Goal: Task Accomplishment & Management: Complete application form

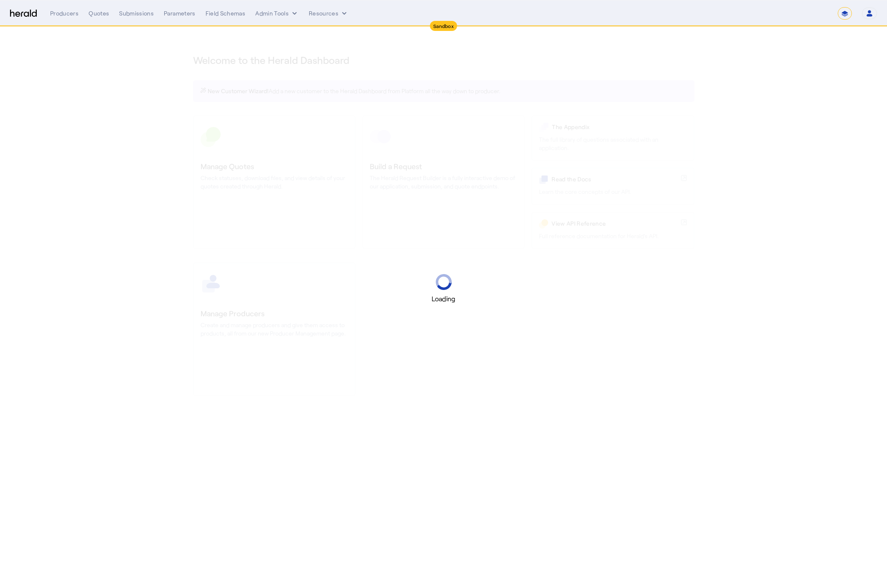
select select "*******"
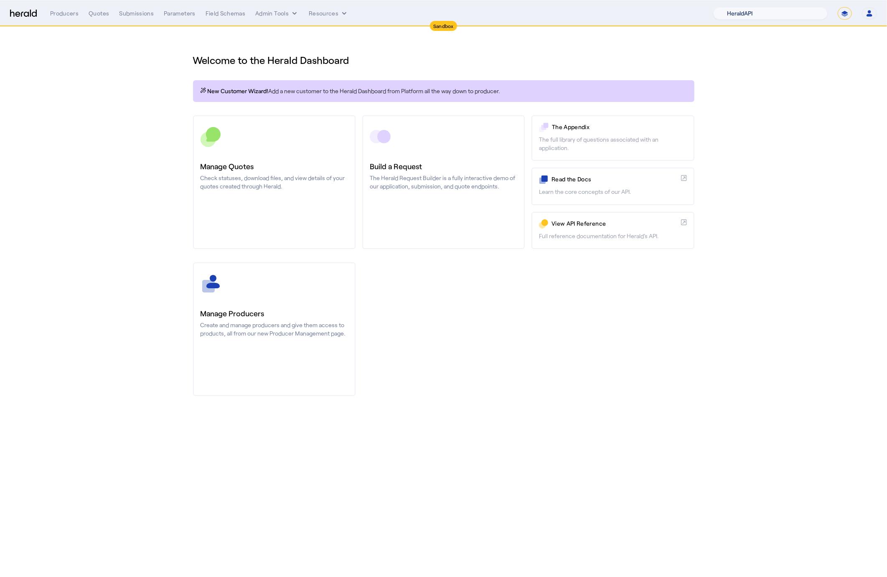
click at [797, 10] on select "1Fort Acrisure Acturis Affinity Advisors Affinity Risk Agentero AmWins Anzen Ao…" at bounding box center [770, 13] width 114 height 13
select select "pfm_129z_babbix"
click at [733, 7] on select "1Fort Acrisure Acturis Affinity Advisors Affinity Risk Agentero AmWins Anzen Ao…" at bounding box center [770, 13] width 114 height 13
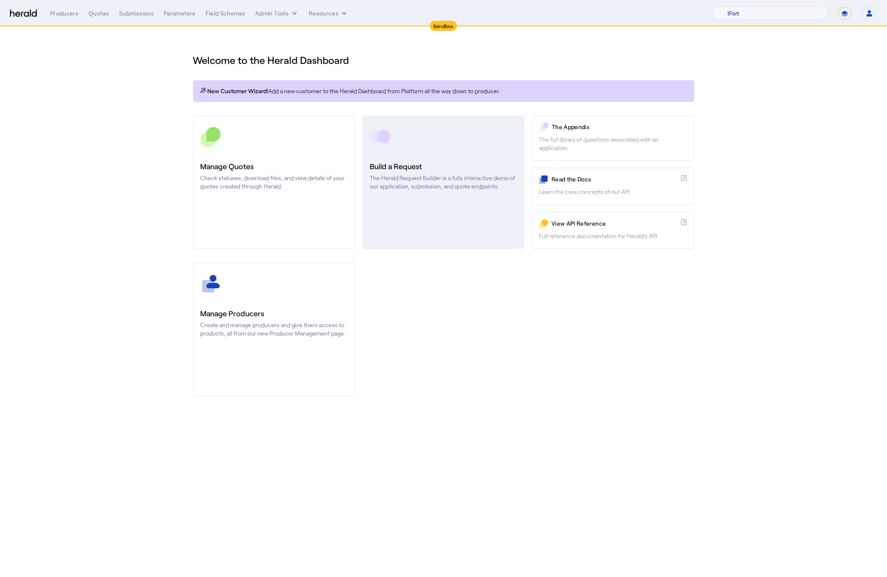
click at [439, 180] on p "The Herald Request Builder is a fully interactive demo of our application, subm…" at bounding box center [443, 182] width 147 height 17
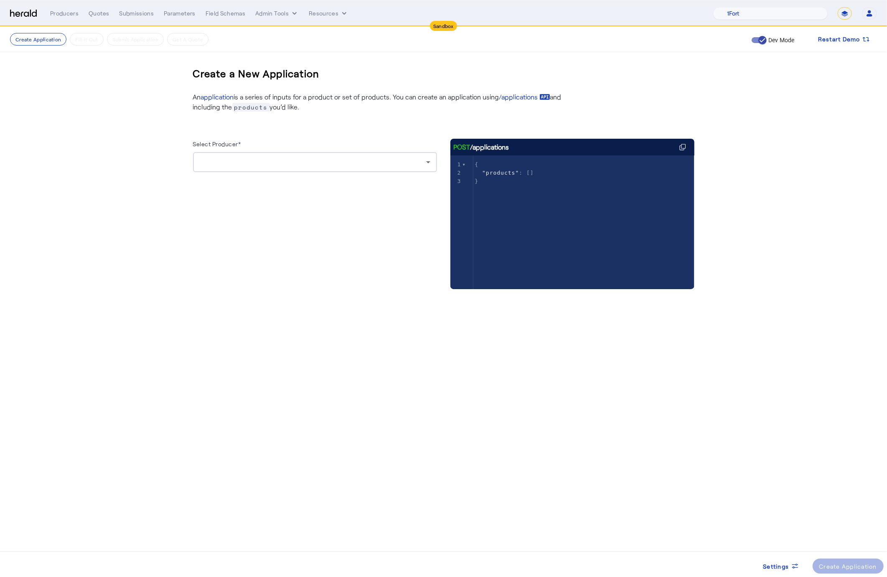
click at [307, 160] on div at bounding box center [313, 162] width 226 height 10
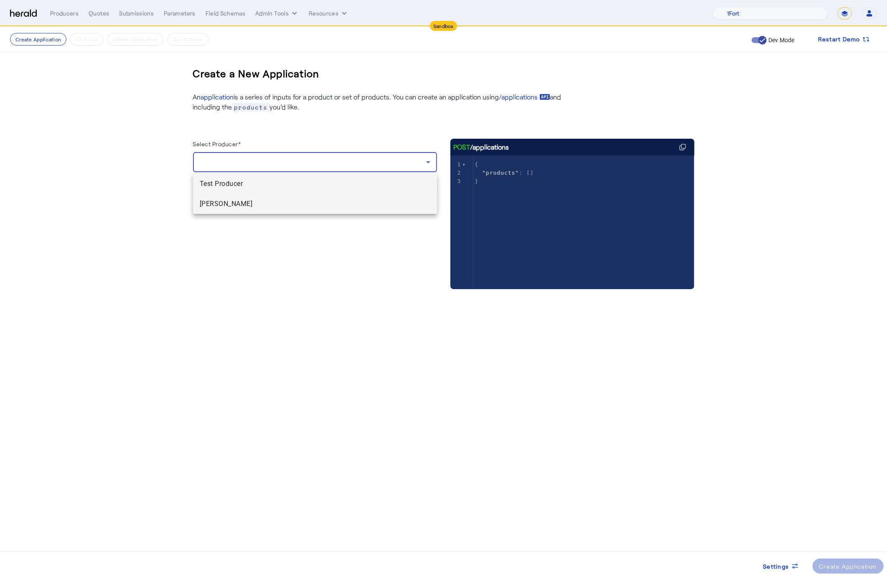
click at [305, 207] on span "[PERSON_NAME]" at bounding box center [315, 204] width 231 height 10
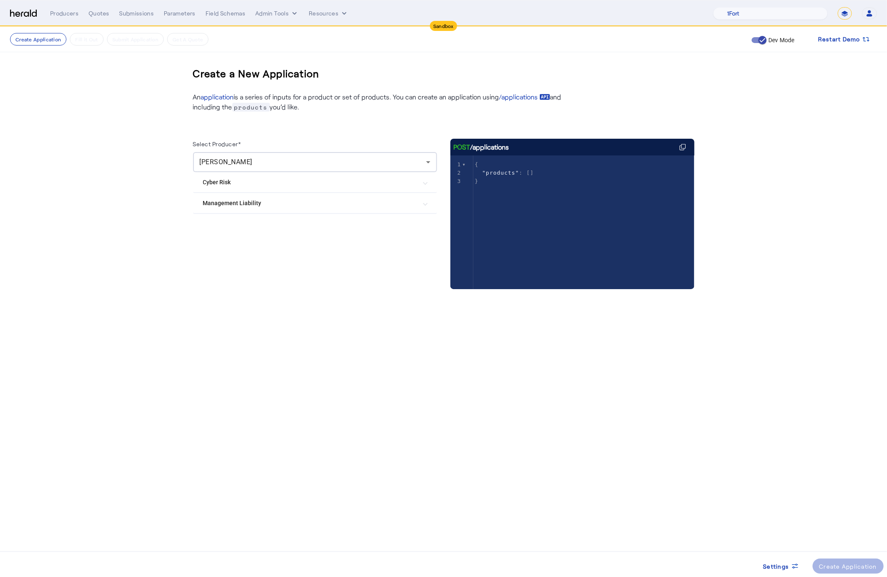
click at [305, 207] on mat-expansion-panel-header "Management Liability" at bounding box center [315, 203] width 244 height 20
click at [229, 226] on label "Arch ML V2" at bounding box center [236, 228] width 33 height 8
click at [53, 13] on div "Producers" at bounding box center [64, 13] width 28 height 8
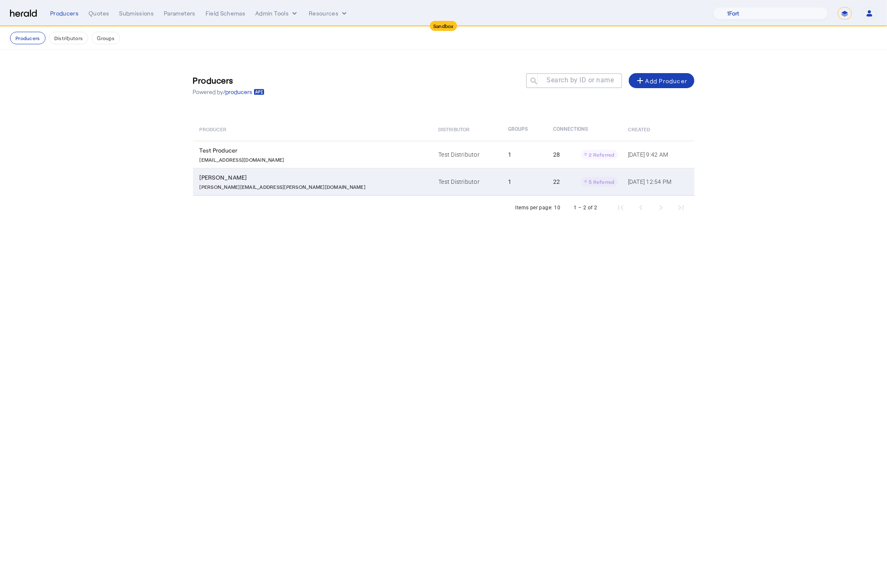
click at [241, 182] on p "[PERSON_NAME][EMAIL_ADDRESS][PERSON_NAME][DOMAIN_NAME]" at bounding box center [283, 186] width 166 height 8
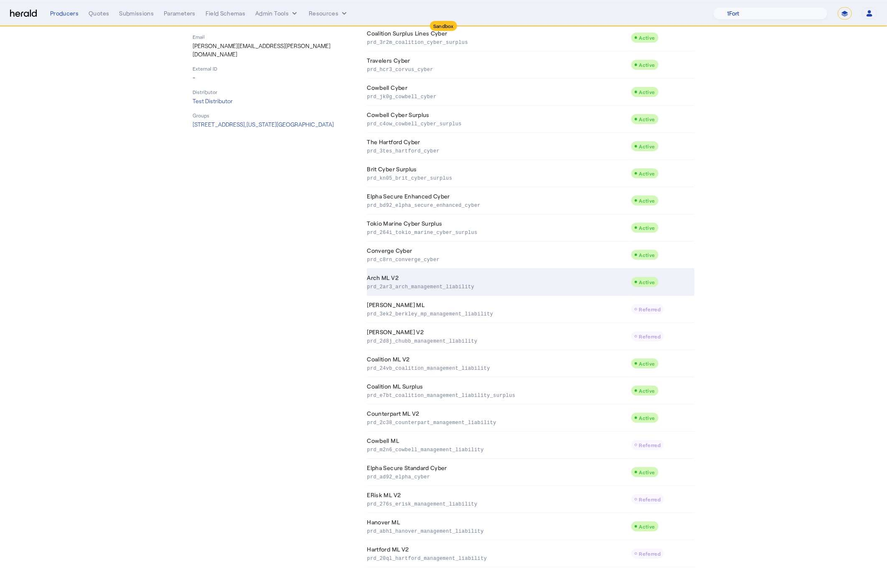
scroll to position [167, 0]
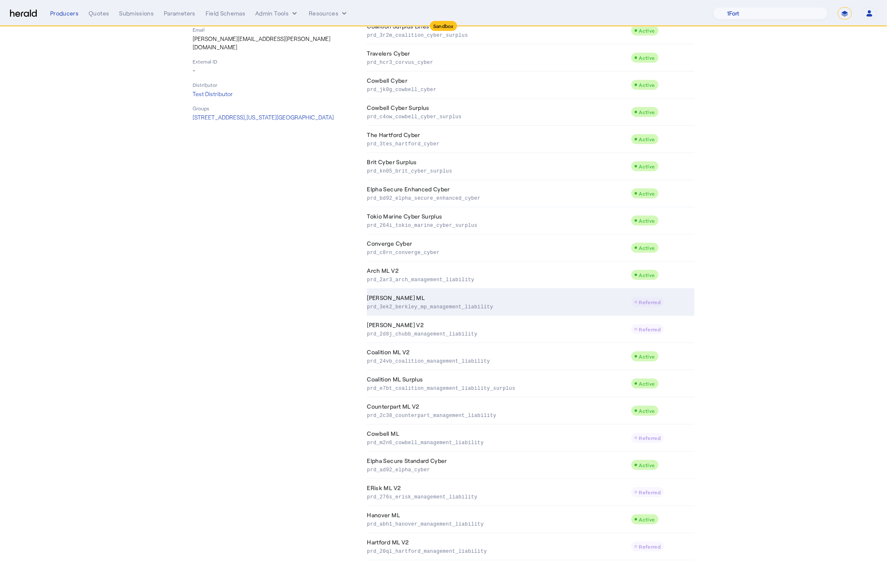
click at [521, 305] on p "prd_3ek2_berkley_mp_management_liability" at bounding box center [497, 306] width 261 height 8
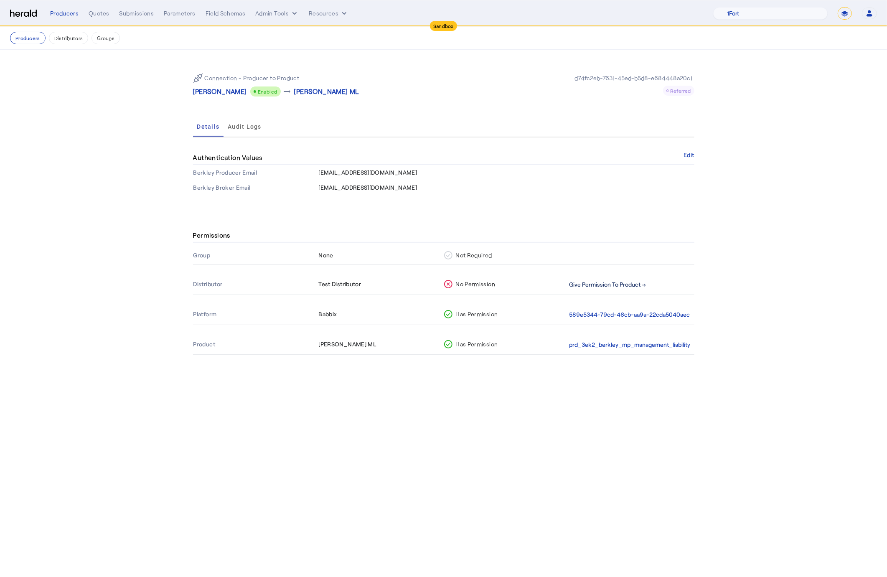
click at [600, 283] on button "Give Permission To Product →" at bounding box center [607, 285] width 77 height 10
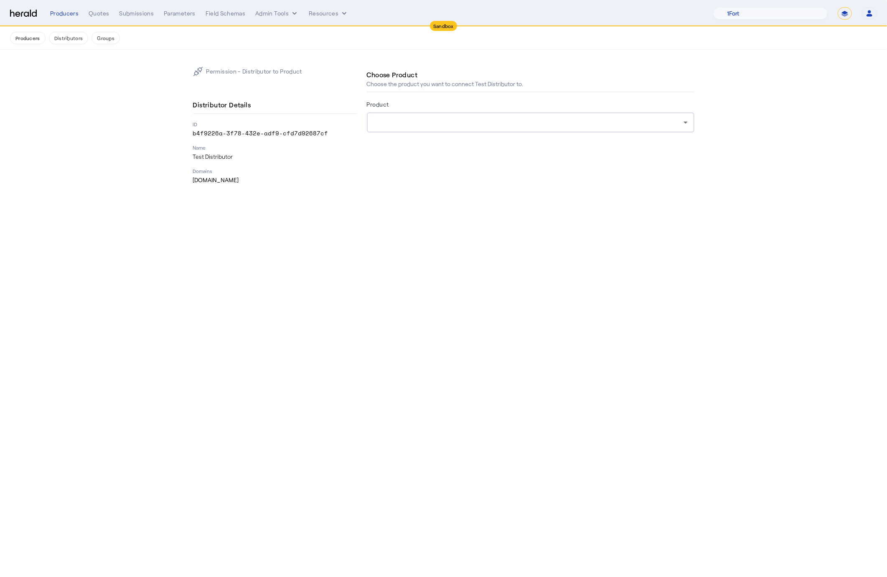
click at [464, 114] on div at bounding box center [530, 122] width 314 height 20
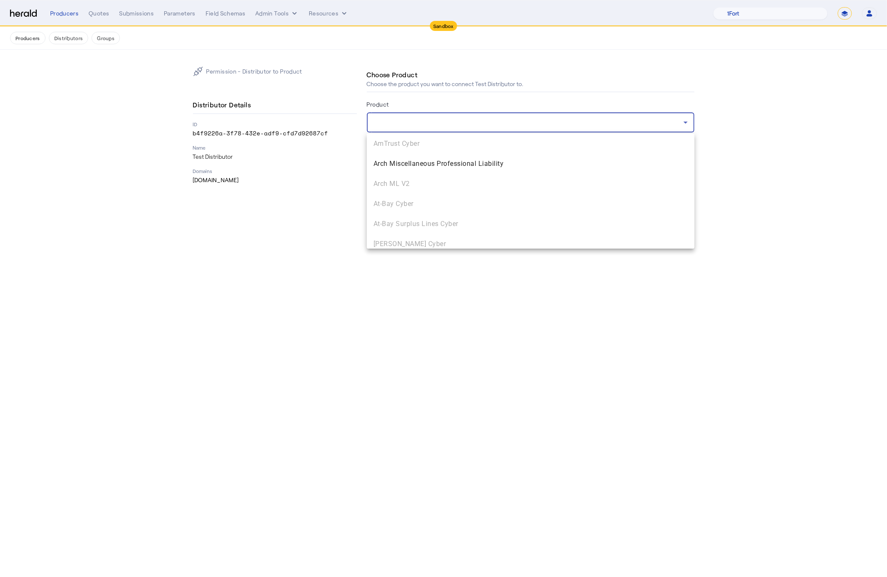
click at [173, 219] on div at bounding box center [443, 288] width 887 height 577
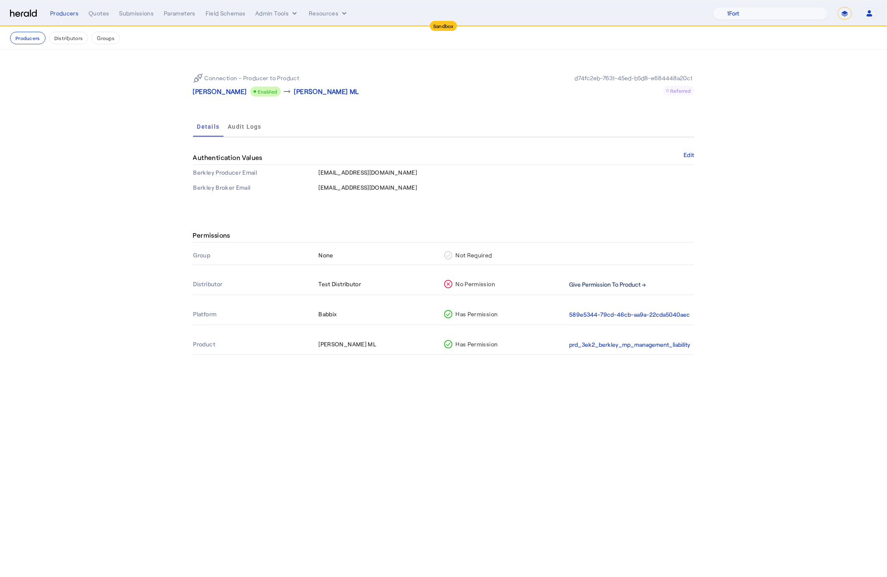
click at [621, 280] on button "Give Permission To Product →" at bounding box center [607, 285] width 77 height 10
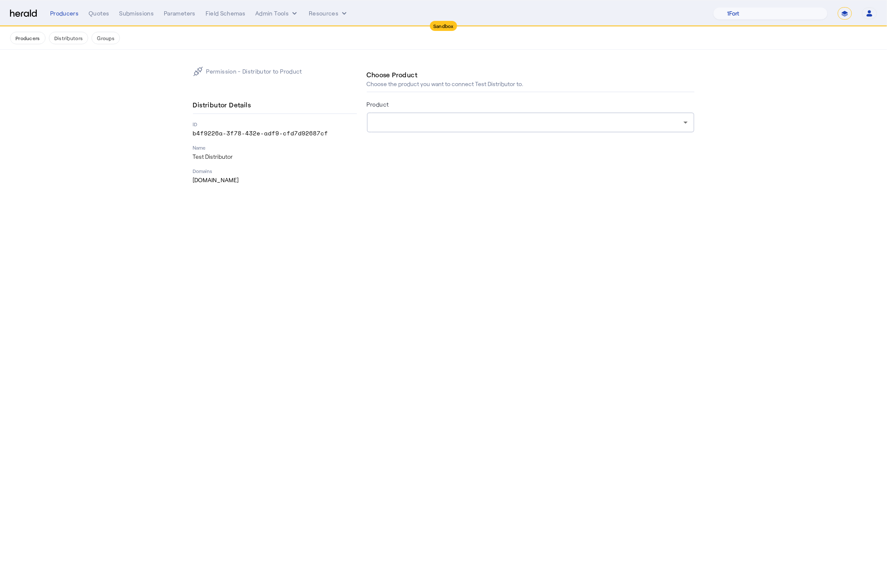
click at [413, 124] on div at bounding box center [528, 122] width 310 height 10
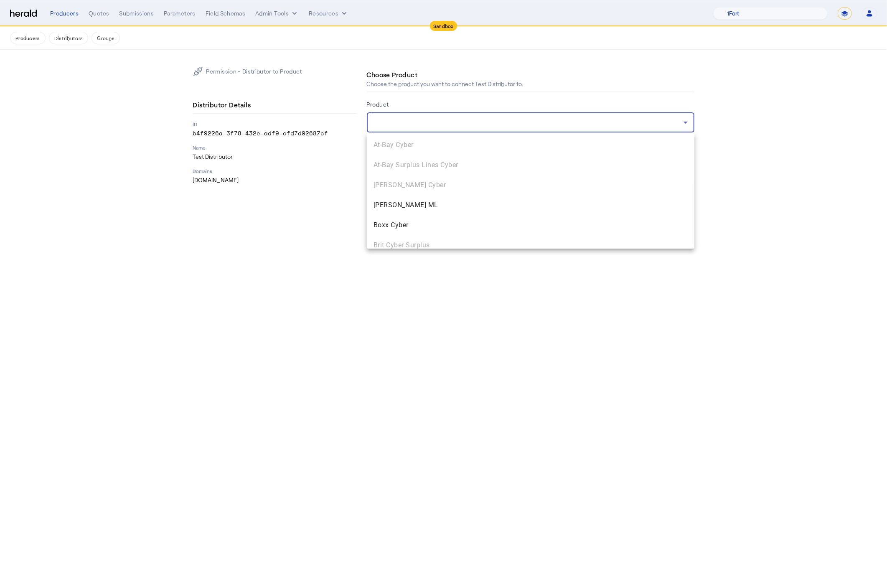
scroll to position [83, 0]
click at [432, 176] on span "[PERSON_NAME] ML" at bounding box center [530, 181] width 314 height 10
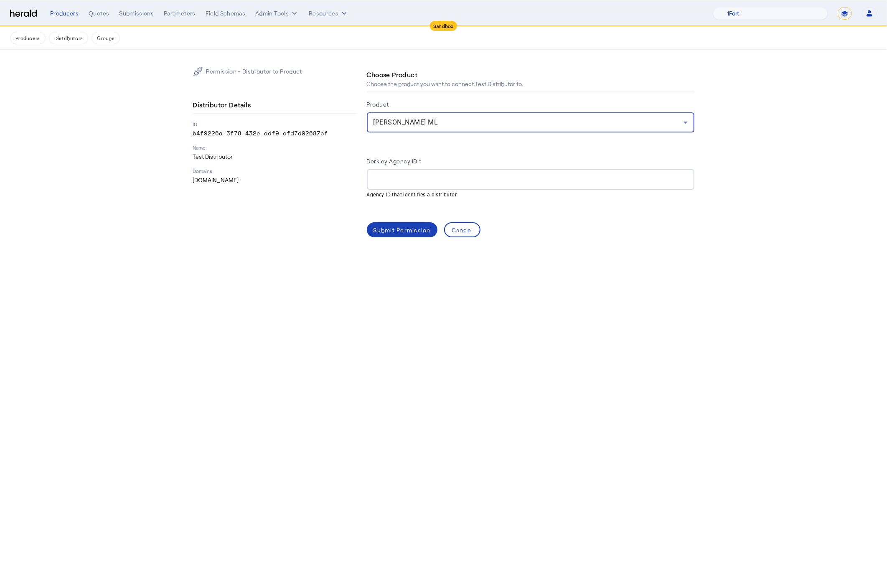
click at [431, 181] on input "Berkley Agency ID *" at bounding box center [530, 180] width 314 height 10
paste input "******"
type input "******"
click at [404, 231] on div "Submit Permission" at bounding box center [401, 230] width 57 height 9
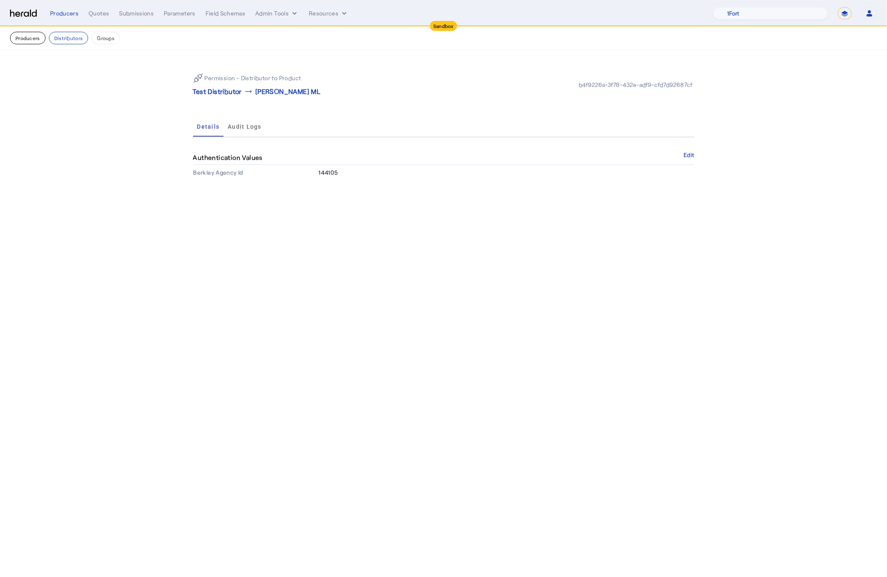
click at [27, 38] on button "Producers" at bounding box center [28, 38] width 36 height 13
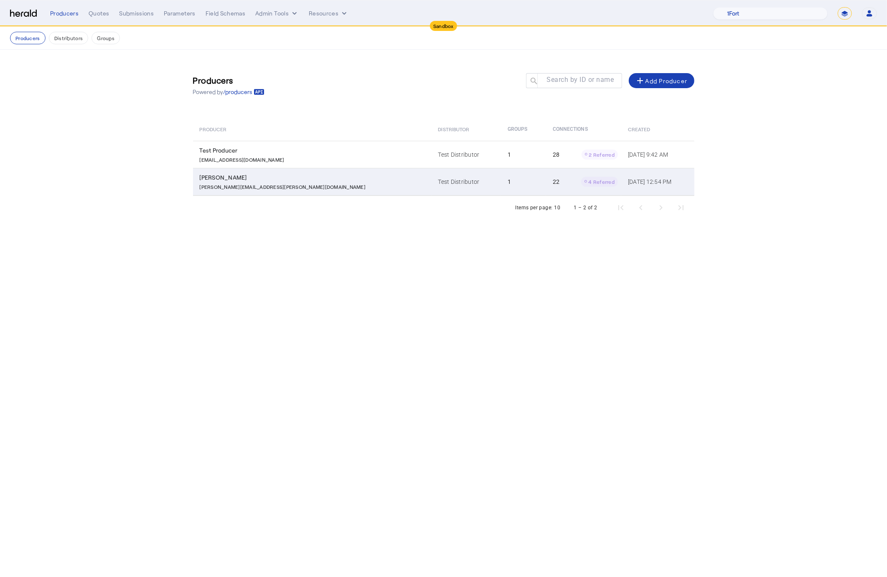
click at [233, 176] on div "[PERSON_NAME]" at bounding box center [314, 177] width 229 height 8
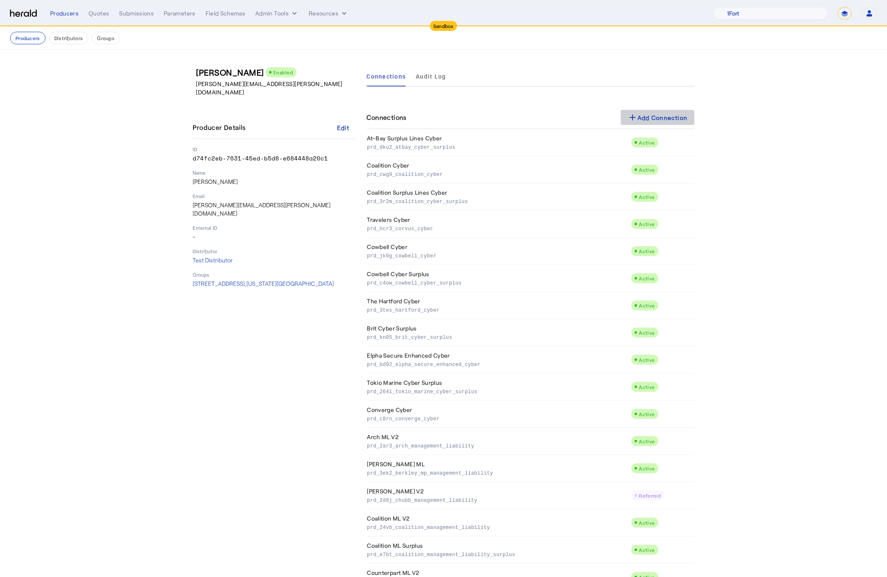
click at [638, 119] on div "add Add Connection" at bounding box center [657, 117] width 60 height 10
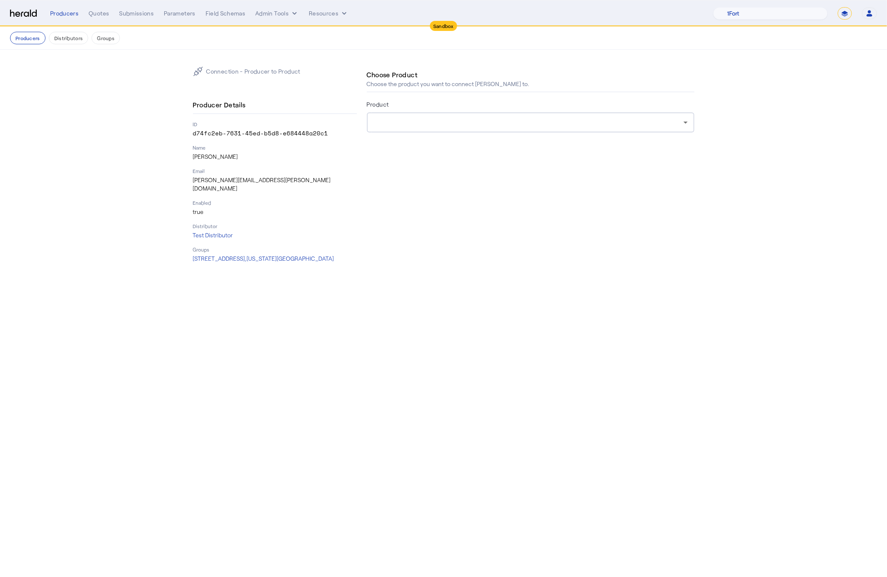
click at [403, 117] on div at bounding box center [528, 122] width 310 height 10
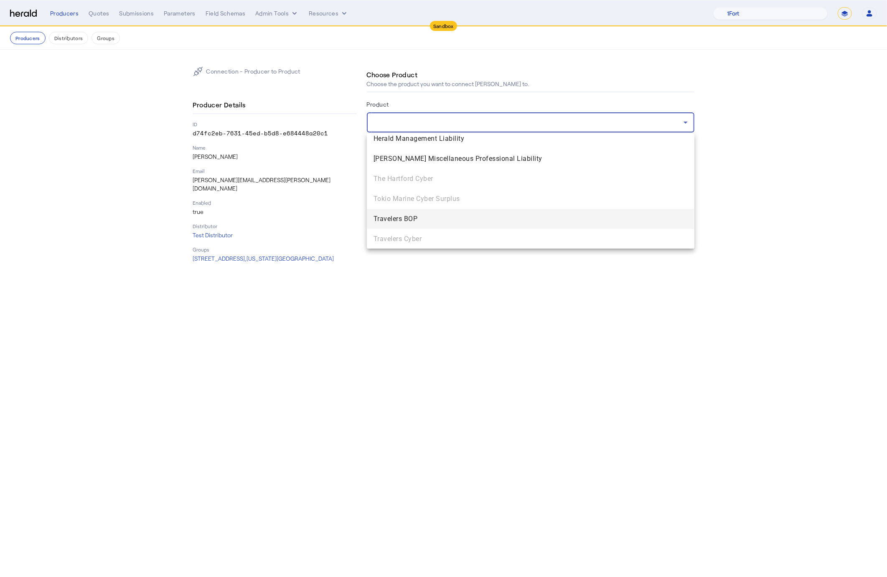
scroll to position [612, 0]
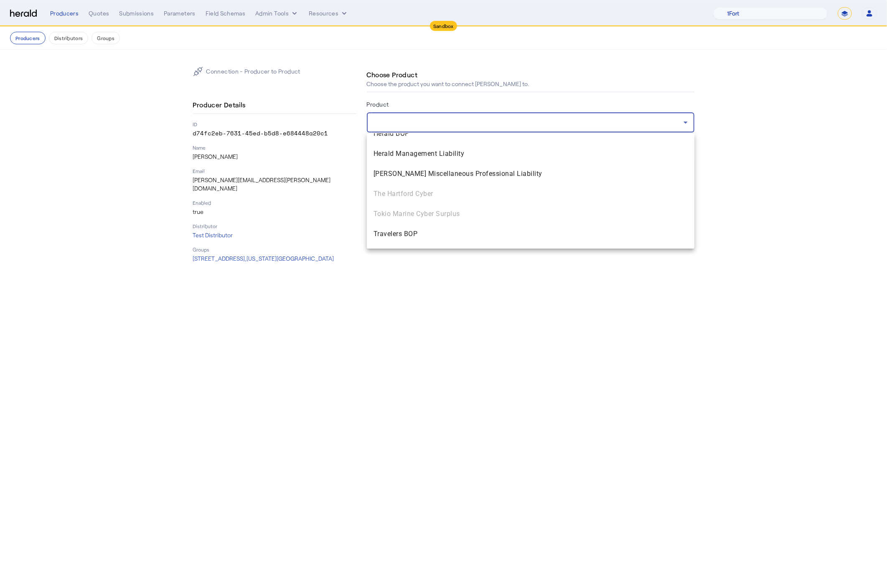
drag, startPoint x: 444, startPoint y: 354, endPoint x: 312, endPoint y: 239, distance: 175.3
click at [444, 354] on div at bounding box center [443, 288] width 887 height 577
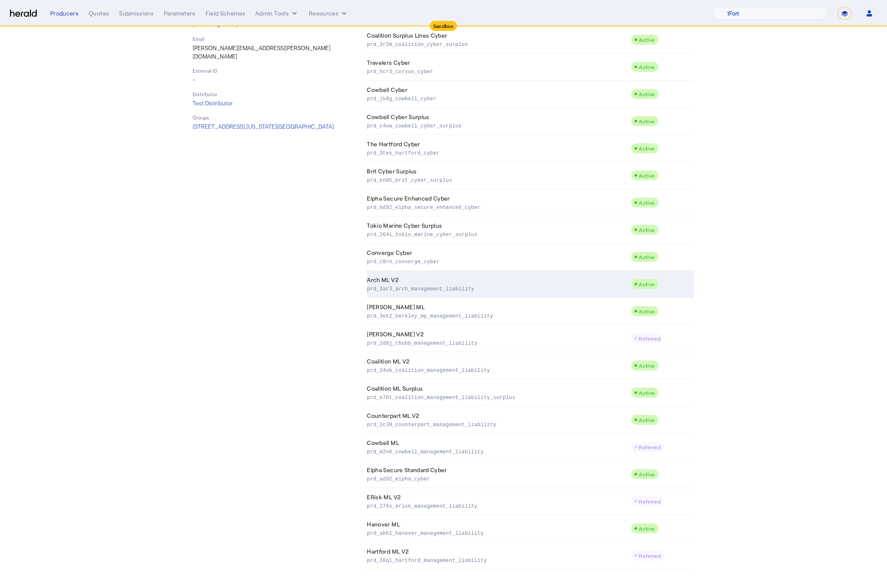
scroll to position [167, 0]
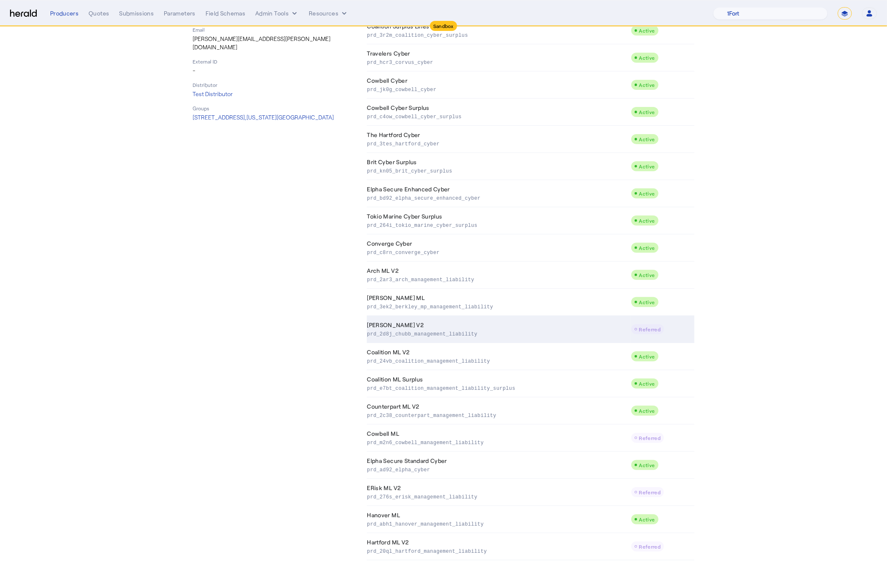
click at [459, 325] on td "[PERSON_NAME] V2 prd_2d8j_chubb_management_liability" at bounding box center [499, 329] width 264 height 27
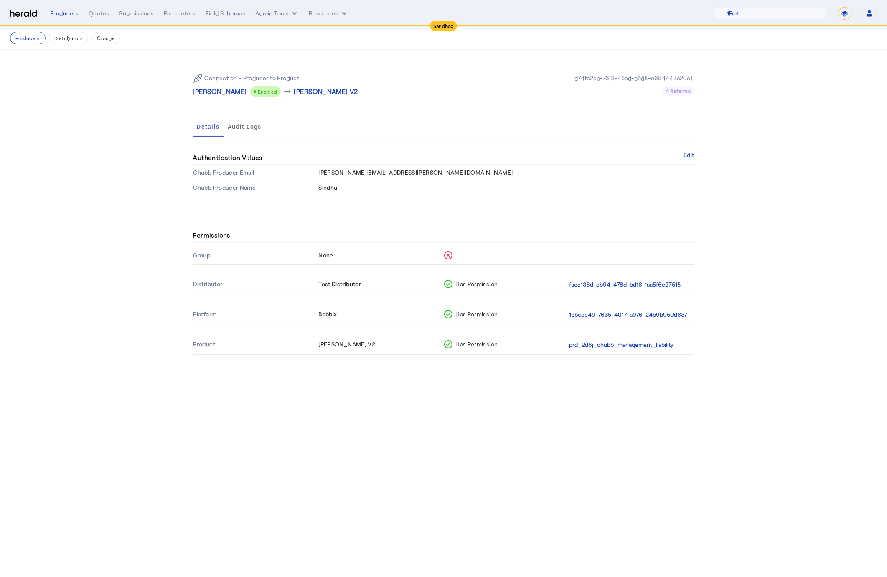
click at [398, 251] on th "None" at bounding box center [380, 255] width 125 height 18
click at [445, 252] on rect at bounding box center [448, 255] width 8 height 8
click at [226, 93] on p "[PERSON_NAME]" at bounding box center [220, 91] width 54 height 10
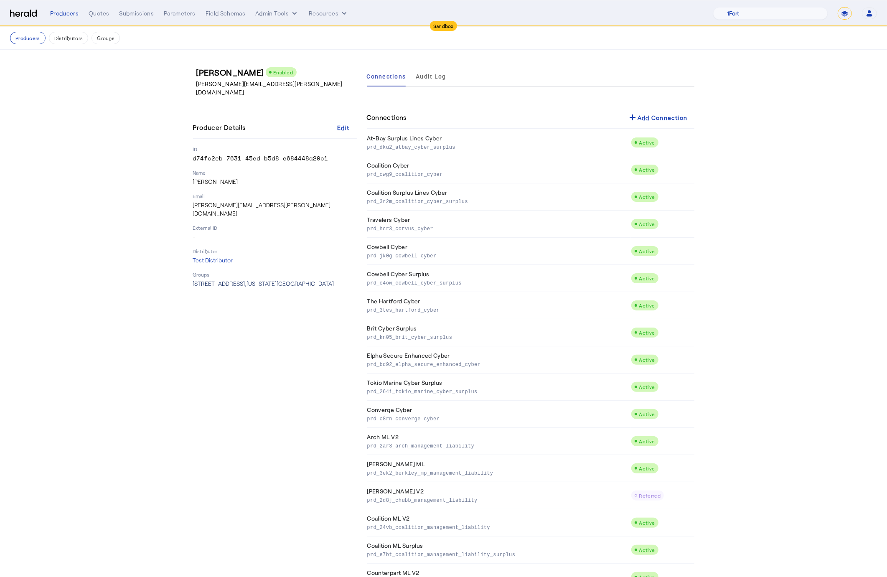
click at [225, 280] on span "[STREET_ADDRESS][US_STATE]" at bounding box center [263, 283] width 141 height 7
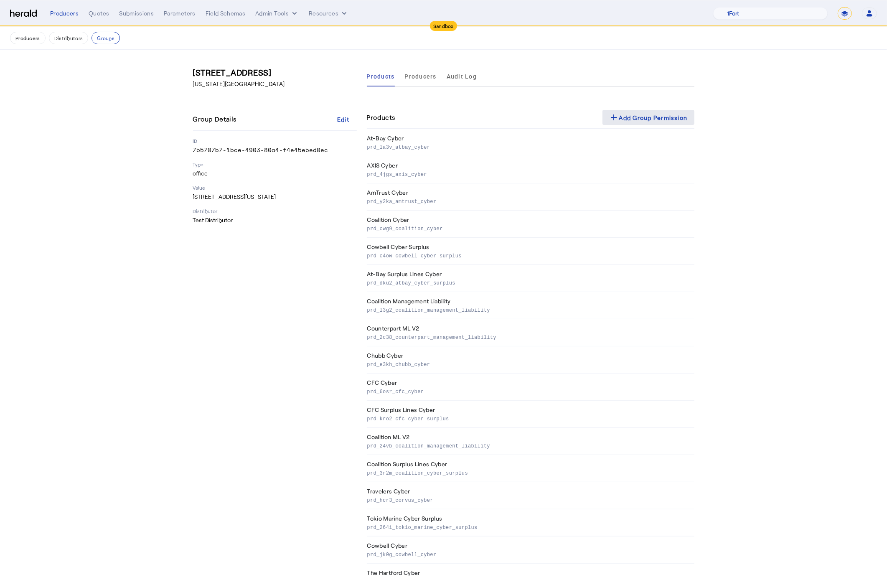
click at [654, 116] on div "add Add Group Permission" at bounding box center [648, 117] width 79 height 10
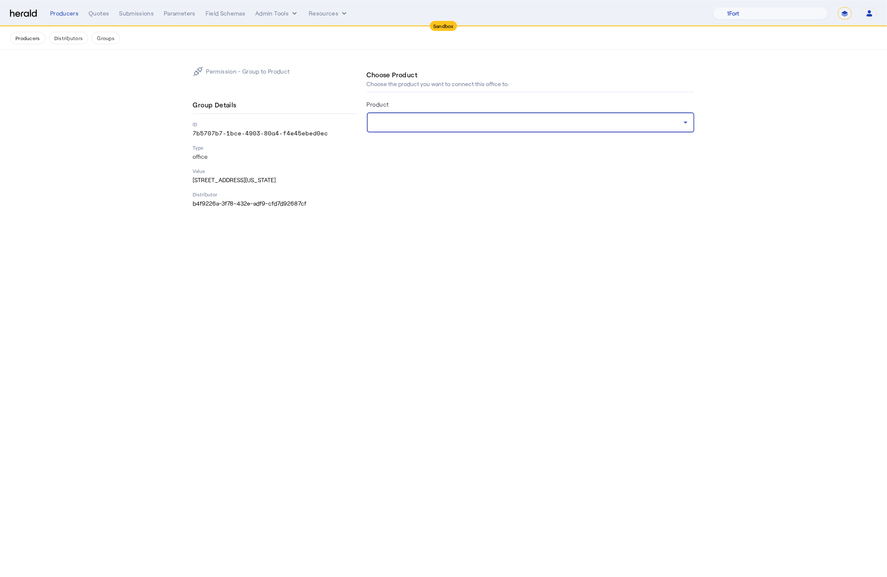
click at [414, 123] on div at bounding box center [528, 122] width 310 height 10
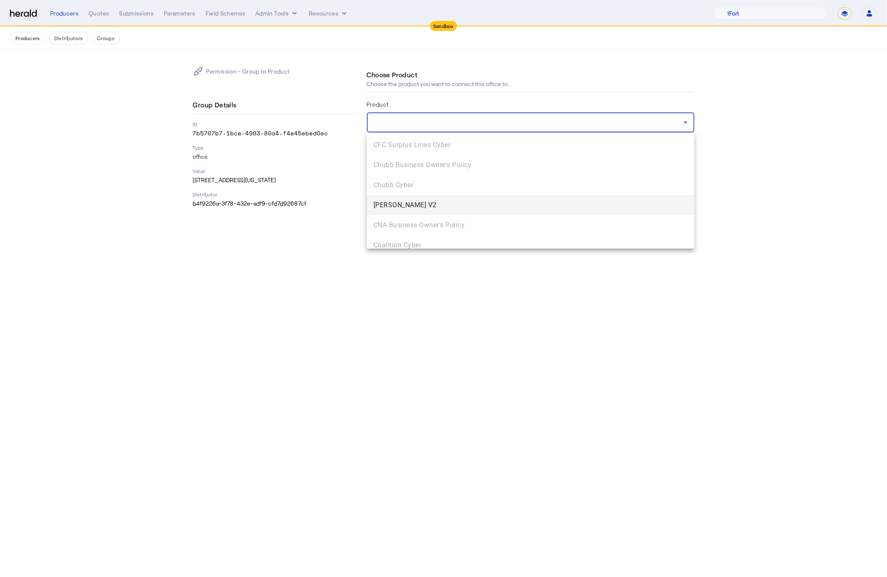
scroll to position [203, 0]
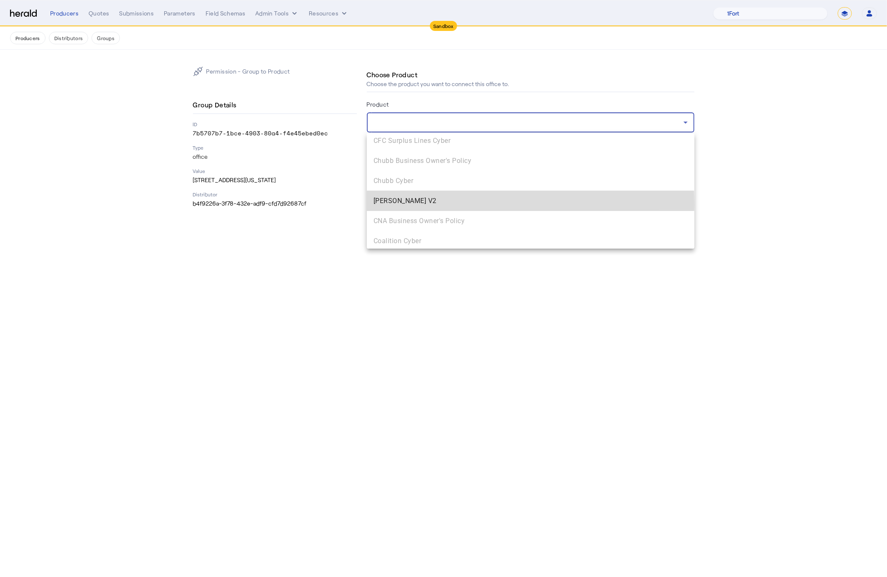
click at [411, 204] on span "[PERSON_NAME] V2" at bounding box center [530, 201] width 314 height 10
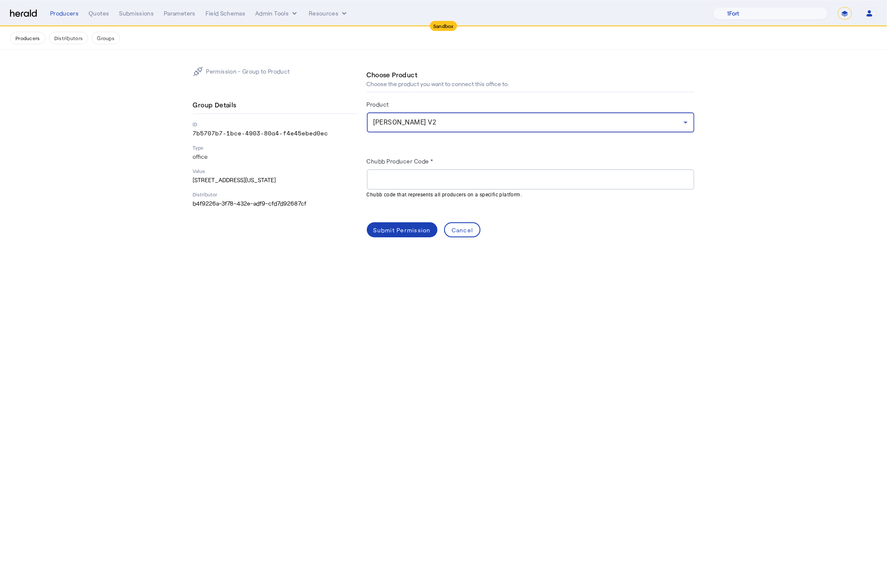
click at [453, 181] on input "Chubb Producer Code *" at bounding box center [530, 180] width 314 height 10
paste input "******"
type input "******"
click at [395, 231] on div "Submit Permission" at bounding box center [401, 230] width 57 height 9
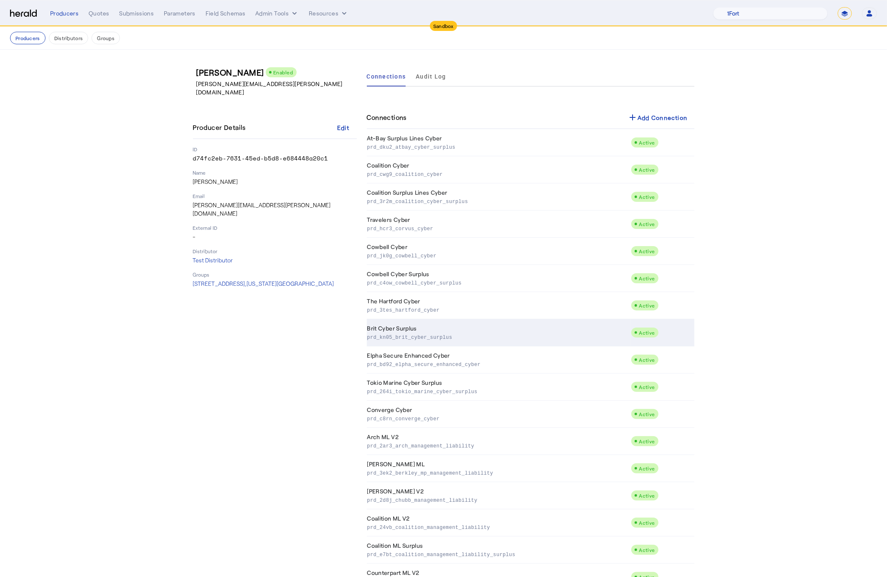
scroll to position [167, 0]
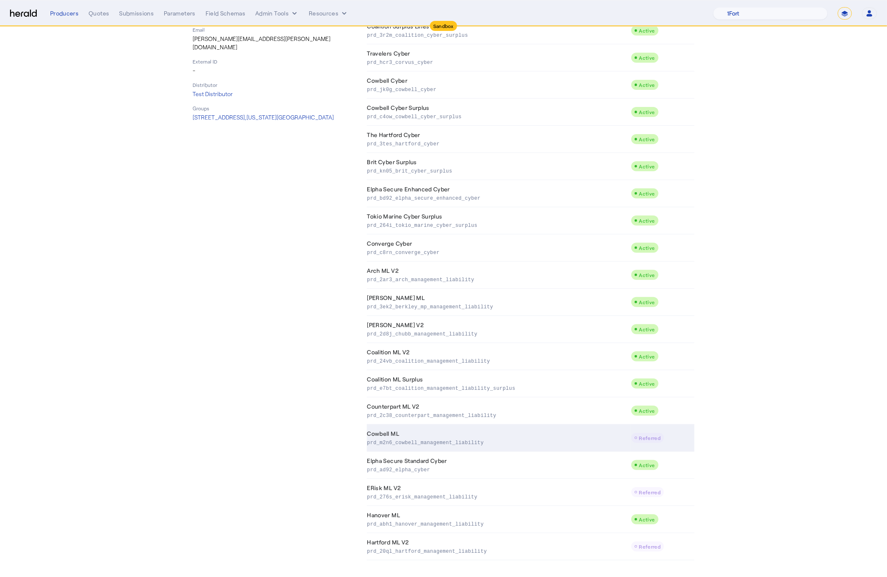
click at [488, 437] on td "Cowbell ML prd_m2n6_cowbell_management_liability" at bounding box center [499, 437] width 264 height 27
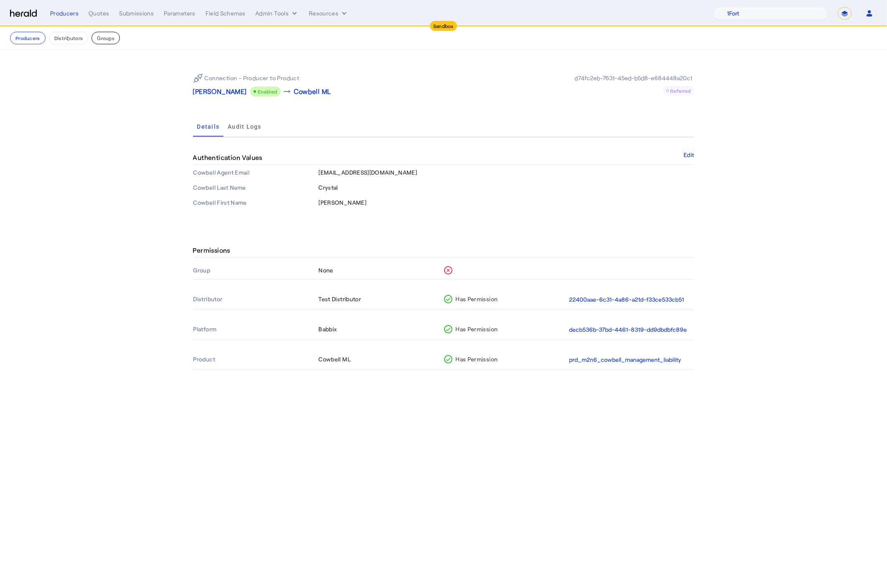
click at [106, 38] on button "Groups" at bounding box center [105, 38] width 28 height 13
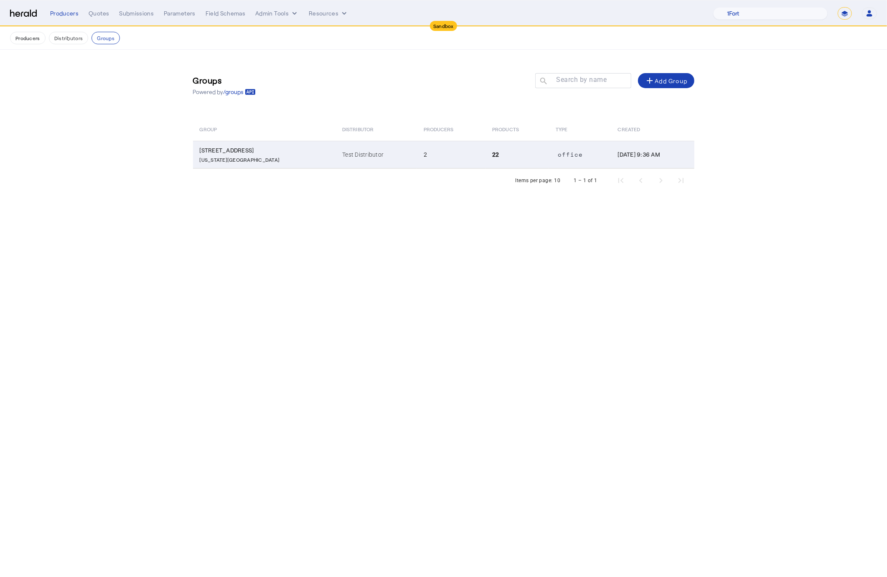
click at [227, 157] on p "[US_STATE][GEOGRAPHIC_DATA]" at bounding box center [266, 159] width 133 height 8
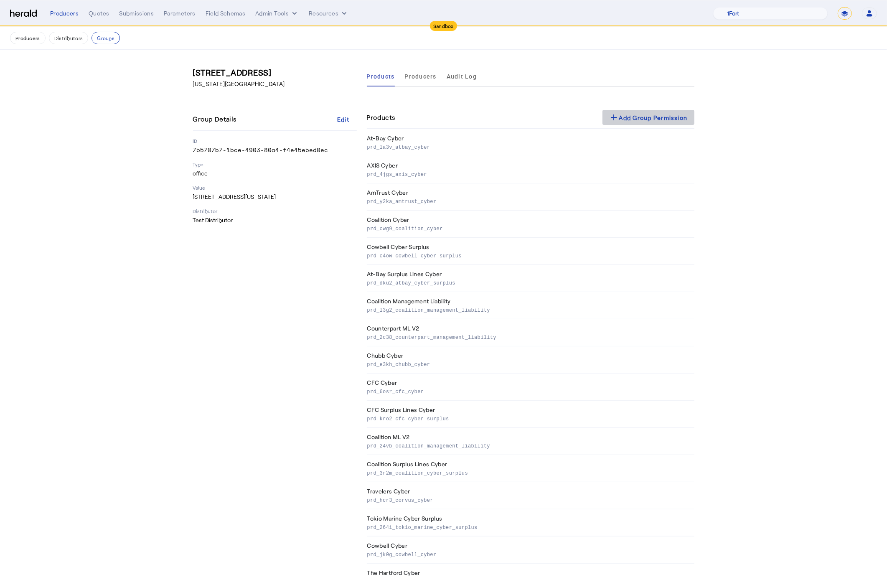
click at [620, 118] on div "add Add Group Permission" at bounding box center [648, 117] width 79 height 10
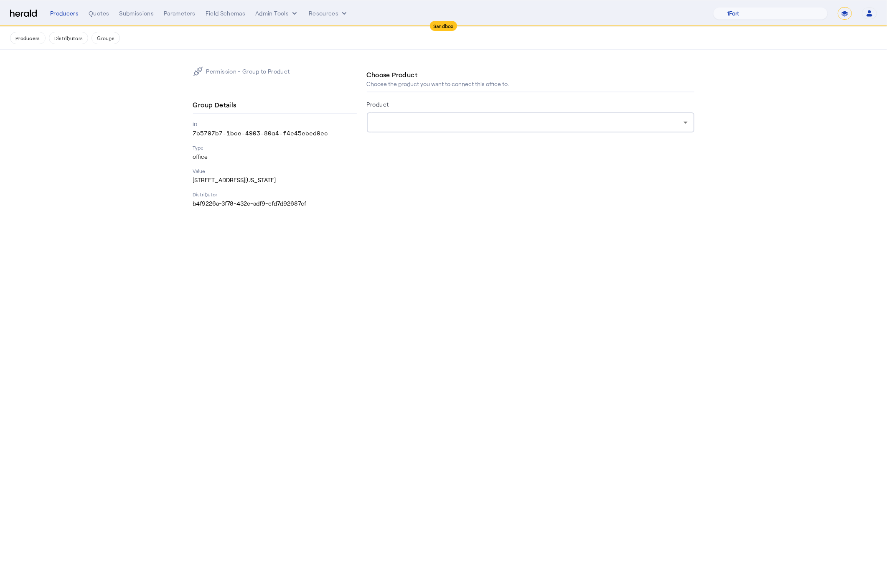
click at [401, 117] on div at bounding box center [528, 122] width 310 height 10
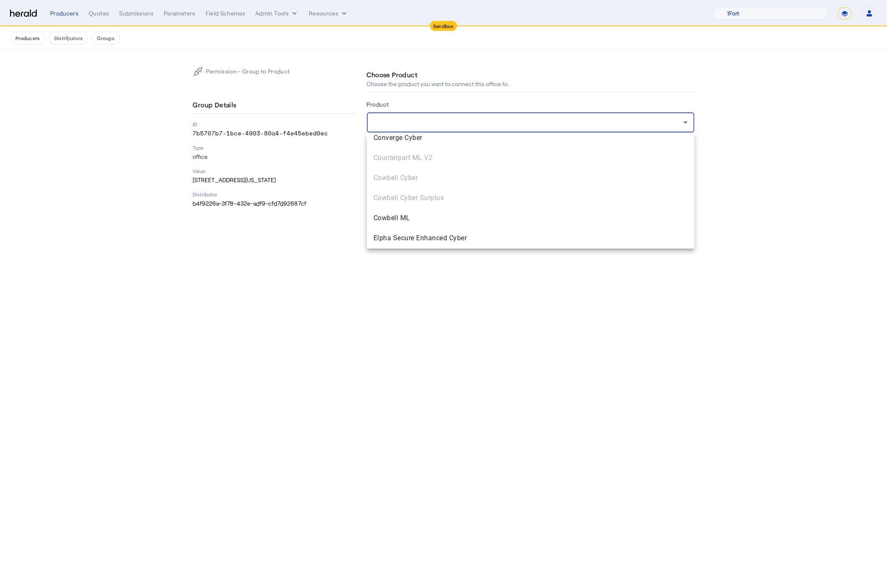
scroll to position [414, 0]
click at [419, 207] on span "Cowbell ML" at bounding box center [530, 211] width 314 height 10
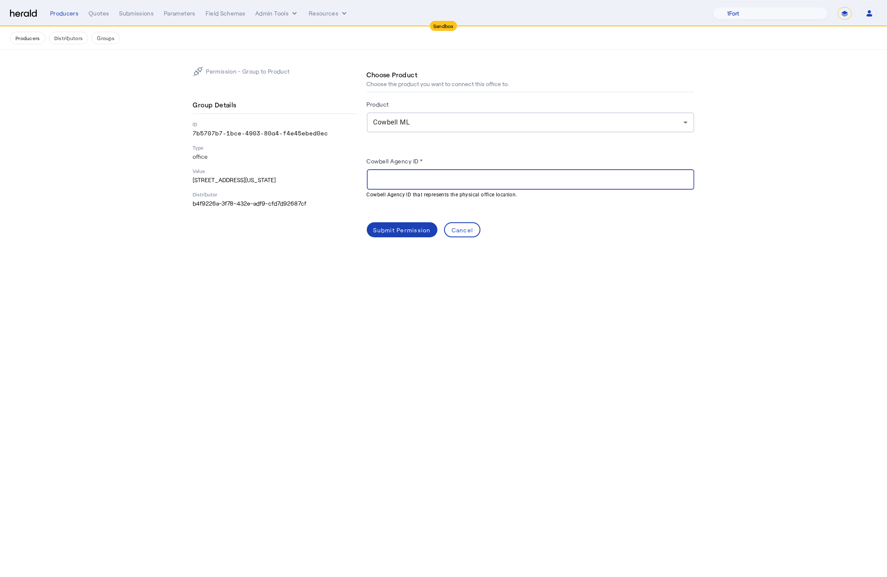
click at [409, 179] on input "Cowbell Agency ID *" at bounding box center [530, 180] width 314 height 10
paste input "**********"
type input "**********"
click at [414, 236] on span at bounding box center [402, 230] width 71 height 20
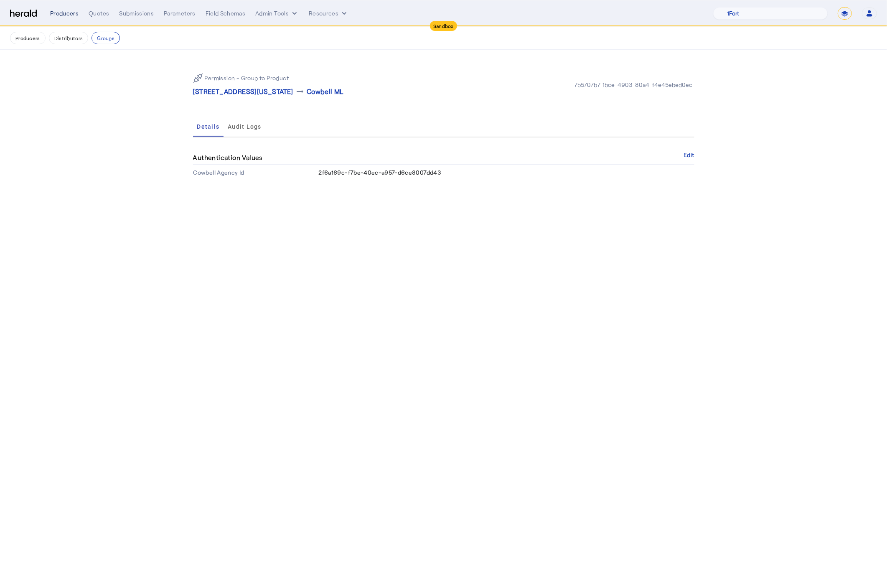
click at [66, 14] on div "Producers" at bounding box center [64, 13] width 28 height 8
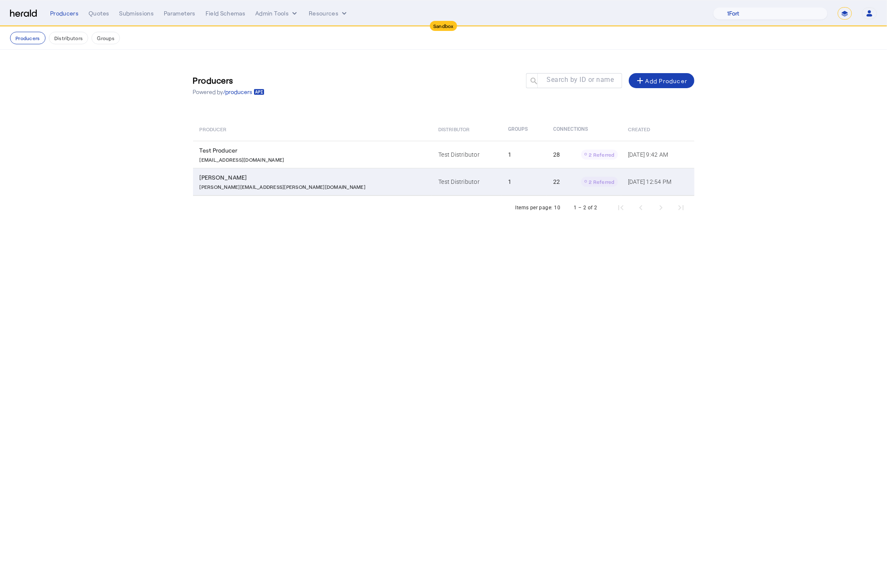
click at [257, 183] on p "[PERSON_NAME][EMAIL_ADDRESS][PERSON_NAME][DOMAIN_NAME]" at bounding box center [283, 186] width 166 height 8
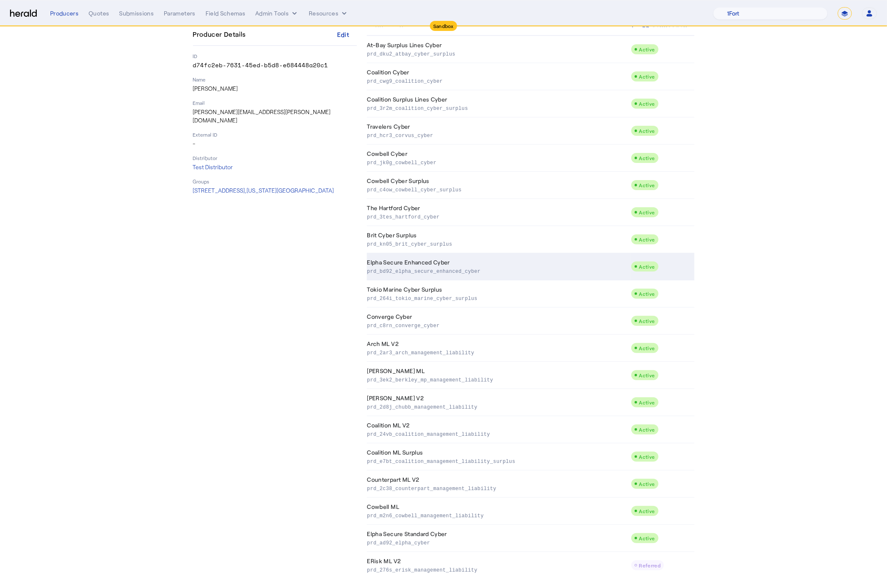
scroll to position [167, 0]
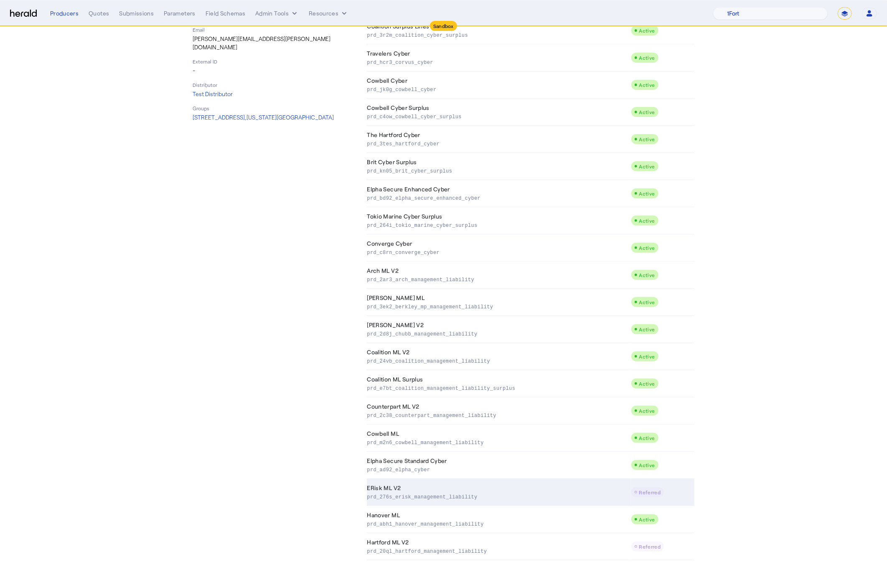
click at [565, 492] on p "prd_276s_erisk_management_liability" at bounding box center [497, 496] width 261 height 8
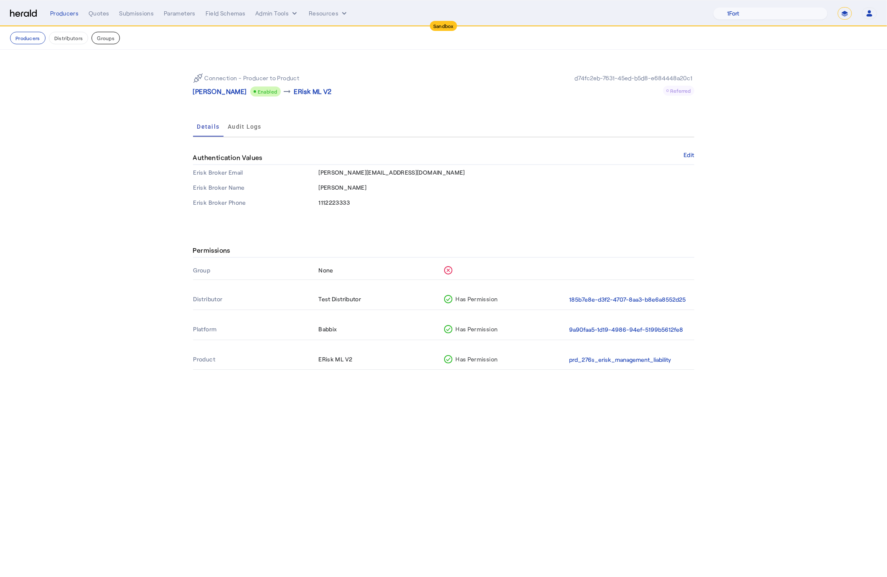
click at [97, 36] on button "Groups" at bounding box center [105, 38] width 28 height 13
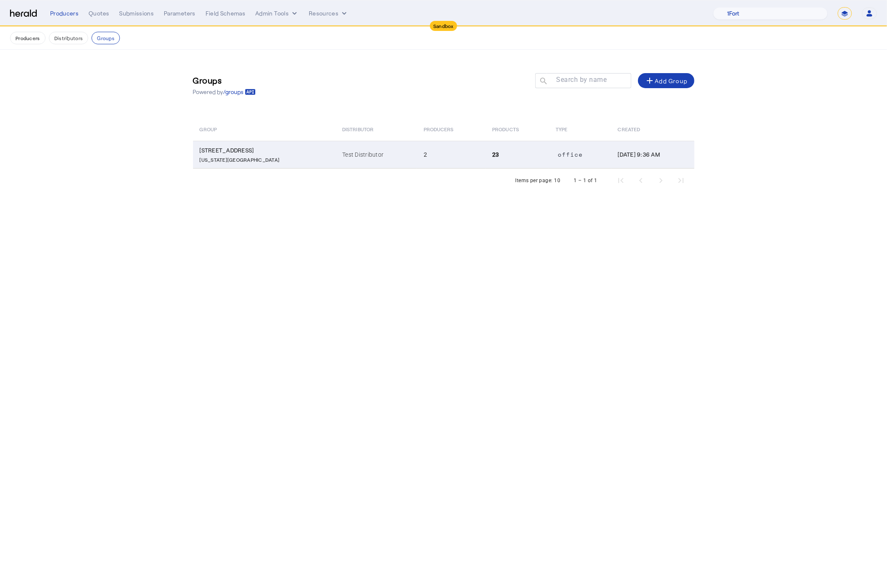
click at [234, 154] on span "[STREET_ADDRESS][US_STATE]" at bounding box center [266, 155] width 133 height 16
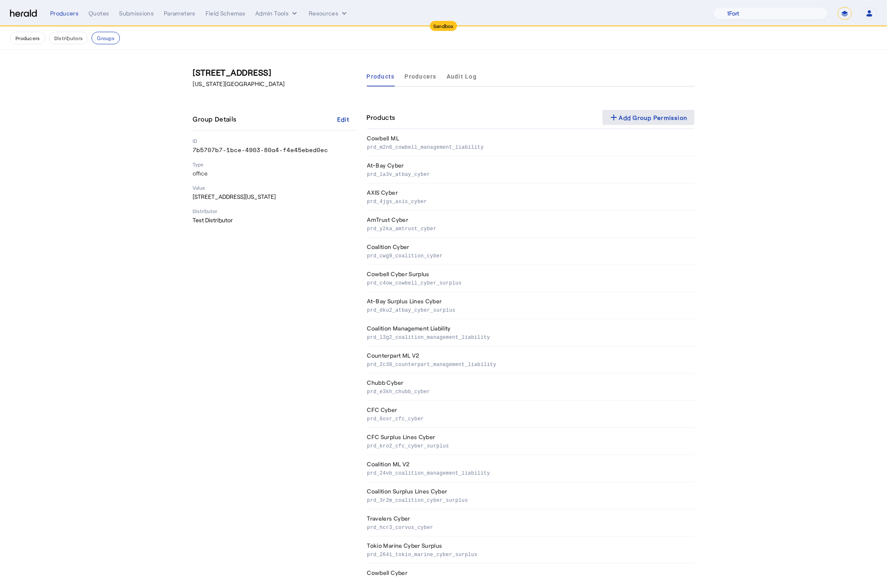
click at [654, 117] on div "add Add Group Permission" at bounding box center [648, 117] width 79 height 10
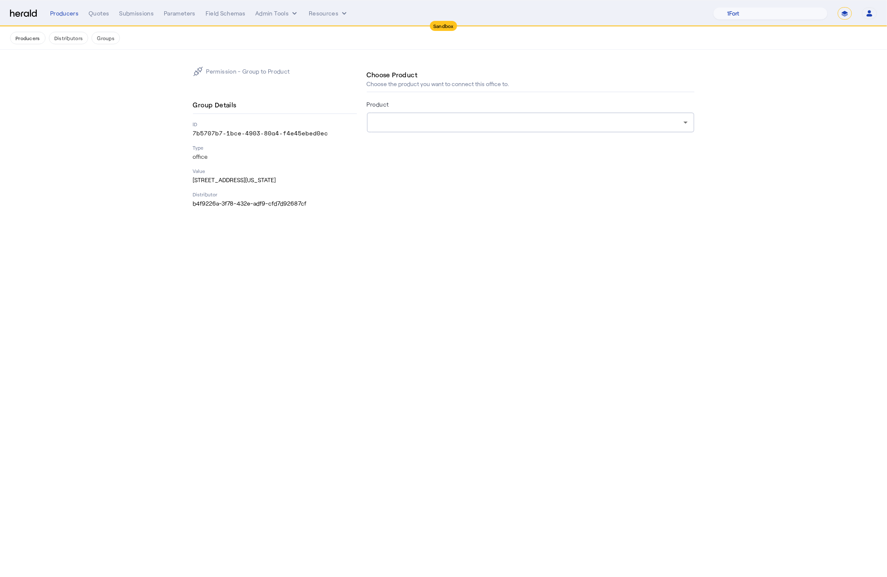
click at [439, 127] on div at bounding box center [530, 122] width 314 height 20
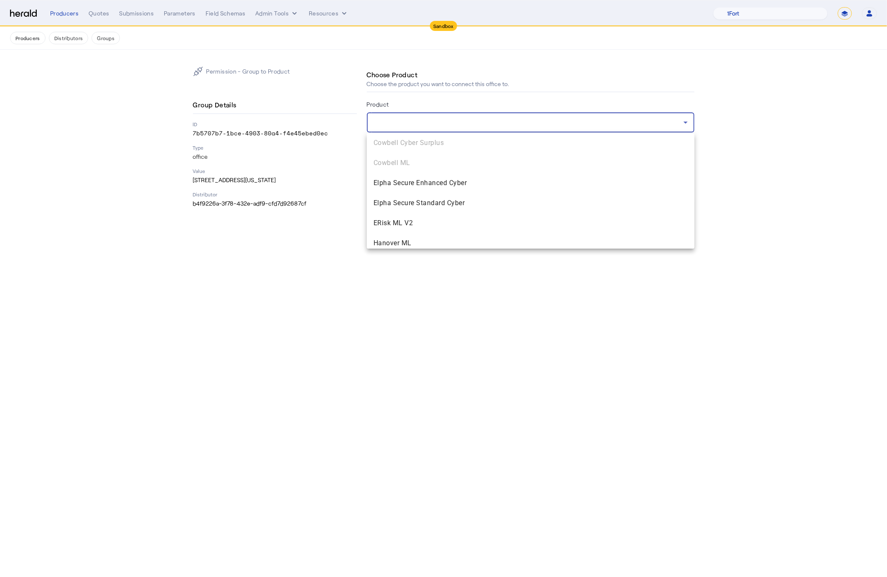
scroll to position [463, 0]
click at [477, 220] on span "ERisk ML V2" at bounding box center [530, 222] width 314 height 10
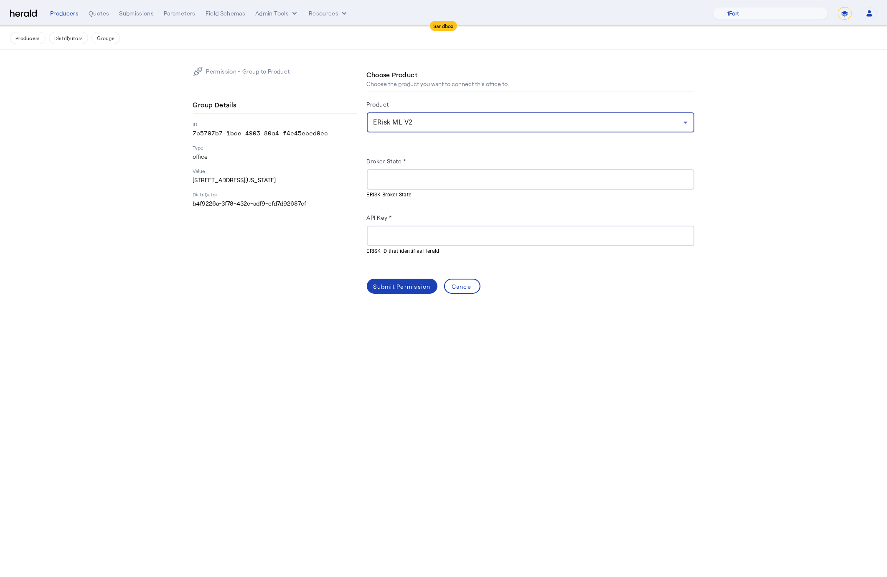
click at [406, 188] on div at bounding box center [530, 179] width 314 height 20
type input "**"
click at [399, 235] on input "API Key *" at bounding box center [530, 236] width 314 height 10
paste input "**********"
type input "**********"
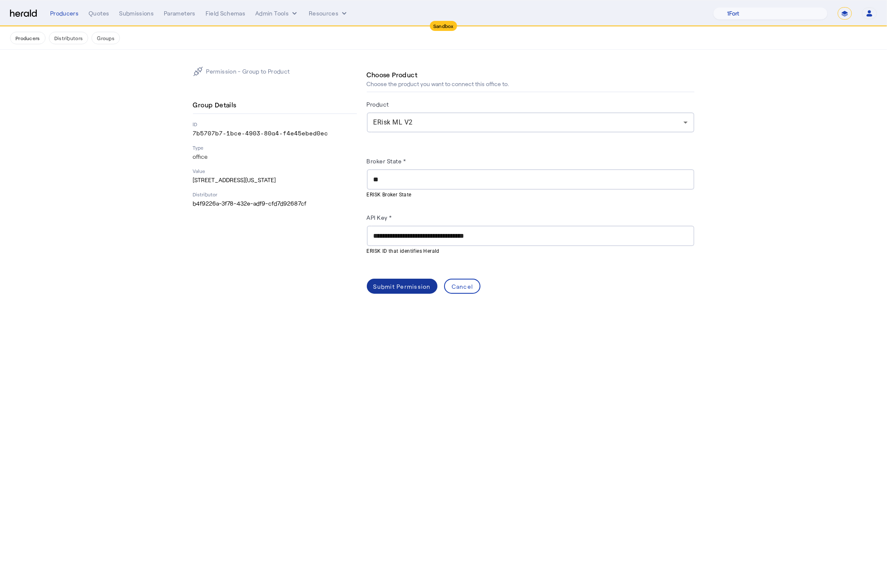
click at [411, 287] on div "Submit Permission" at bounding box center [401, 286] width 57 height 9
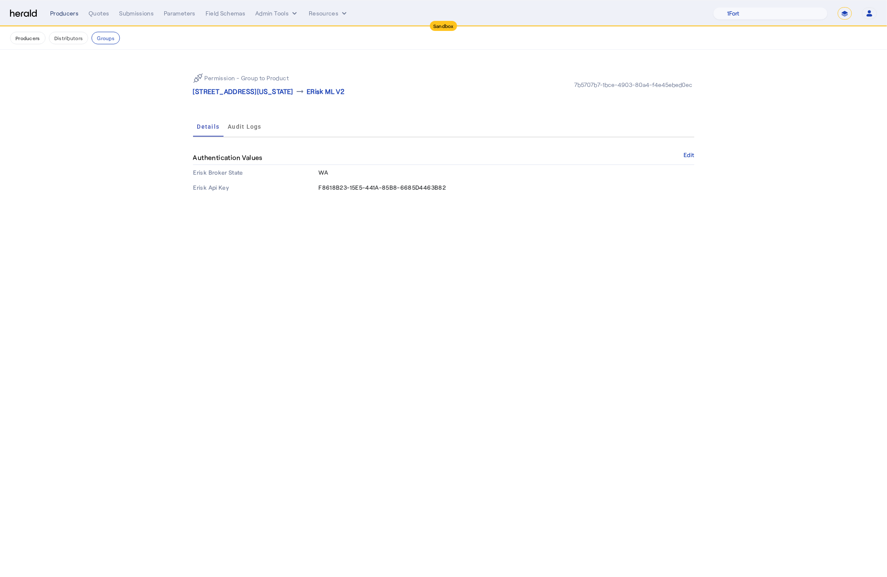
click at [63, 10] on div "Producers" at bounding box center [64, 13] width 28 height 8
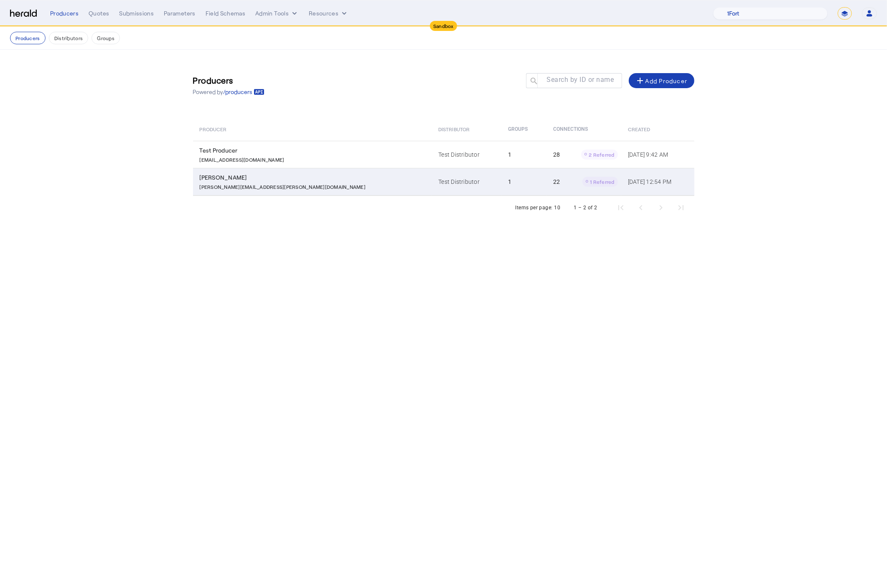
click at [240, 185] on p "[PERSON_NAME][EMAIL_ADDRESS][PERSON_NAME][DOMAIN_NAME]" at bounding box center [283, 186] width 166 height 8
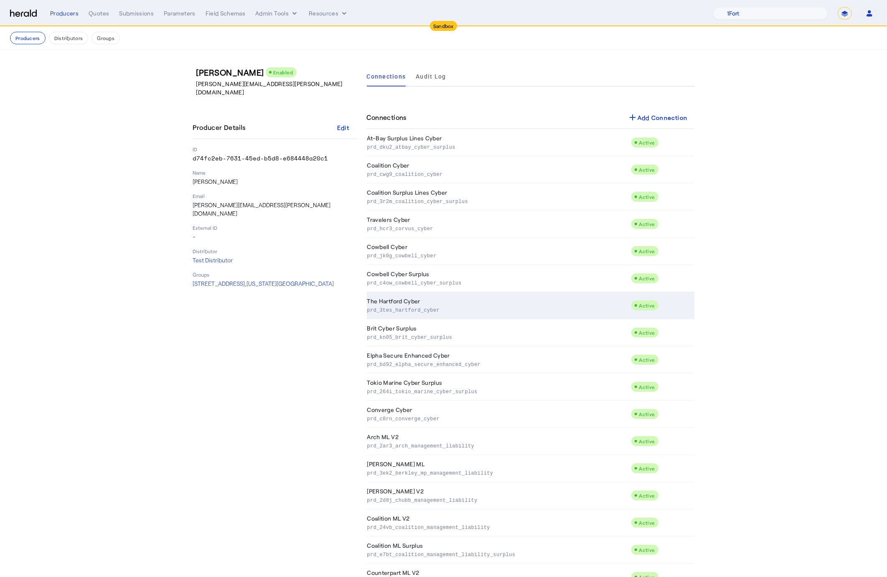
scroll to position [167, 0]
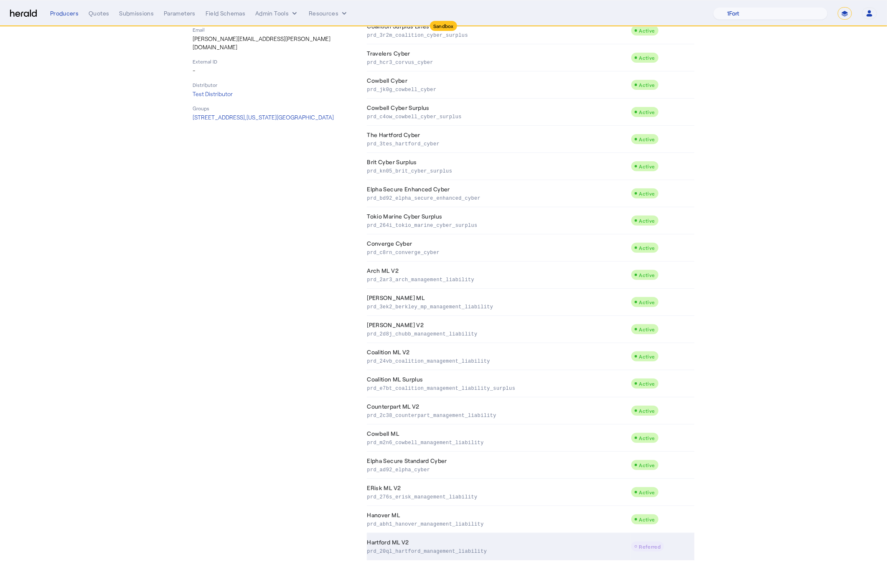
click at [437, 544] on td "Hartford ML V2 prd_20ql_hartford_management_liability" at bounding box center [499, 546] width 264 height 27
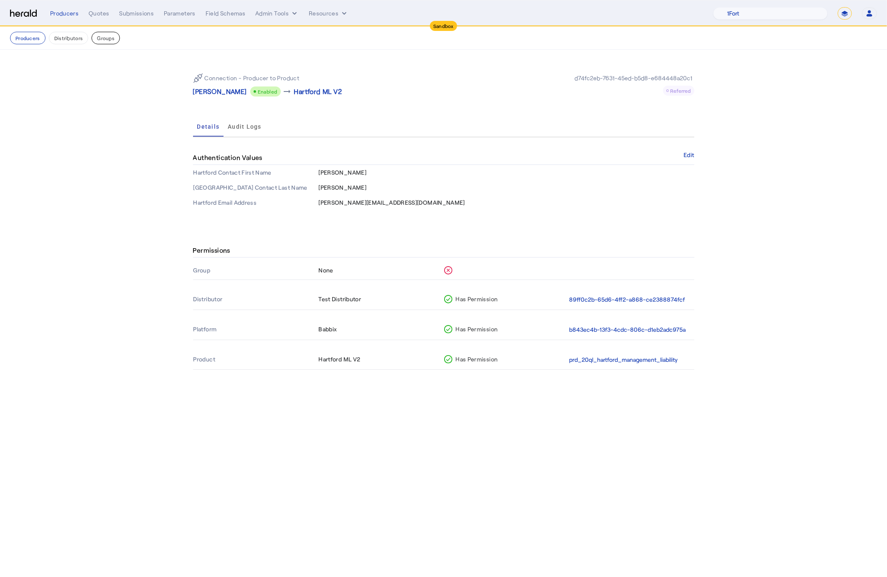
click at [104, 37] on button "Groups" at bounding box center [105, 38] width 28 height 13
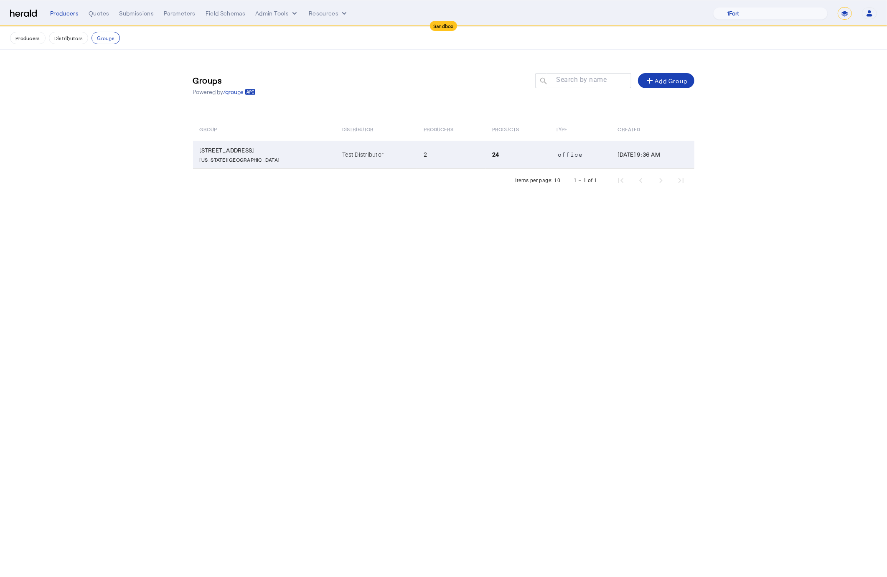
click at [239, 151] on td "[STREET_ADDRESS][US_STATE]" at bounding box center [264, 155] width 143 height 28
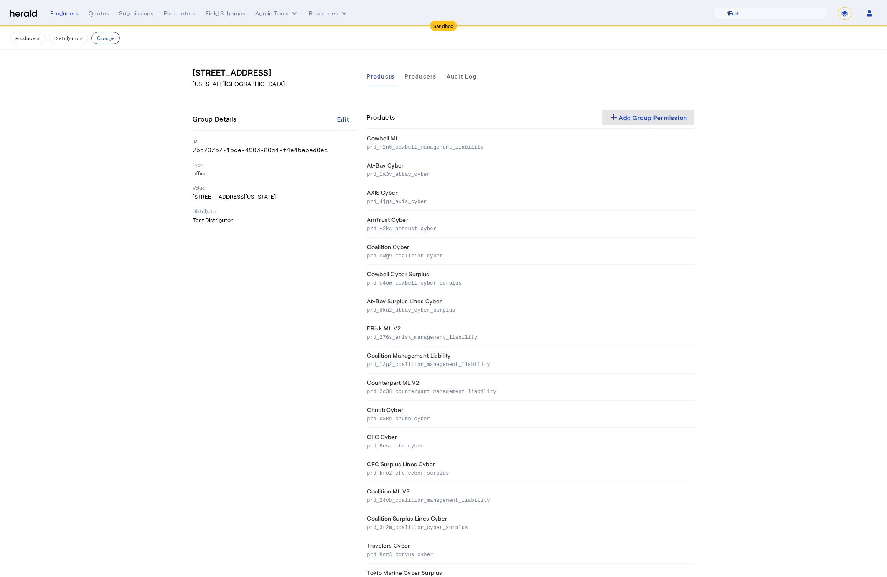
click at [651, 122] on div "add Add Group Permission" at bounding box center [648, 117] width 79 height 10
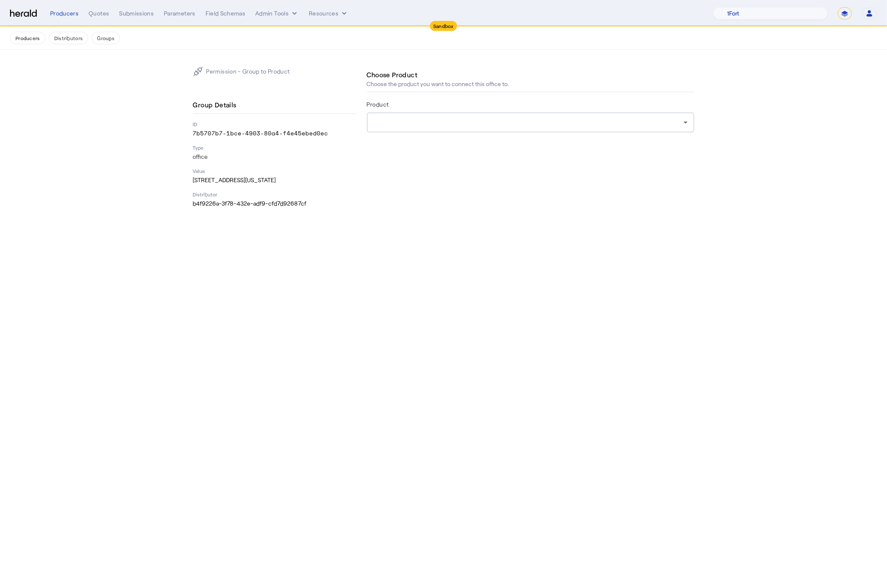
click at [503, 130] on div at bounding box center [530, 122] width 314 height 20
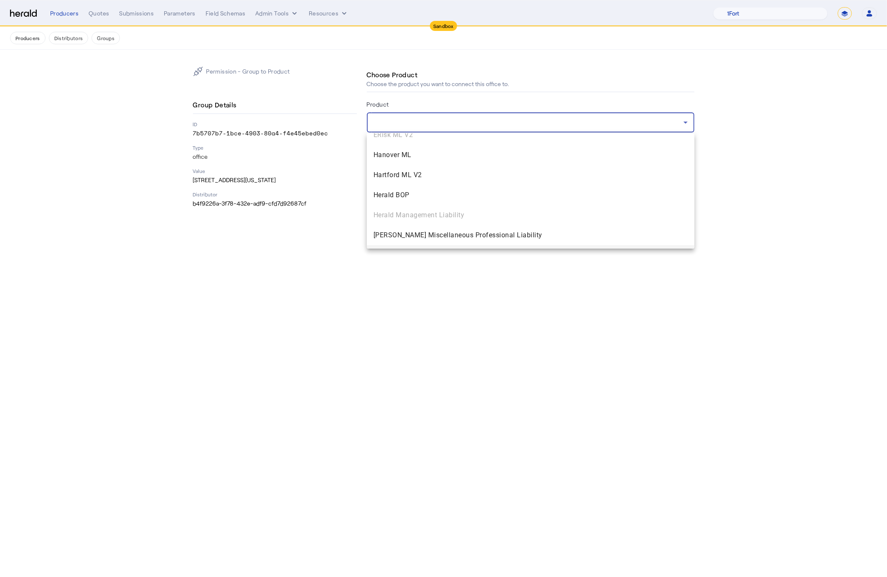
scroll to position [543, 0]
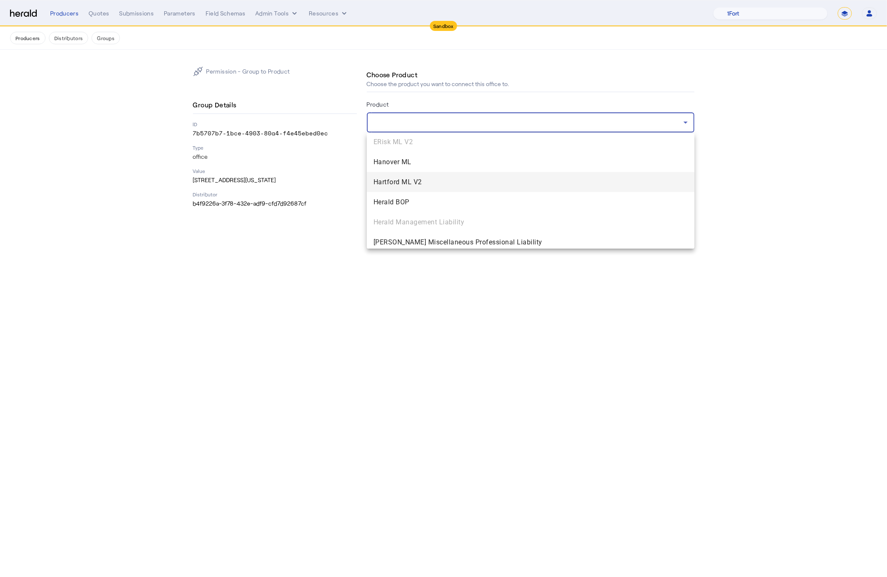
click at [507, 183] on span "Hartford ML V2" at bounding box center [530, 182] width 314 height 10
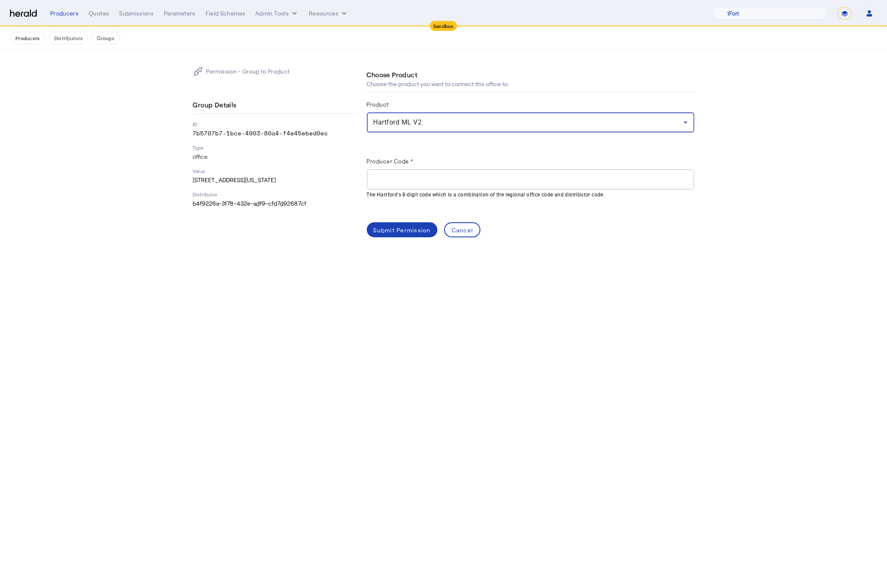
click at [431, 175] on input "Producer Code *" at bounding box center [530, 180] width 314 height 10
paste input "********"
type input "********"
click at [420, 227] on div "Submit Permission" at bounding box center [401, 230] width 57 height 9
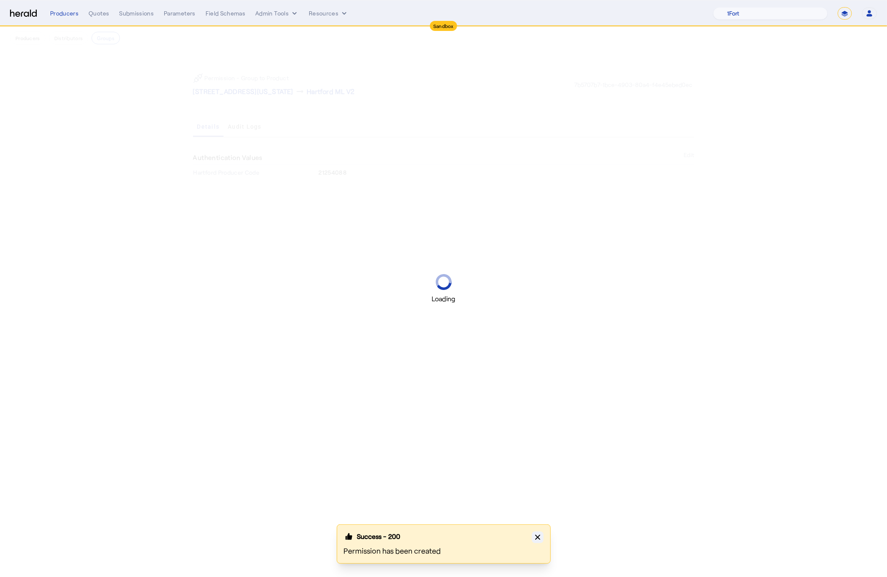
click at [542, 536] on button "Close modal" at bounding box center [538, 537] width 12 height 12
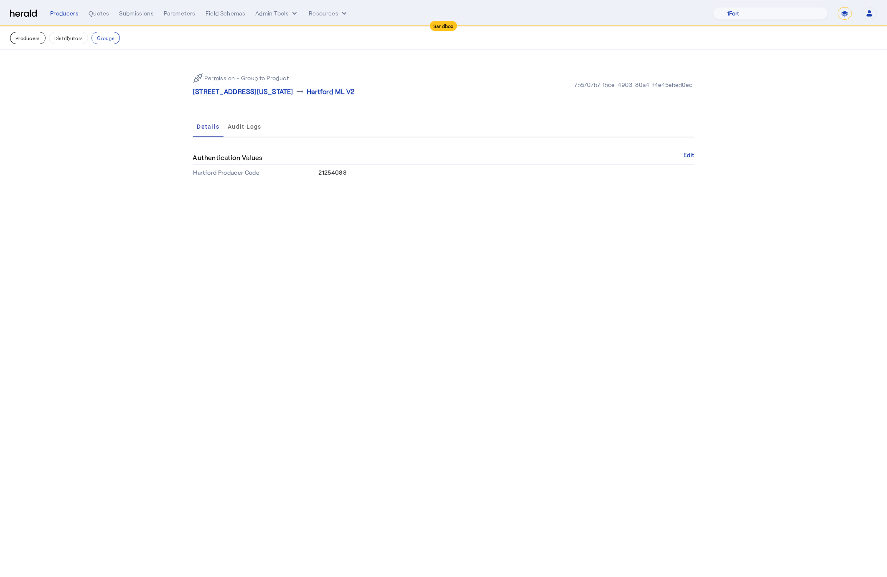
click at [32, 41] on button "Producers" at bounding box center [28, 38] width 36 height 13
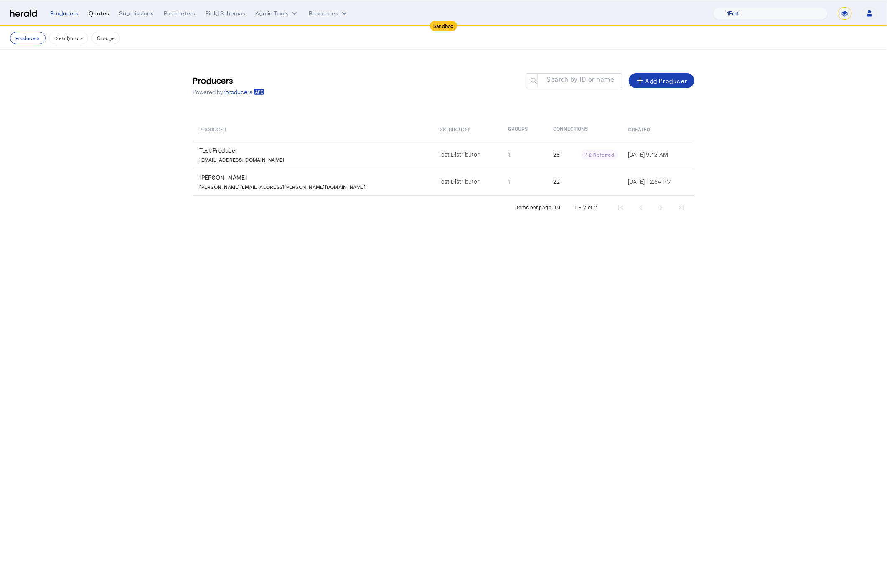
click at [94, 13] on div "Quotes" at bounding box center [99, 13] width 20 height 8
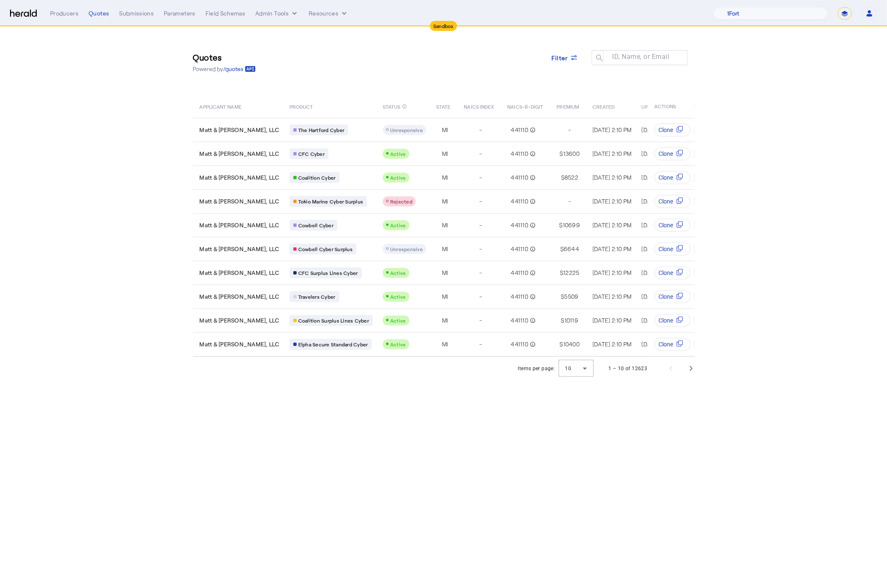
click at [22, 11] on img at bounding box center [23, 14] width 27 height 8
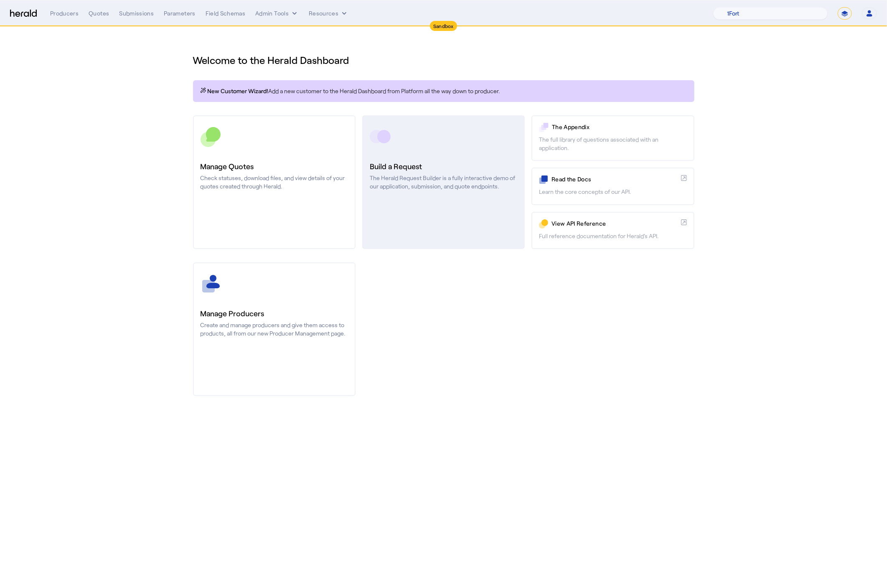
click at [424, 183] on p "The Herald Request Builder is a fully interactive demo of our application, subm…" at bounding box center [443, 182] width 147 height 17
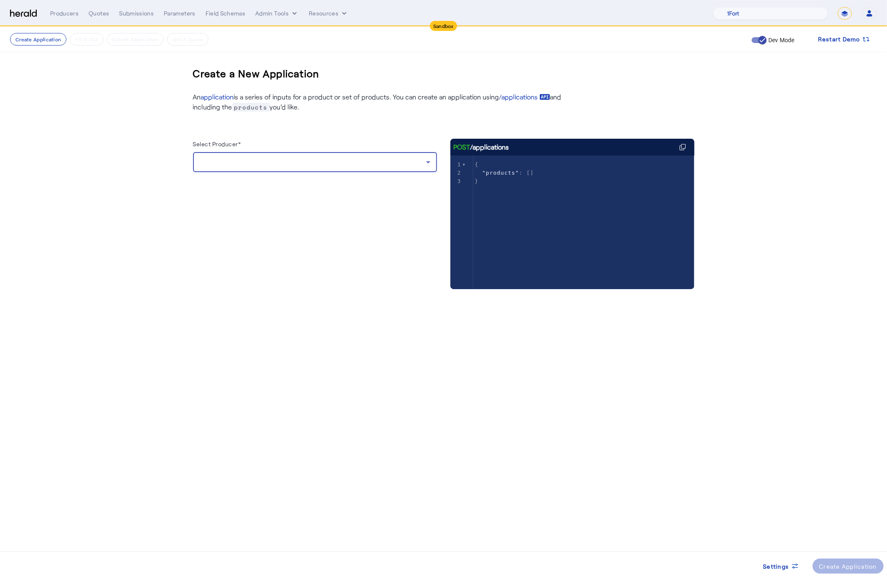
click at [274, 165] on div at bounding box center [313, 162] width 226 height 10
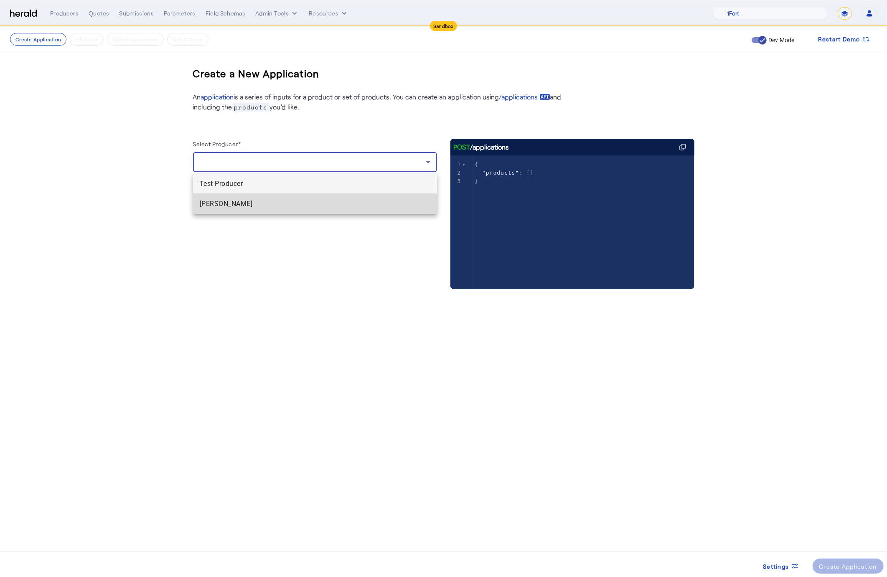
click at [272, 201] on span "[PERSON_NAME]" at bounding box center [315, 204] width 231 height 10
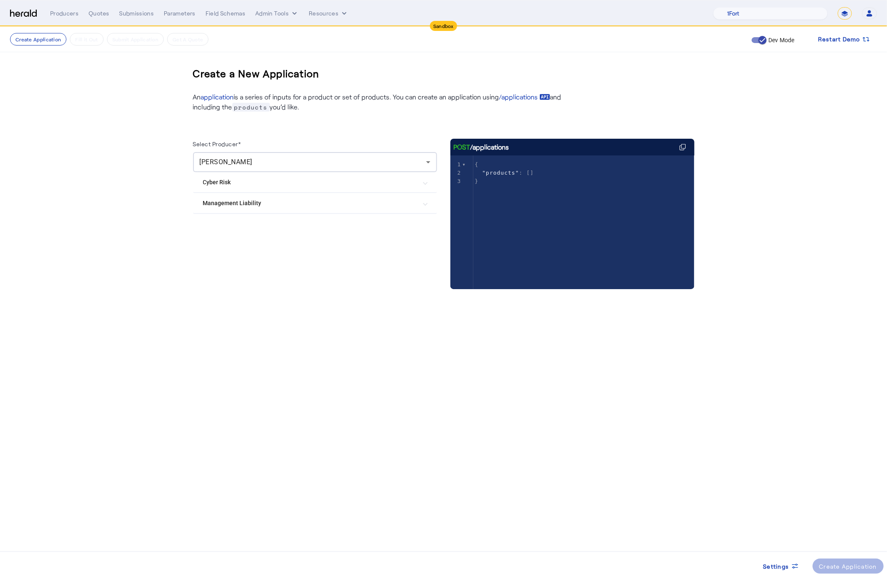
click at [255, 203] on Liability "Management Liability" at bounding box center [310, 203] width 214 height 9
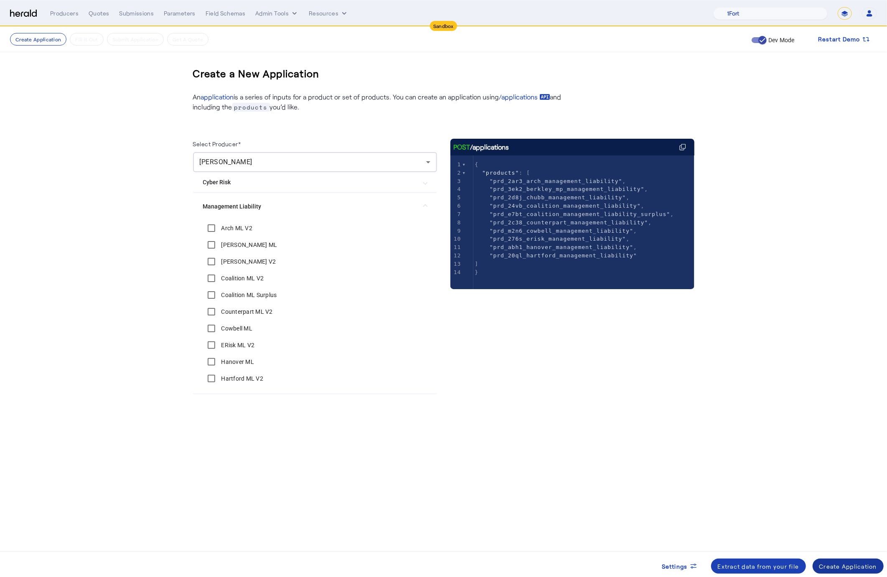
drag, startPoint x: 841, startPoint y: 568, endPoint x: 837, endPoint y: 559, distance: 9.3
click at [841, 568] on div "Create Application" at bounding box center [848, 566] width 58 height 9
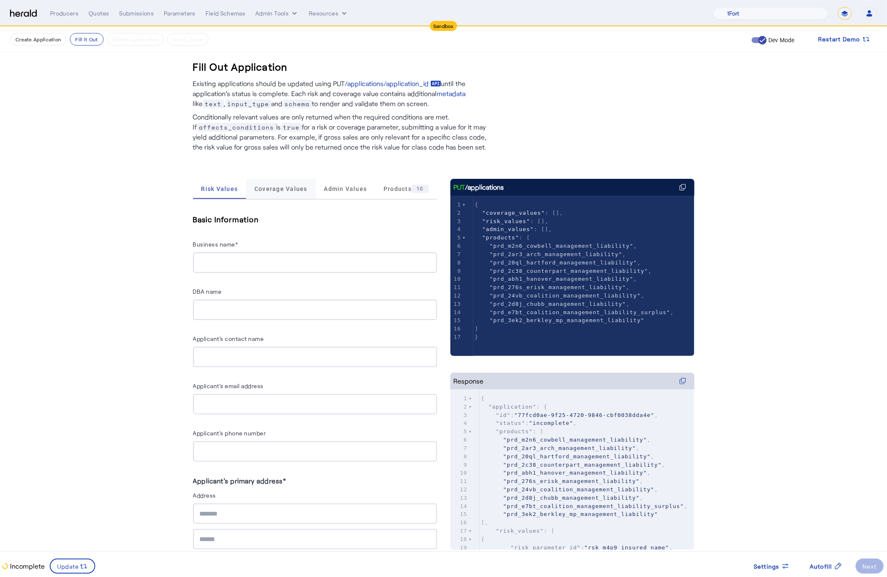
click at [276, 193] on span "Coverage Values" at bounding box center [280, 189] width 53 height 20
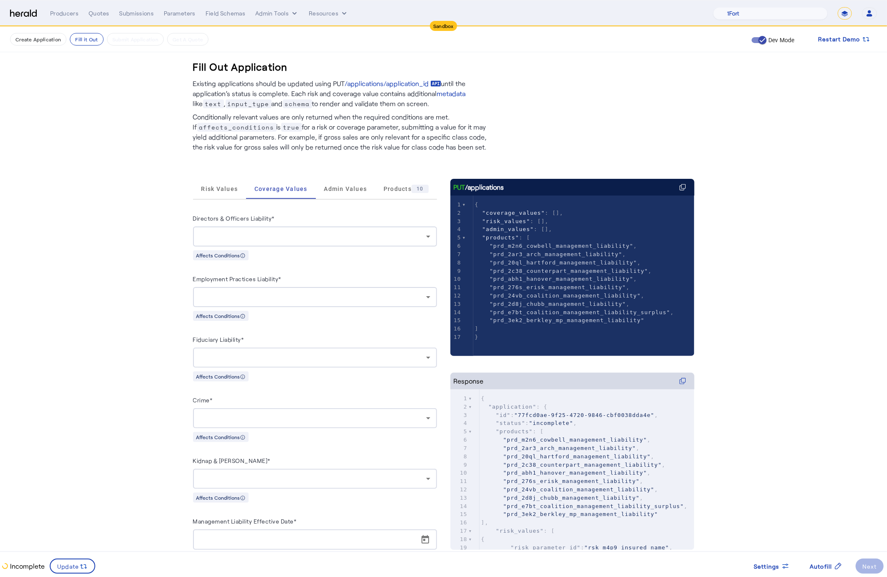
click at [286, 236] on div at bounding box center [313, 236] width 226 height 10
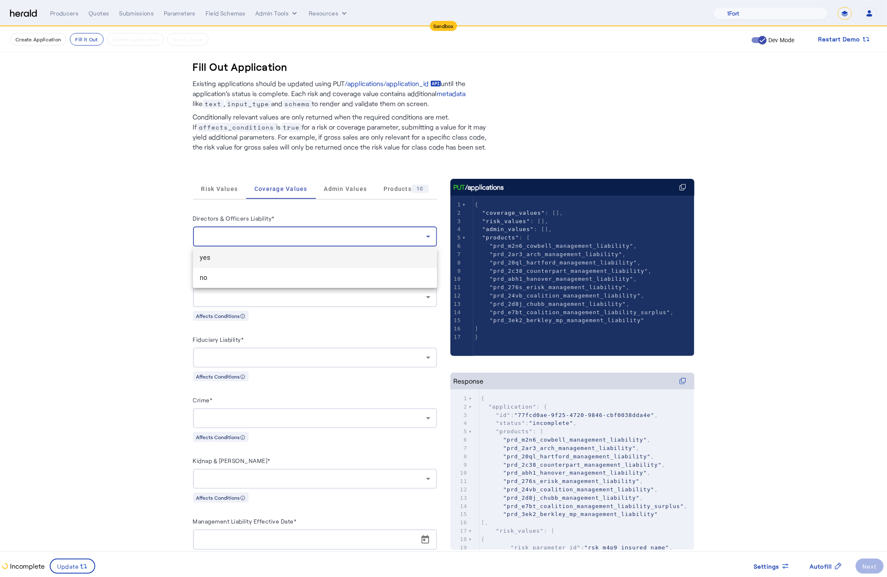
click at [278, 263] on mat-option "yes" at bounding box center [315, 258] width 244 height 20
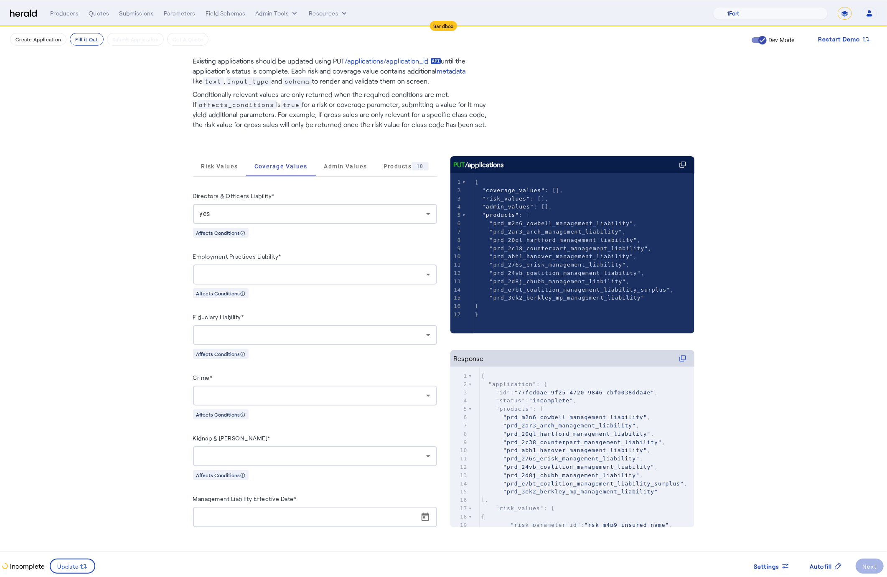
click at [270, 256] on label "Employment Practices Liability*" at bounding box center [237, 256] width 89 height 7
click at [275, 271] on div at bounding box center [313, 274] width 226 height 10
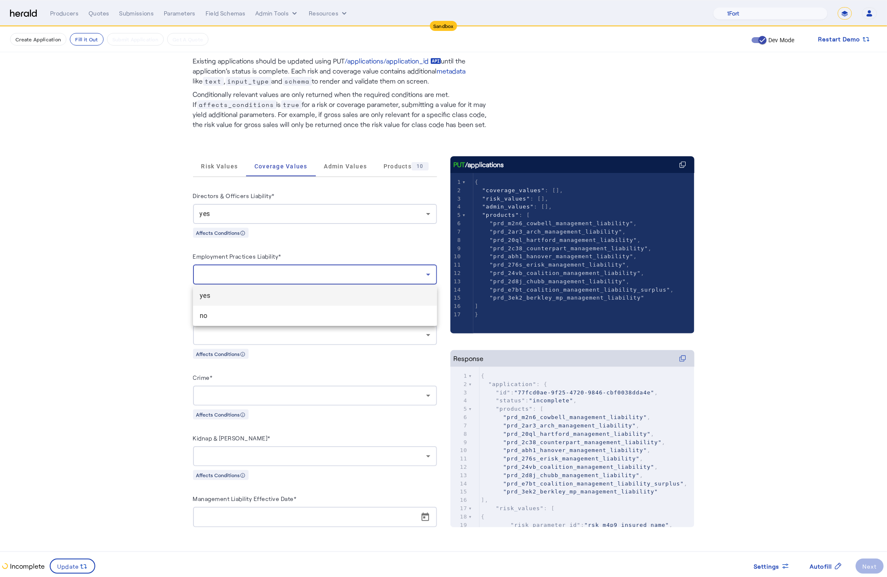
click at [200, 298] on span "yes" at bounding box center [315, 296] width 231 height 10
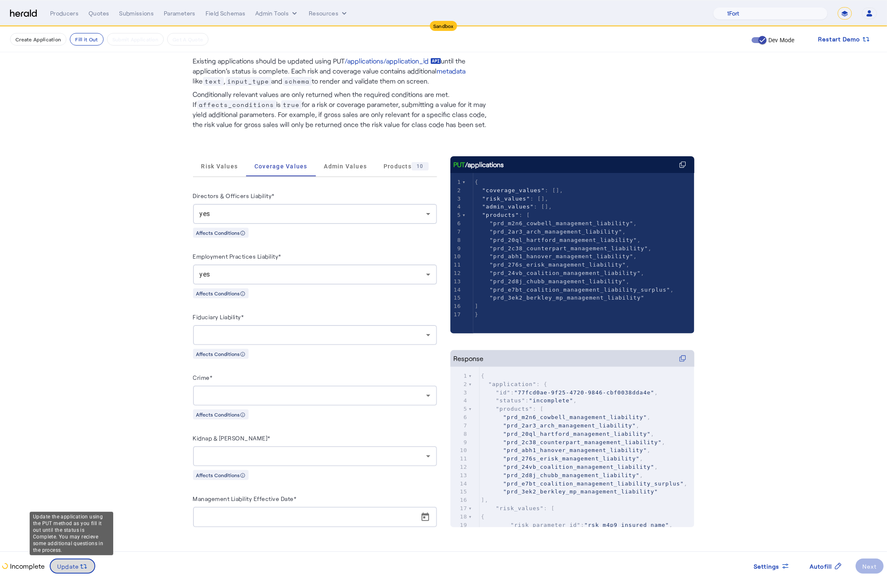
click at [74, 563] on span "Update" at bounding box center [68, 566] width 22 height 9
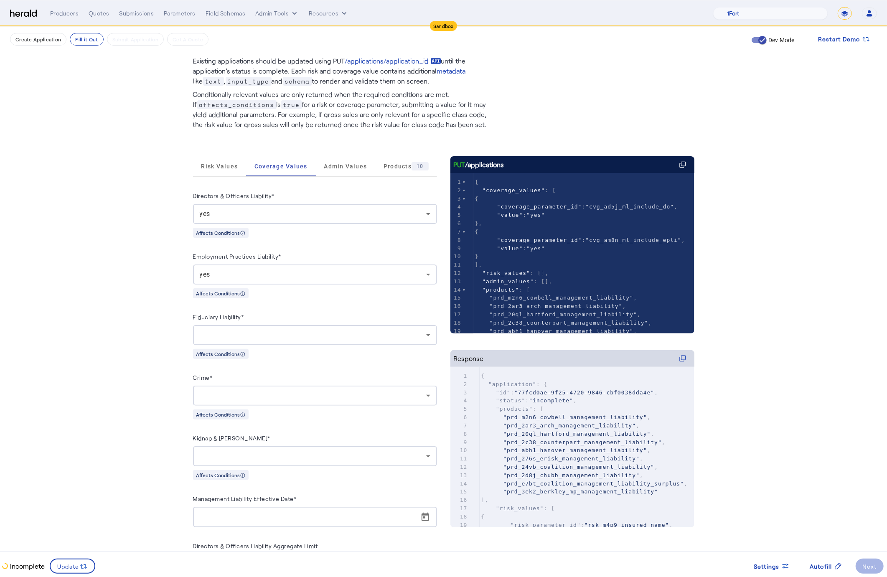
click at [310, 332] on div at bounding box center [313, 335] width 226 height 10
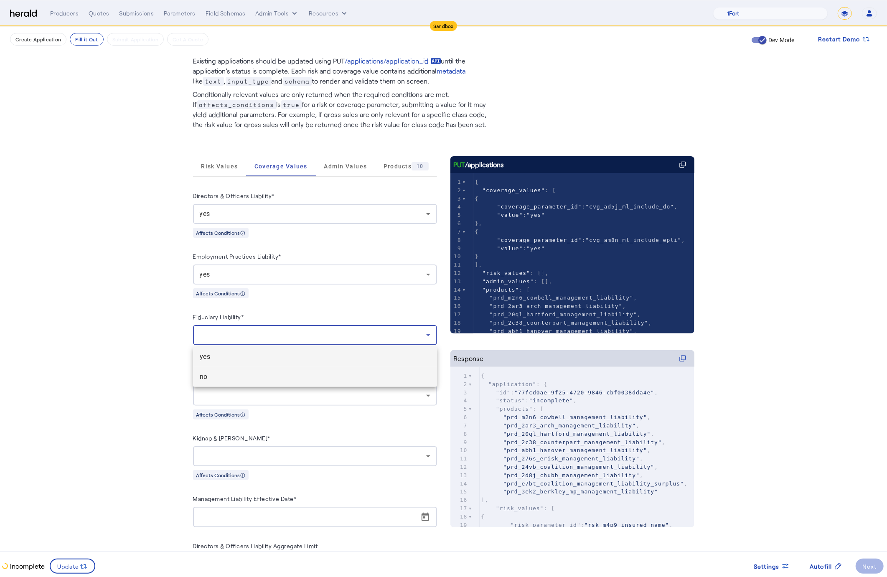
click at [282, 381] on span "no" at bounding box center [315, 377] width 231 height 10
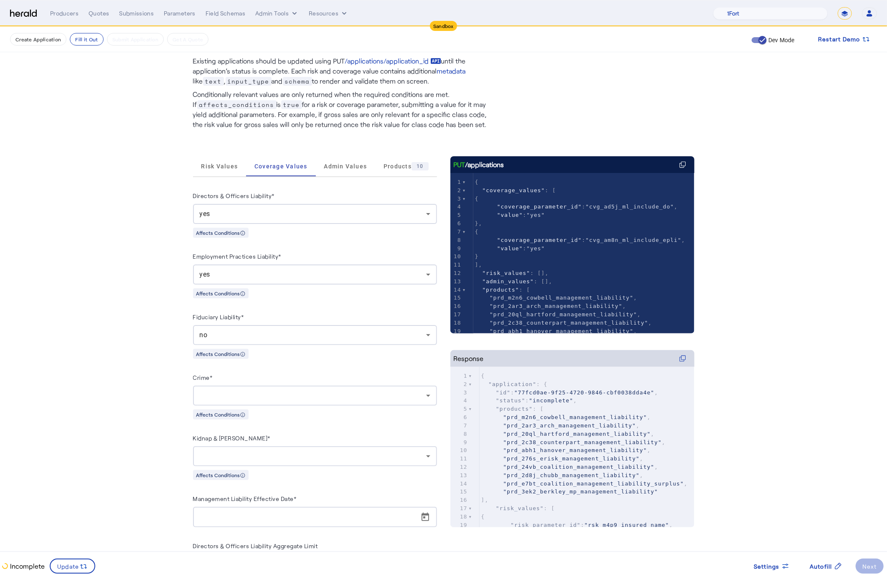
click at [280, 389] on div at bounding box center [315, 396] width 231 height 20
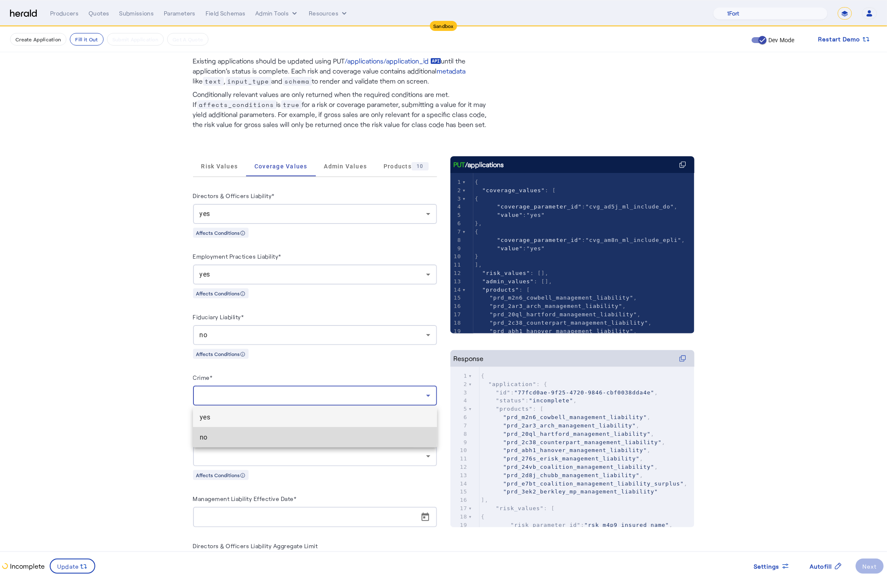
click at [266, 432] on span "no" at bounding box center [315, 437] width 231 height 10
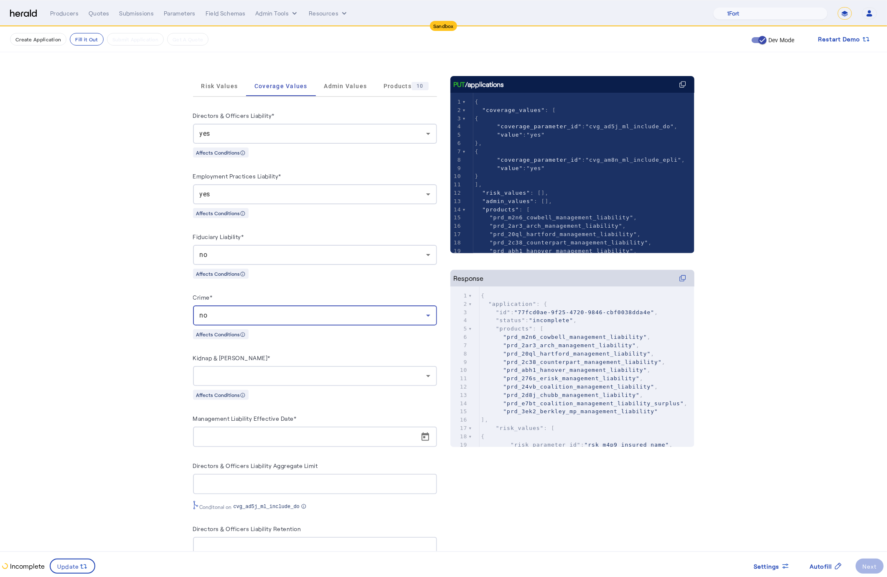
scroll to position [124, 0]
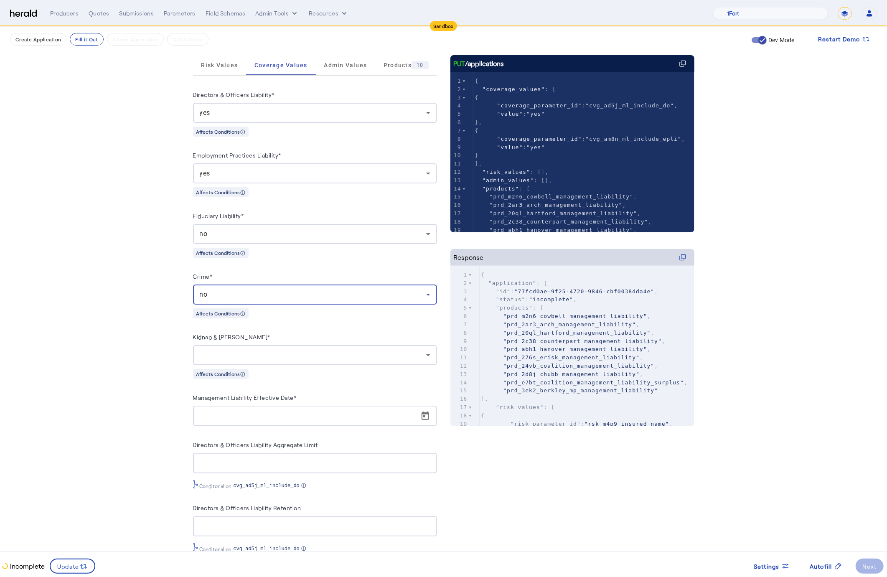
click at [324, 351] on div at bounding box center [313, 355] width 226 height 10
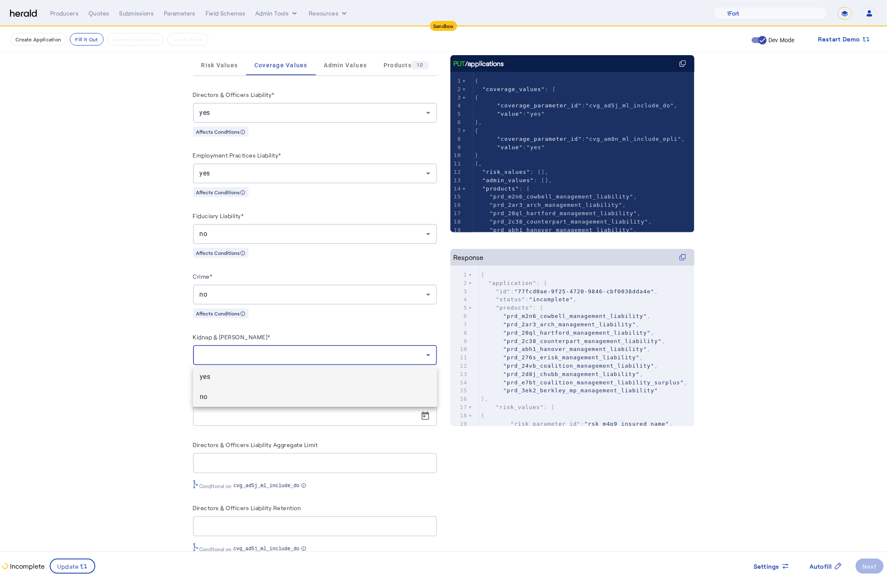
click at [248, 393] on span "no" at bounding box center [315, 397] width 231 height 10
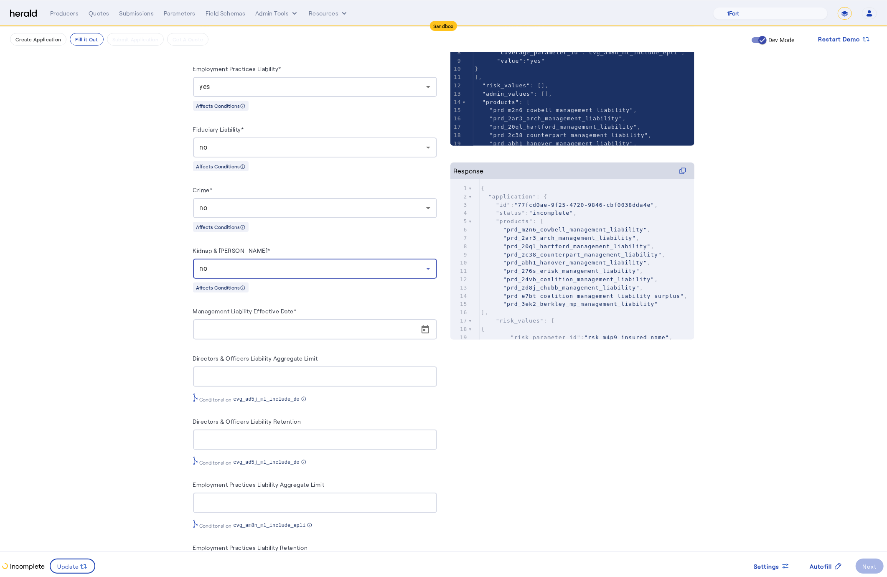
scroll to position [214, 0]
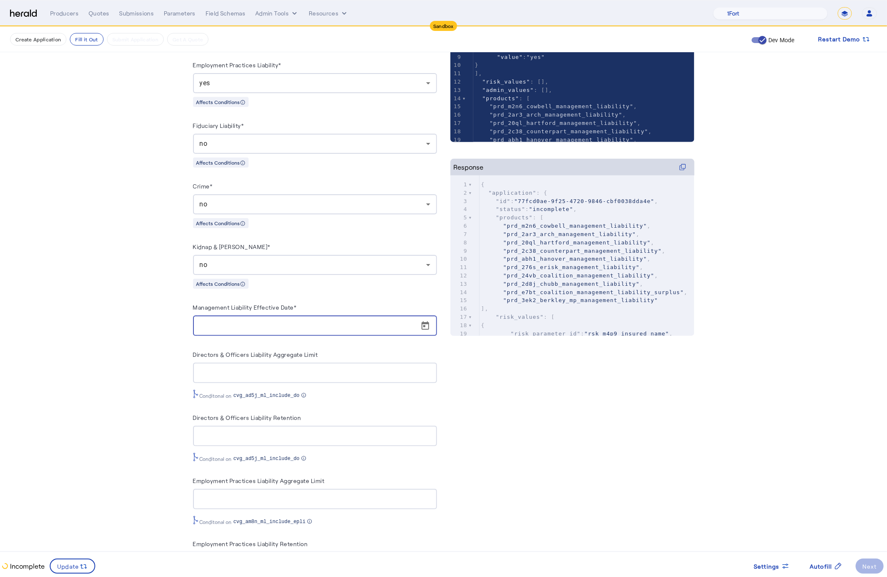
click at [295, 324] on input "Management Liability Effective Date*" at bounding box center [318, 326] width 236 height 10
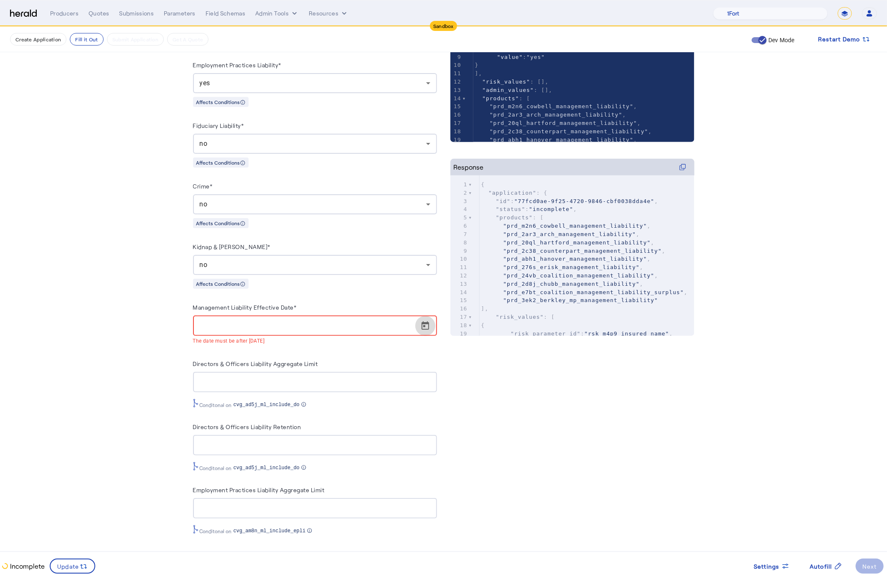
click at [429, 322] on span "Open calendar" at bounding box center [425, 326] width 20 height 20
click at [257, 450] on span "24" at bounding box center [254, 454] width 15 height 15
type input "**********"
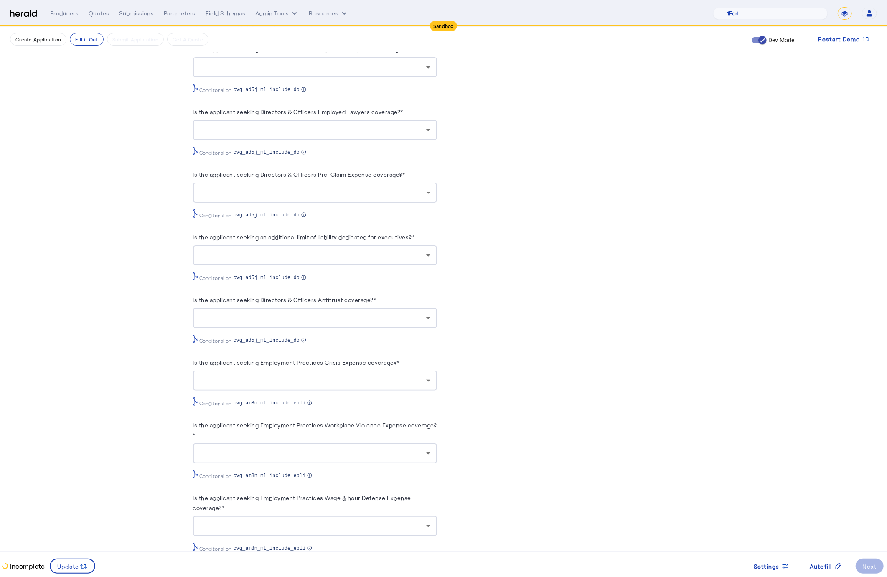
scroll to position [989, 0]
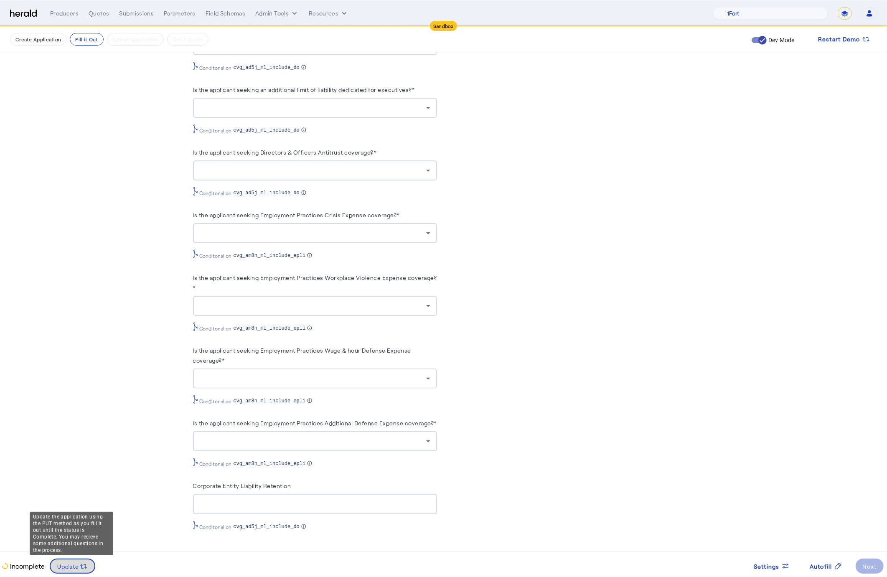
click at [70, 569] on span "Update" at bounding box center [68, 566] width 22 height 9
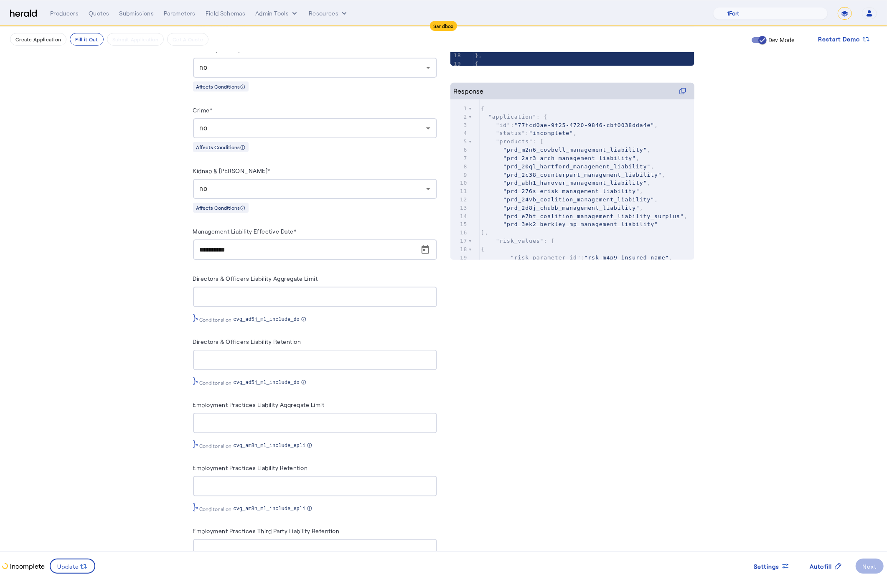
scroll to position [0, 0]
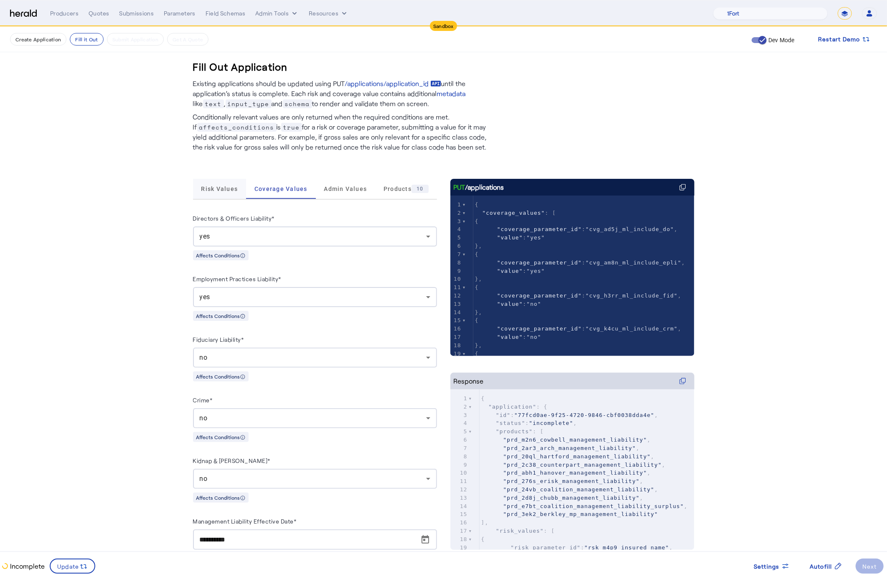
click at [234, 186] on span "Risk Values" at bounding box center [219, 189] width 37 height 6
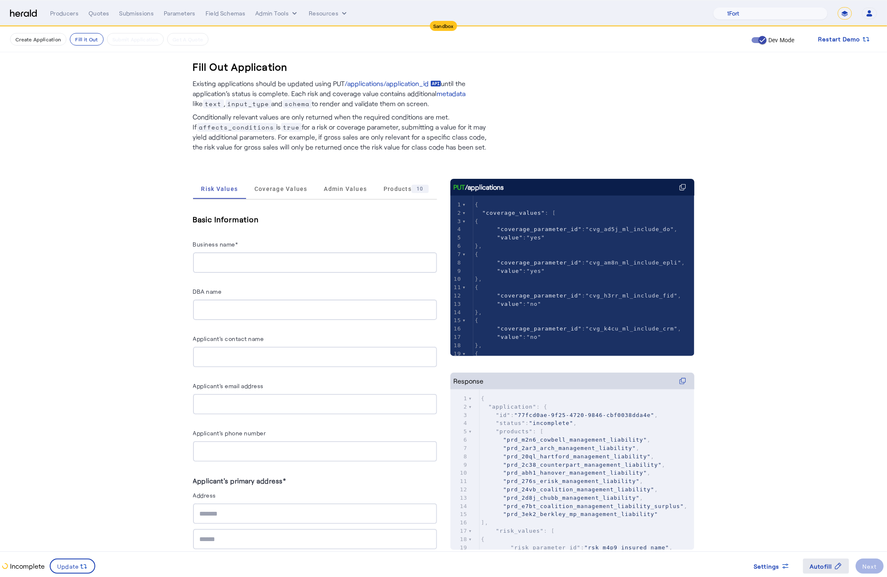
click at [817, 567] on span "Autofill" at bounding box center [821, 566] width 23 height 9
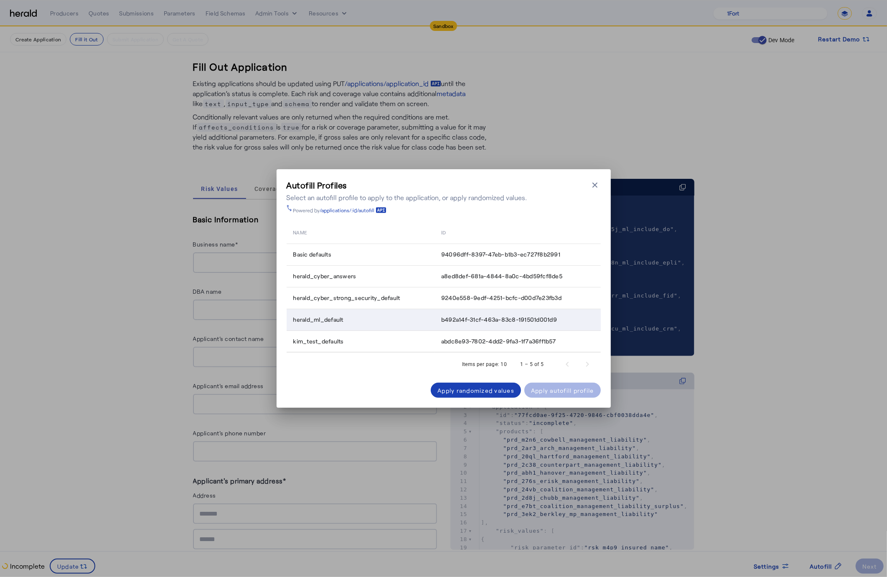
click at [493, 326] on td "b492a14f-31cf-463a-83c8-191501d001d9" at bounding box center [517, 320] width 166 height 22
click at [569, 395] on span at bounding box center [562, 390] width 76 height 20
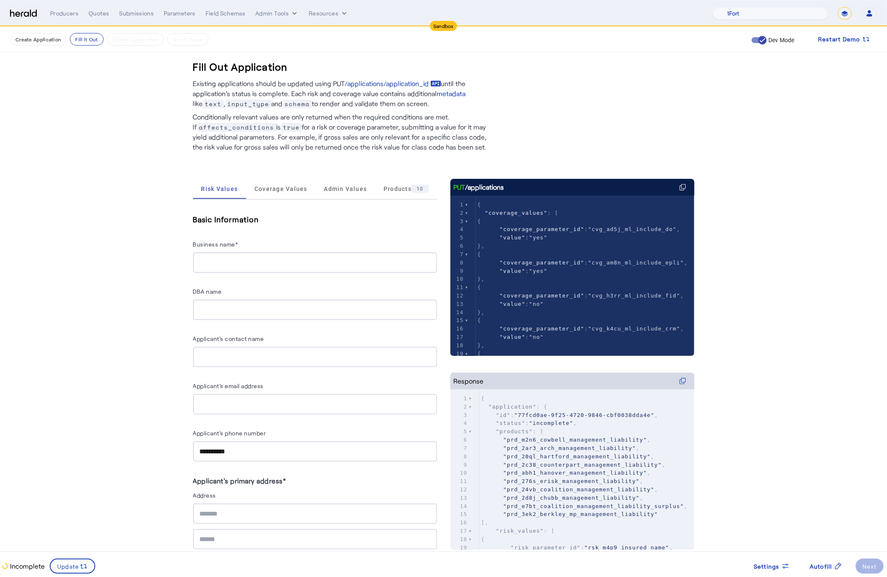
click at [246, 253] on div at bounding box center [315, 262] width 231 height 20
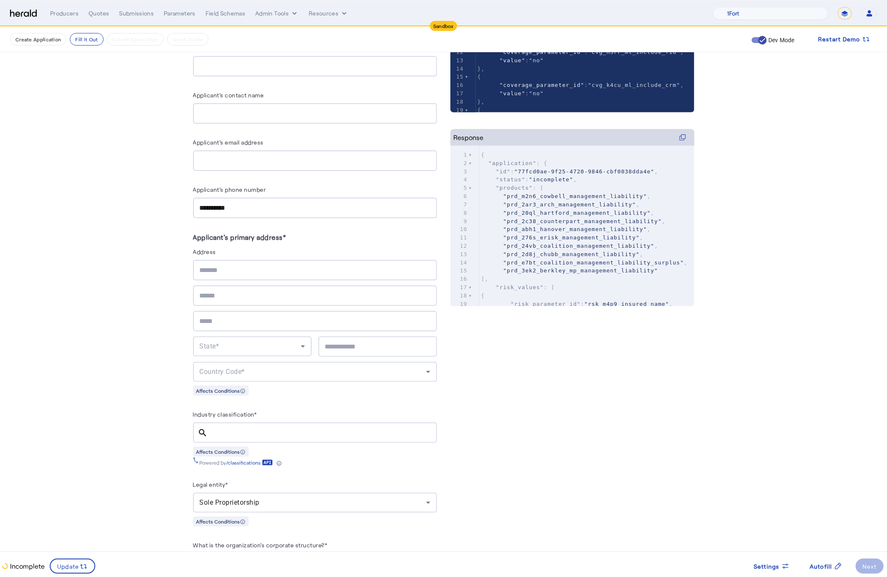
scroll to position [257, 0]
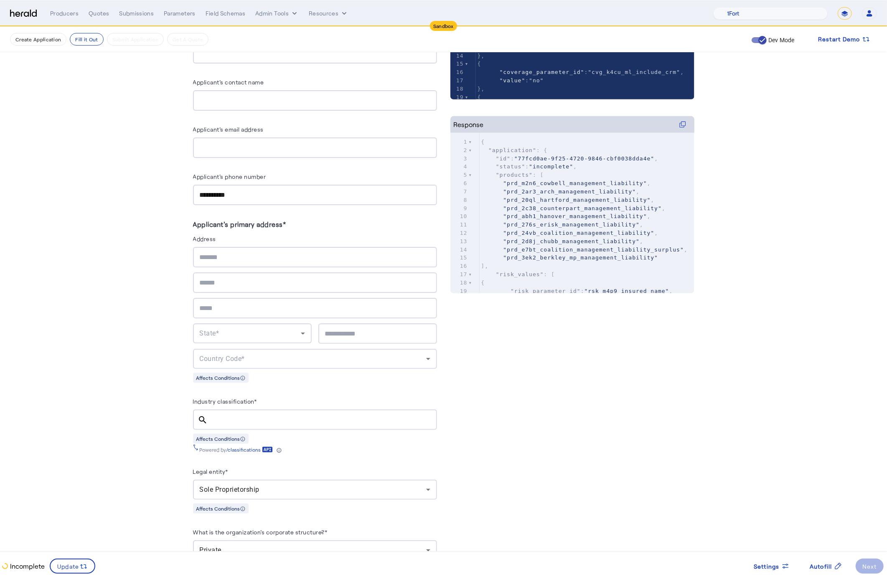
type input "**********"
click at [246, 257] on input "text" at bounding box center [315, 257] width 231 height 10
type input "**********"
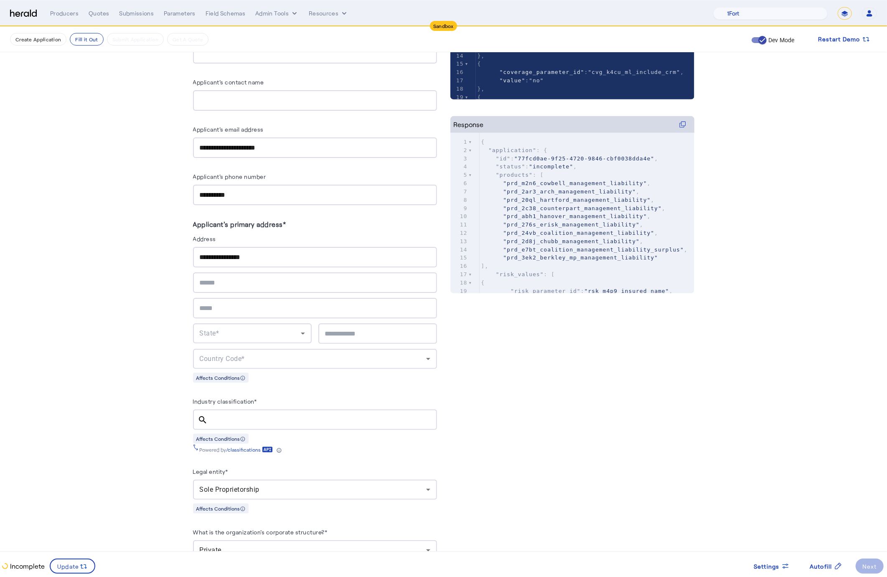
type input "**********"
type input "*****"
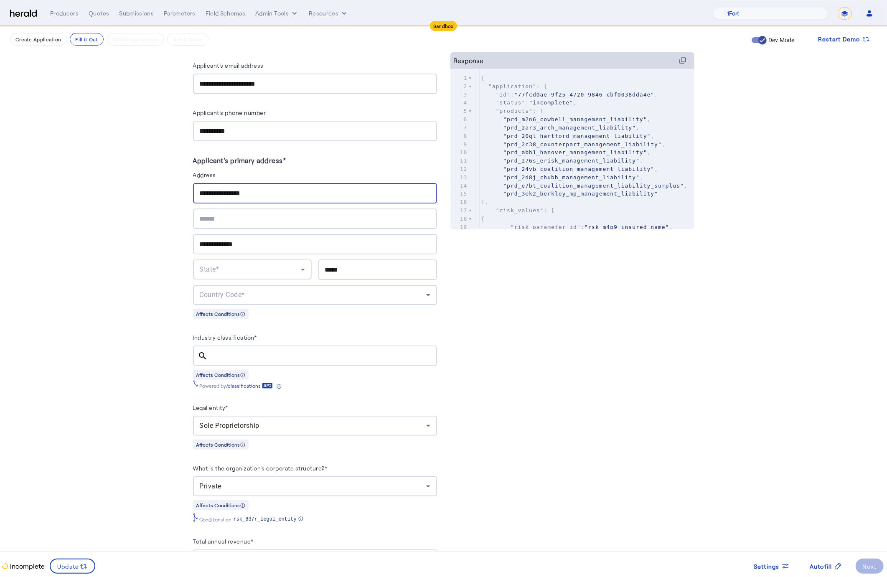
scroll to position [325, 0]
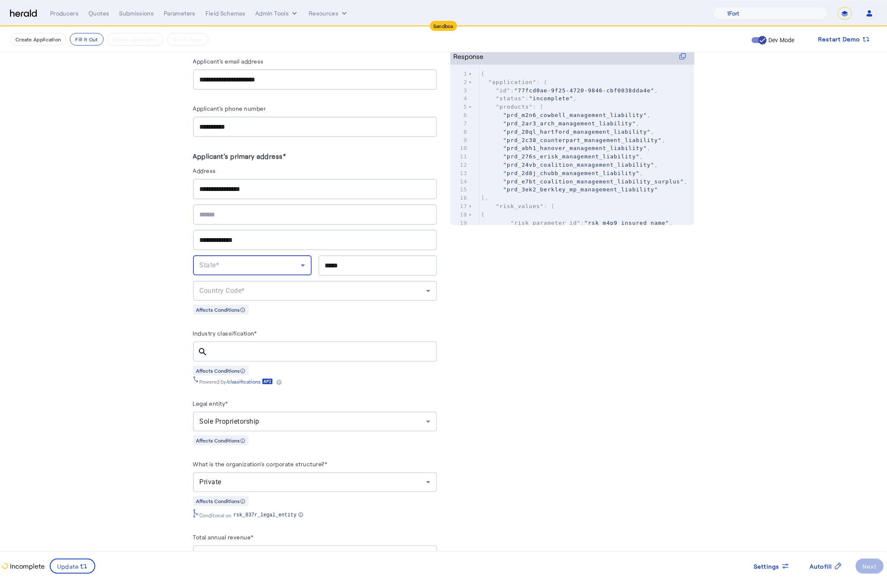
click at [262, 261] on div "State*" at bounding box center [250, 265] width 101 height 10
click at [207, 307] on span "CT" at bounding box center [252, 308] width 105 height 10
click at [247, 292] on div "Country Code*" at bounding box center [315, 291] width 231 height 20
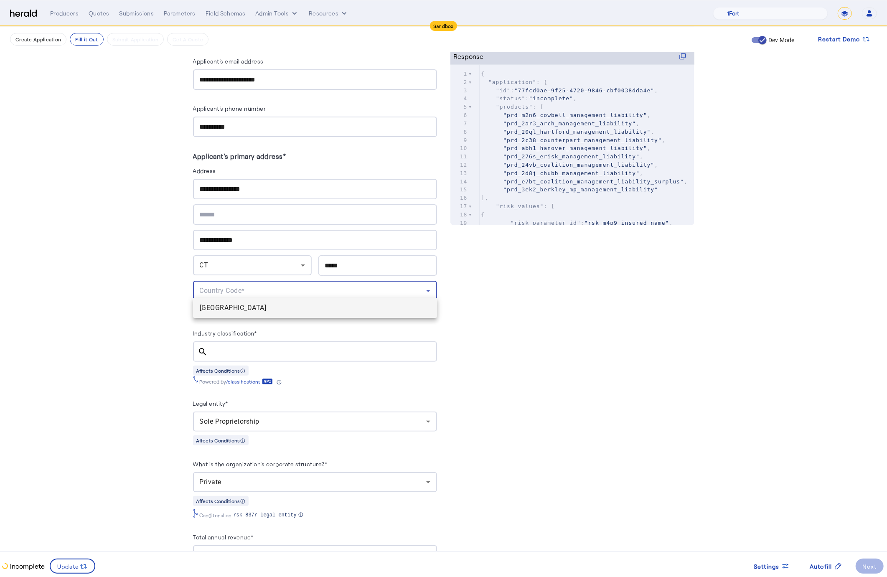
click at [250, 309] on span "[GEOGRAPHIC_DATA]" at bounding box center [315, 308] width 231 height 10
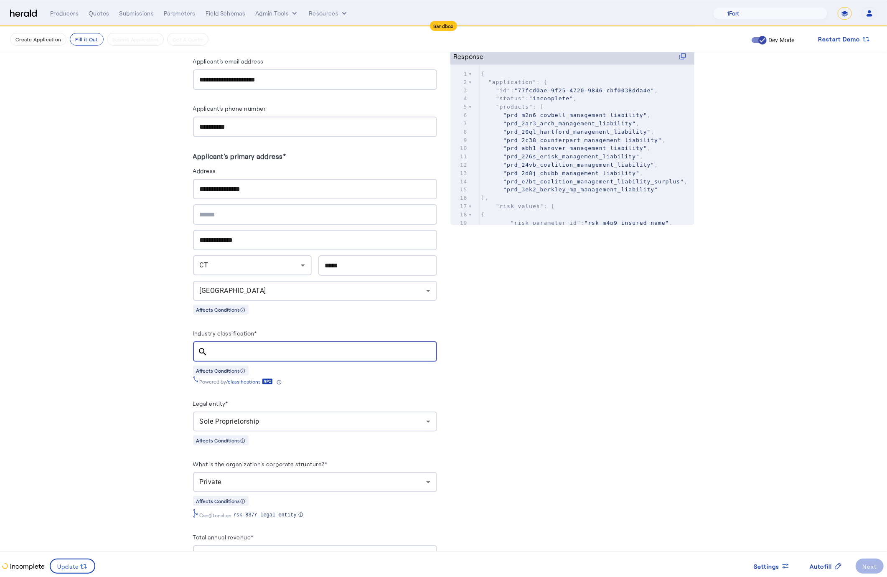
click at [295, 347] on input "Industry classification*" at bounding box center [323, 352] width 216 height 10
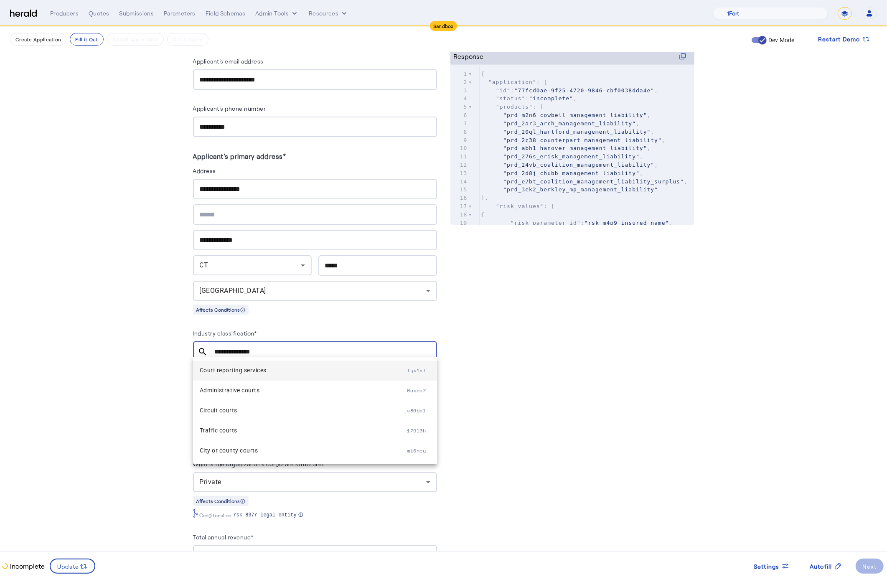
type input "**********"
click at [319, 376] on mat-option "Court reporting services iyx1si" at bounding box center [315, 371] width 244 height 20
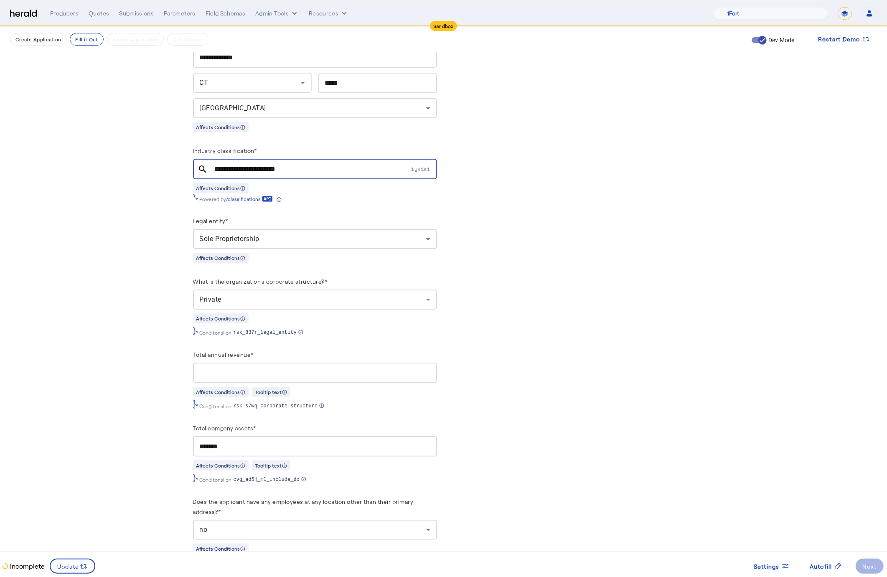
scroll to position [516, 0]
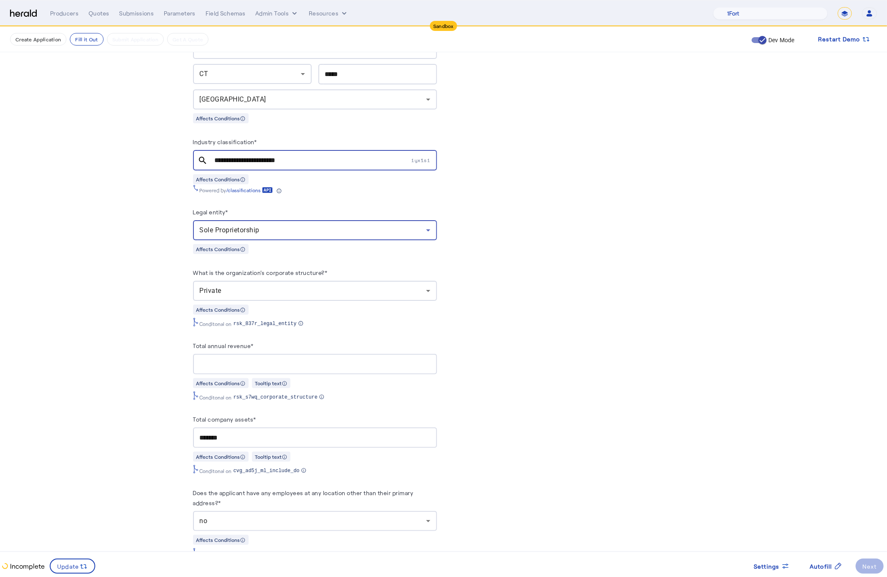
click at [381, 225] on div "Sole Proprietorship" at bounding box center [313, 230] width 226 height 10
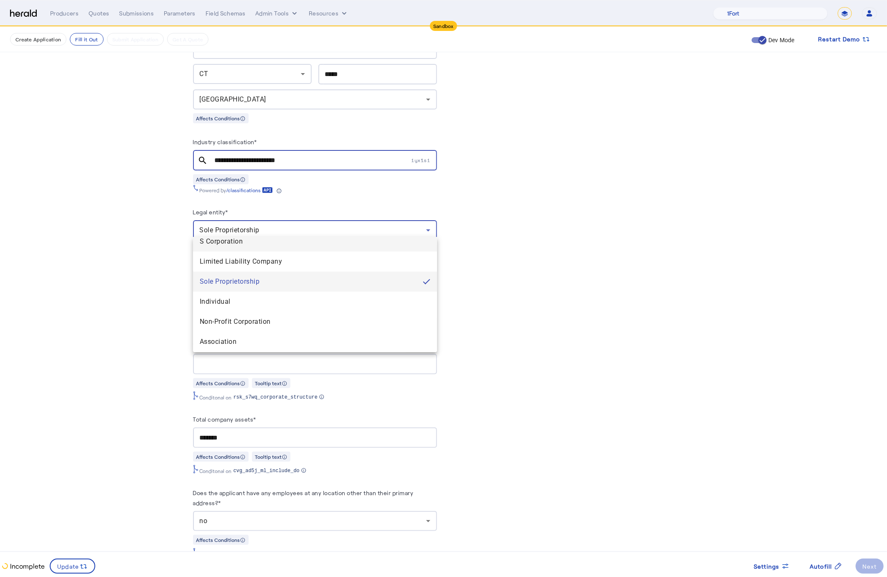
scroll to position [28, 0]
click at [299, 256] on span "Limited Liability Company" at bounding box center [315, 259] width 231 height 10
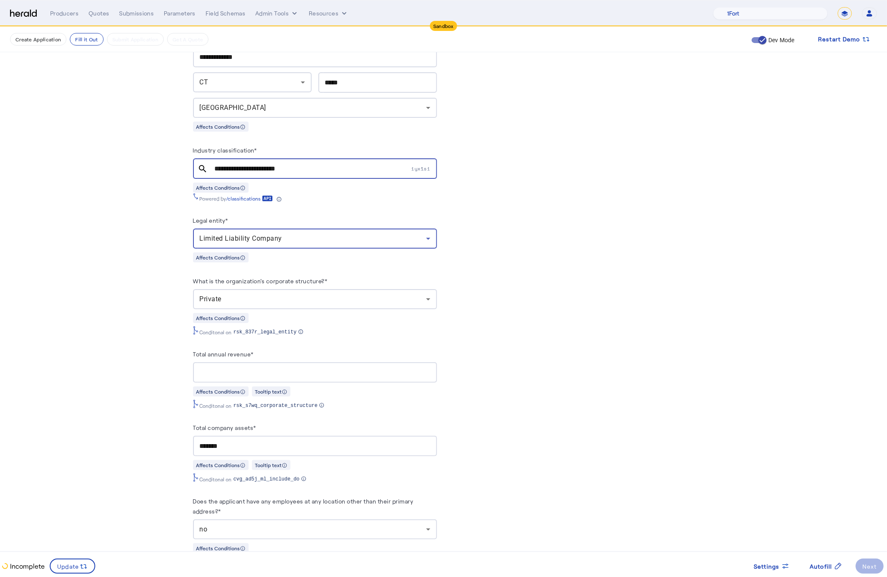
scroll to position [507, 0]
click at [778, 567] on span "Settings" at bounding box center [767, 566] width 26 height 9
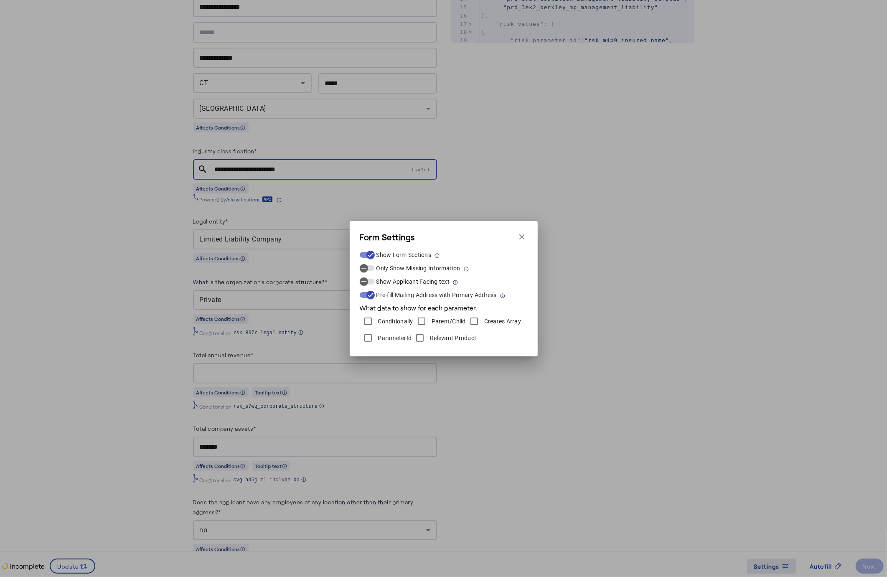
scroll to position [0, 0]
click at [391, 339] on label "ParameterId" at bounding box center [394, 338] width 36 height 8
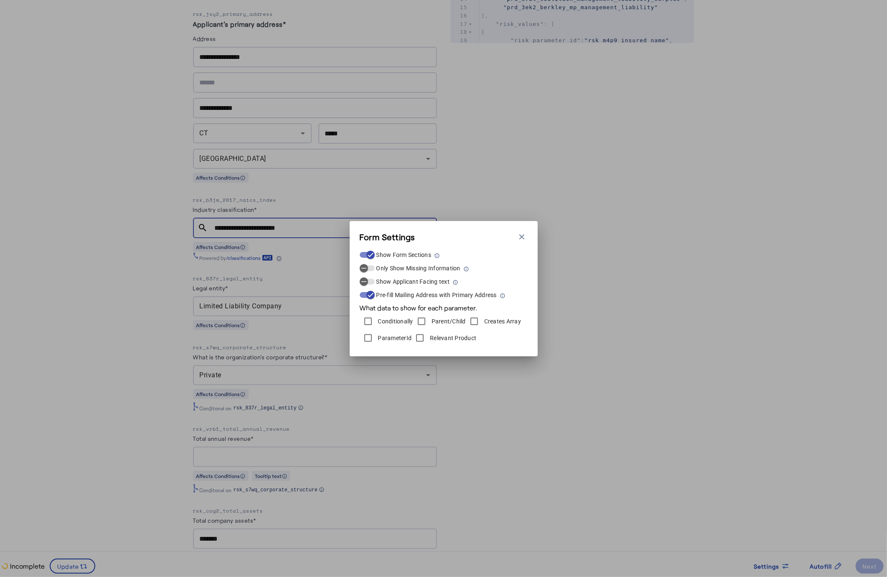
click at [505, 421] on div "Form Settings Close modal Show Form Sections Only Show Missing Information Show…" at bounding box center [443, 288] width 887 height 577
drag, startPoint x: 620, startPoint y: 255, endPoint x: 248, endPoint y: 273, distance: 372.3
click at [616, 254] on div "Form Settings Close modal Show Form Sections Only Show Missing Information Show…" at bounding box center [443, 288] width 887 height 577
drag, startPoint x: 523, startPoint y: 236, endPoint x: 335, endPoint y: 245, distance: 187.8
click at [518, 236] on icon "button" at bounding box center [522, 237] width 8 height 8
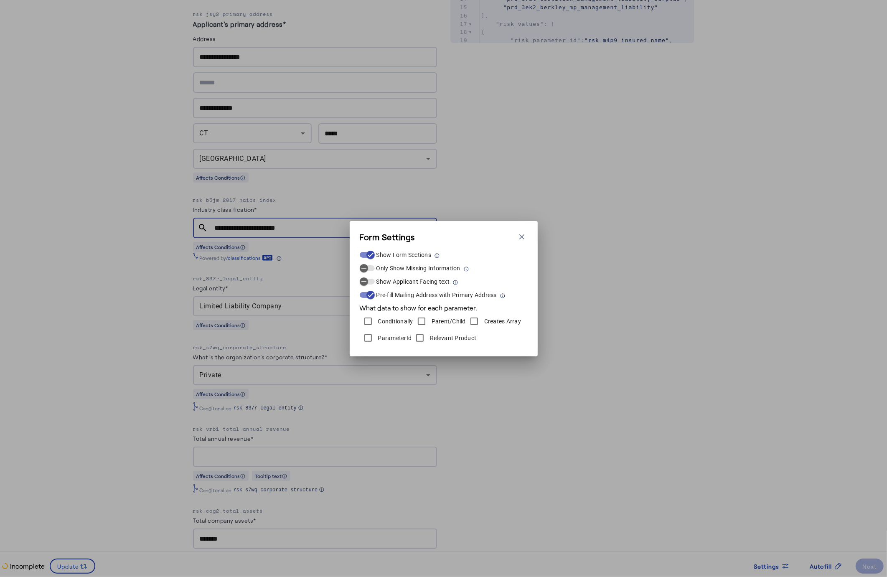
scroll to position [507, 0]
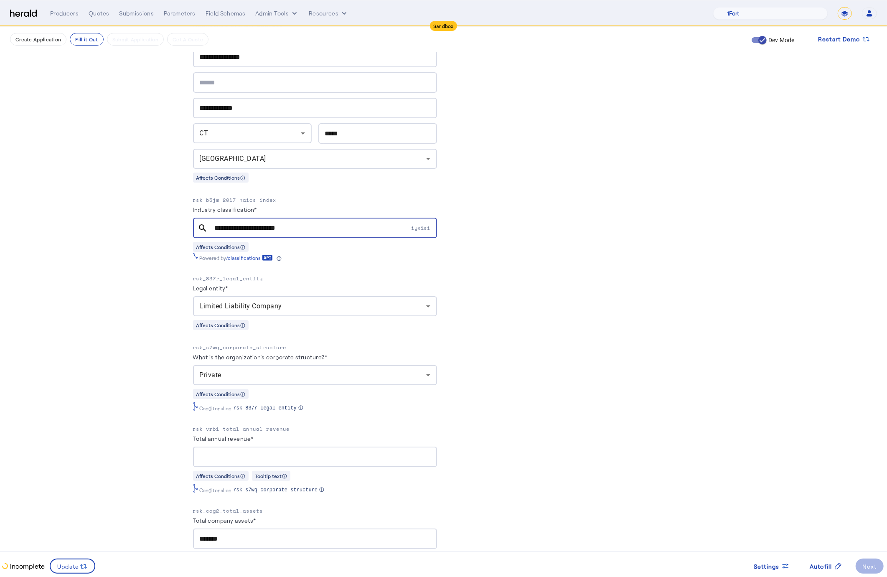
click at [234, 274] on p "rsk_837r_legal_entity" at bounding box center [315, 278] width 244 height 8
copy p "rsk_837r_legal_entity"
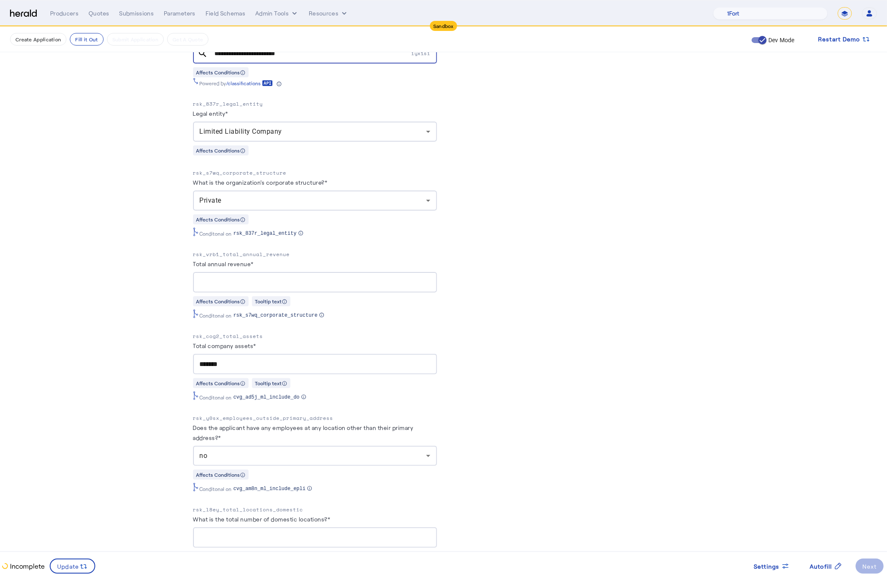
scroll to position [686, 0]
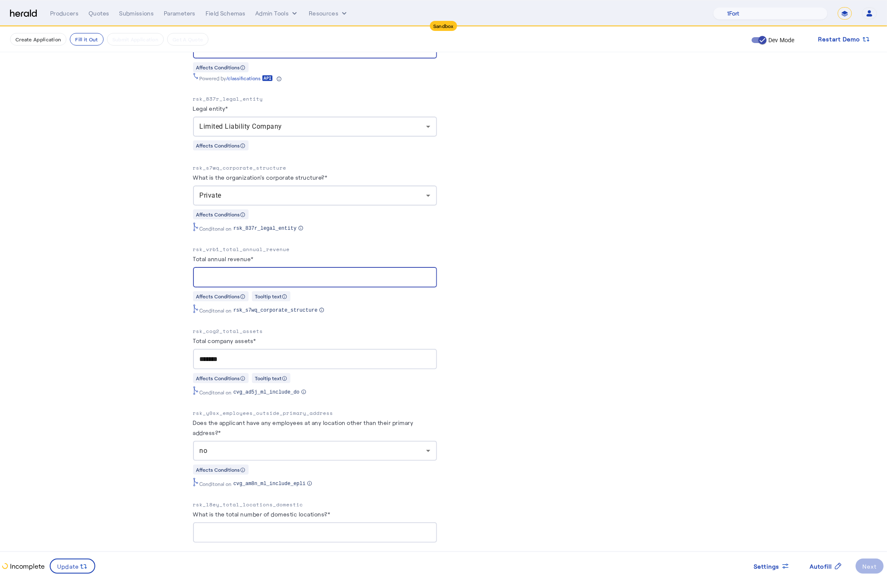
click at [280, 275] on input "Total annual revenue*" at bounding box center [315, 277] width 231 height 10
type input "**********"
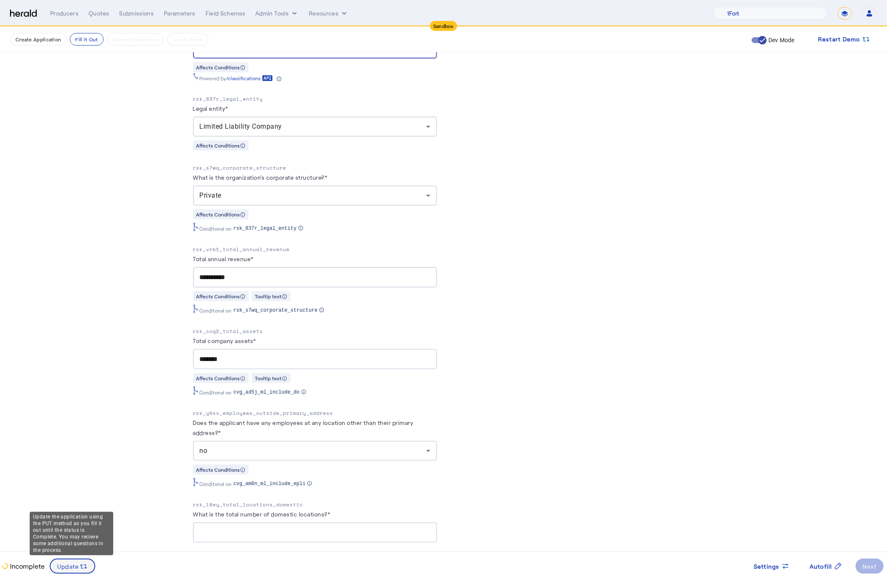
click at [80, 562] on icon at bounding box center [83, 566] width 8 height 8
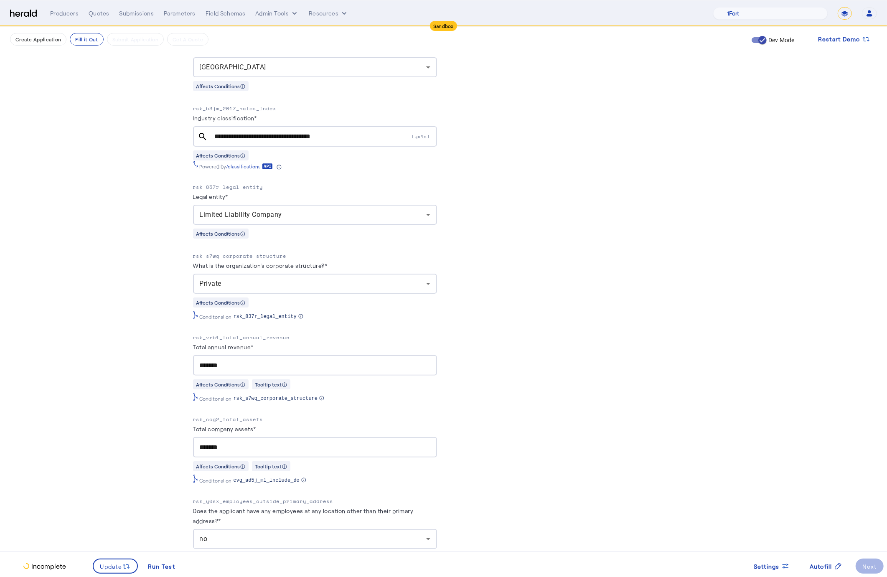
scroll to position [594, 0]
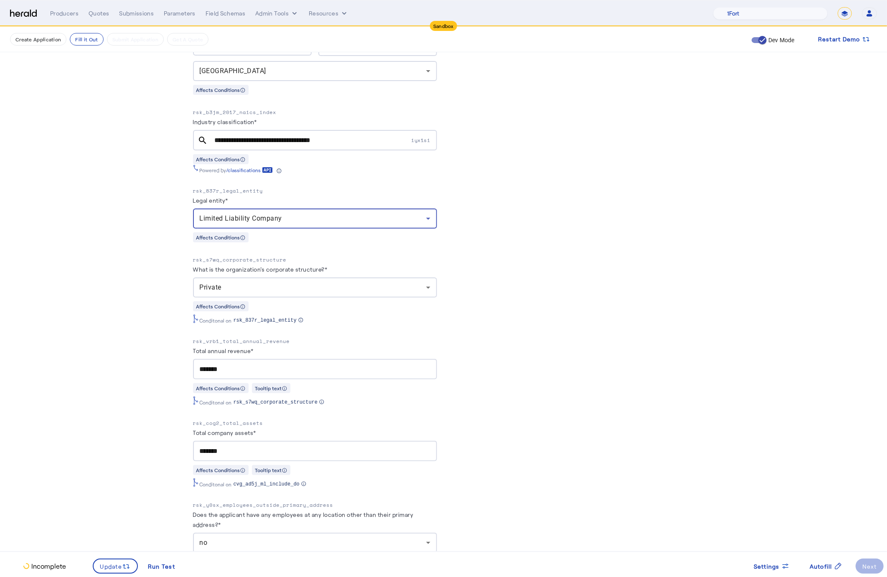
click at [292, 214] on div "Limited Liability Company" at bounding box center [313, 218] width 226 height 10
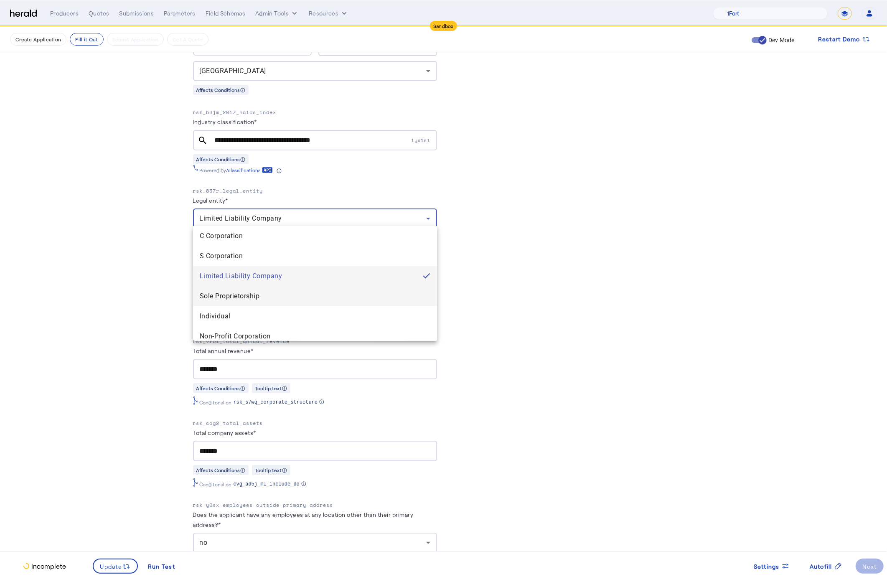
click at [285, 294] on span "Sole Proprietorship" at bounding box center [315, 296] width 231 height 10
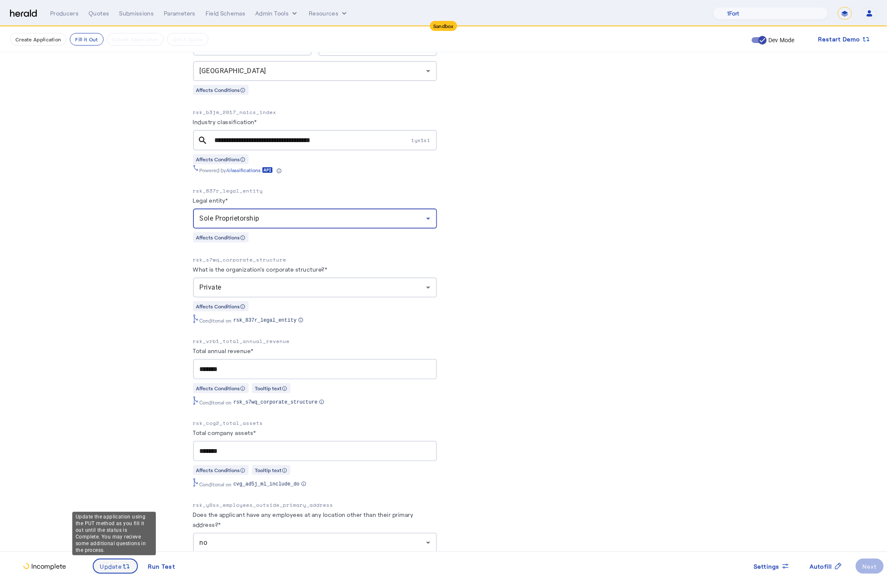
click at [119, 566] on span "Update" at bounding box center [111, 566] width 22 height 9
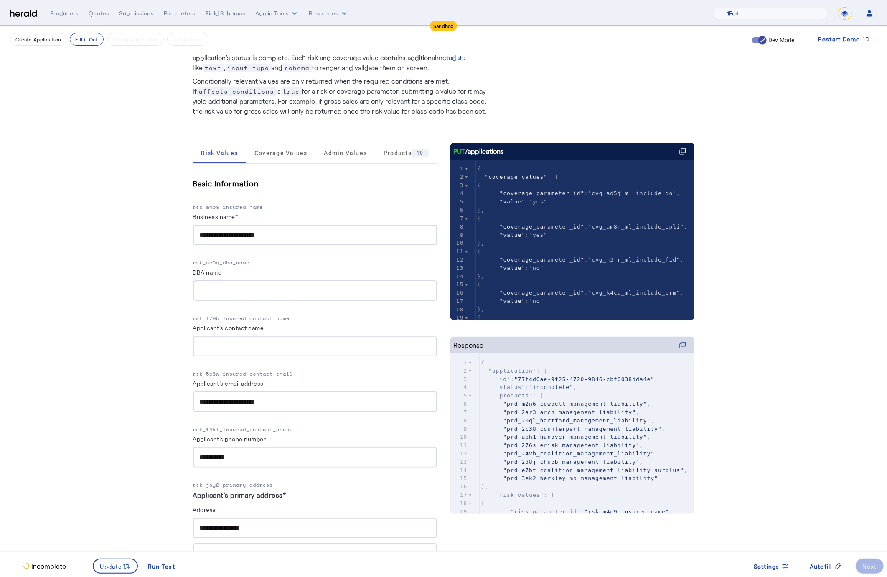
scroll to position [0, 0]
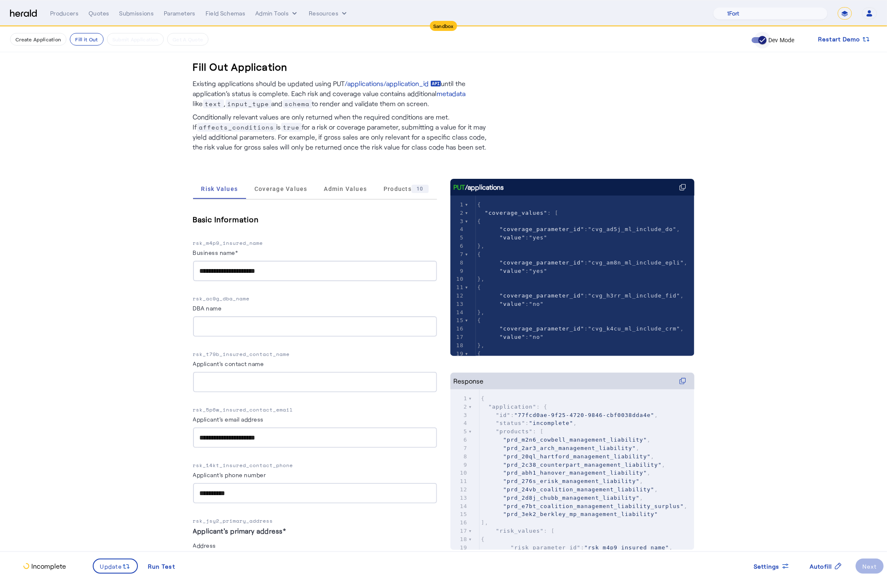
click at [755, 39] on span "button" at bounding box center [762, 40] width 17 height 17
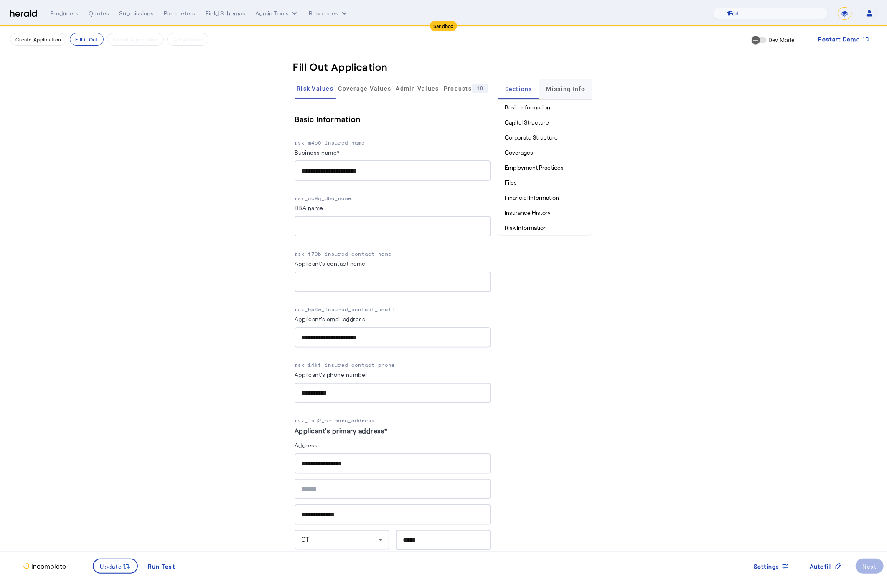
click at [561, 88] on span "Missing Info" at bounding box center [565, 89] width 39 height 6
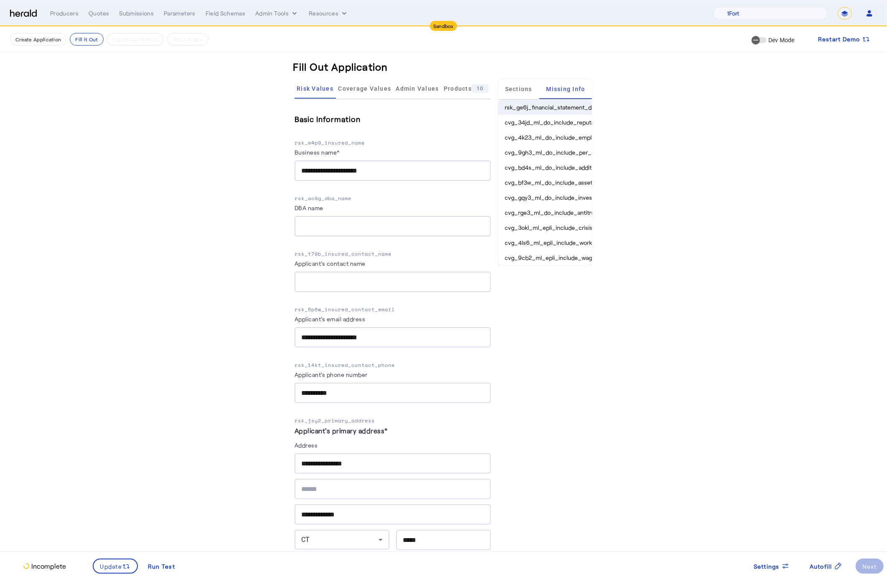
click at [546, 108] on li "rsk_ge6j_financial_statement_date" at bounding box center [545, 107] width 94 height 15
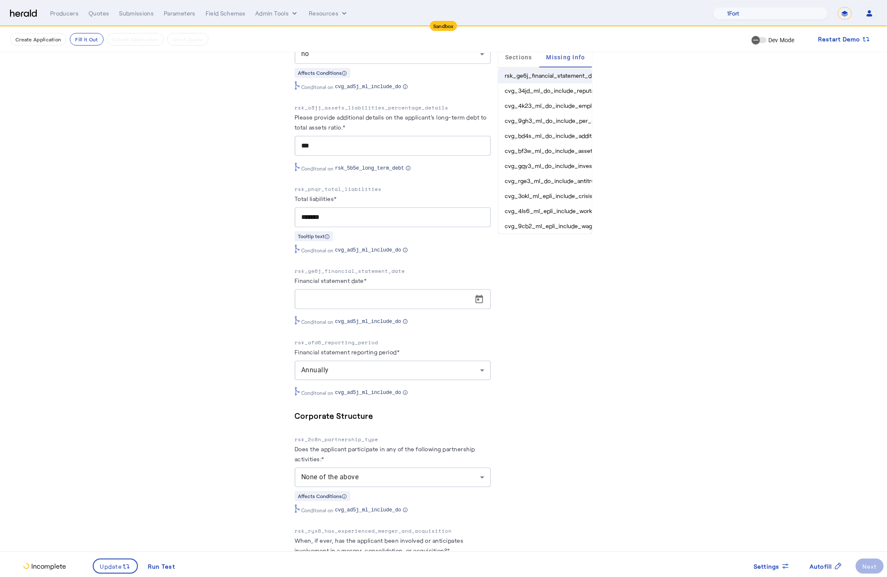
scroll to position [4059, 0]
click at [484, 290] on span "Open calendar" at bounding box center [479, 298] width 20 height 20
click at [397, 320] on span "Previous month" at bounding box center [391, 315] width 17 height 17
click at [392, 319] on span "Previous month" at bounding box center [391, 315] width 17 height 17
click at [395, 315] on span "Previous month" at bounding box center [391, 315] width 17 height 17
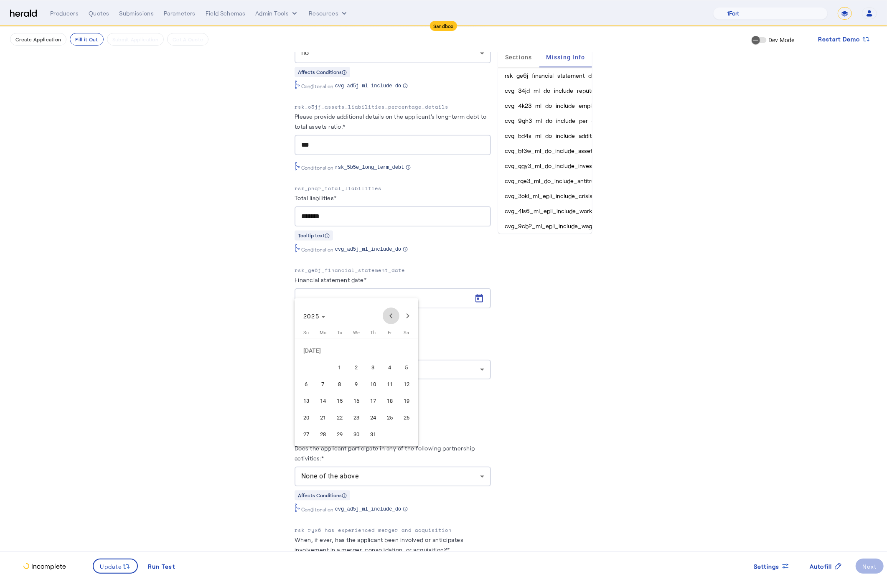
click at [395, 315] on span "Previous month" at bounding box center [391, 315] width 17 height 17
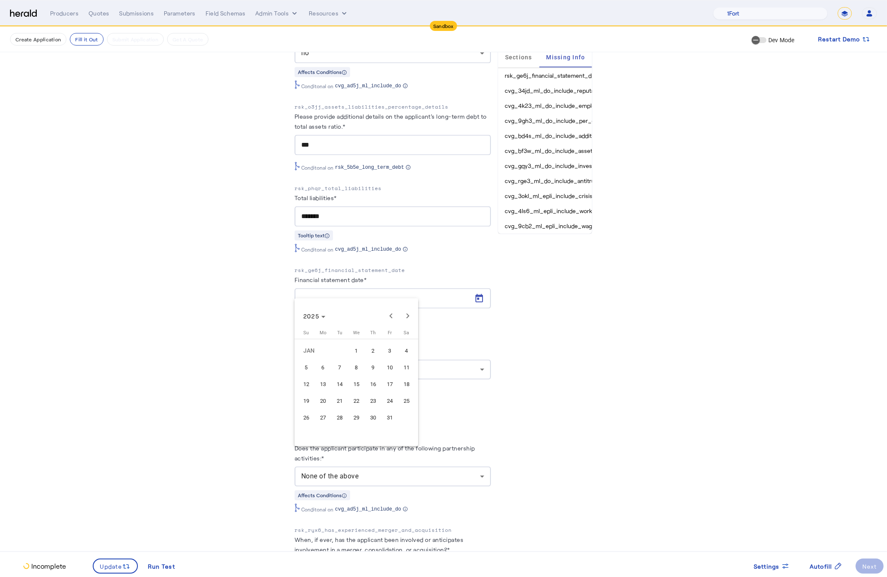
drag, startPoint x: 354, startPoint y: 349, endPoint x: 616, endPoint y: 295, distance: 267.5
click at [355, 349] on span "1" at bounding box center [356, 350] width 15 height 15
type input "**********"
click at [637, 293] on div "**********" at bounding box center [443, 254] width 501 height 8468
click at [536, 89] on li "cvg_34jd_ml_do_include_reputation_coverage" at bounding box center [545, 90] width 94 height 15
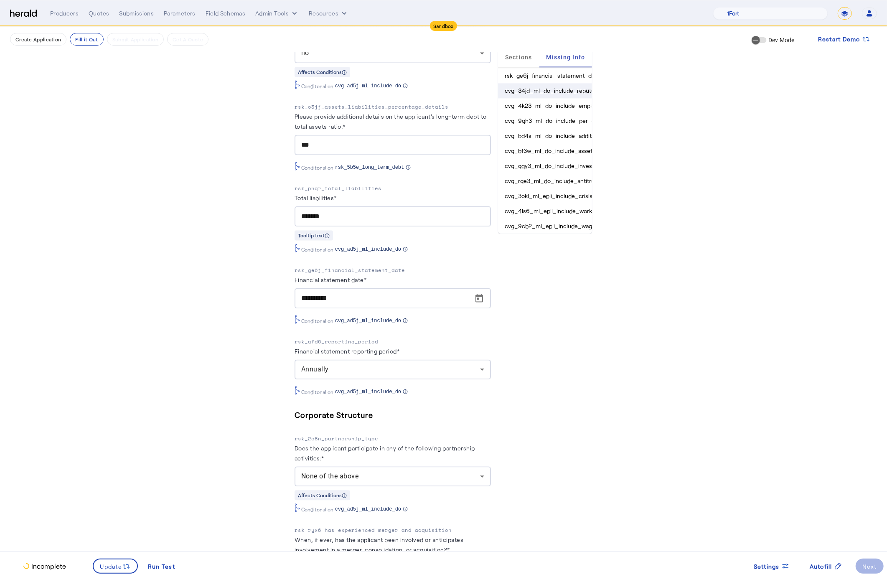
scroll to position [1277, 0]
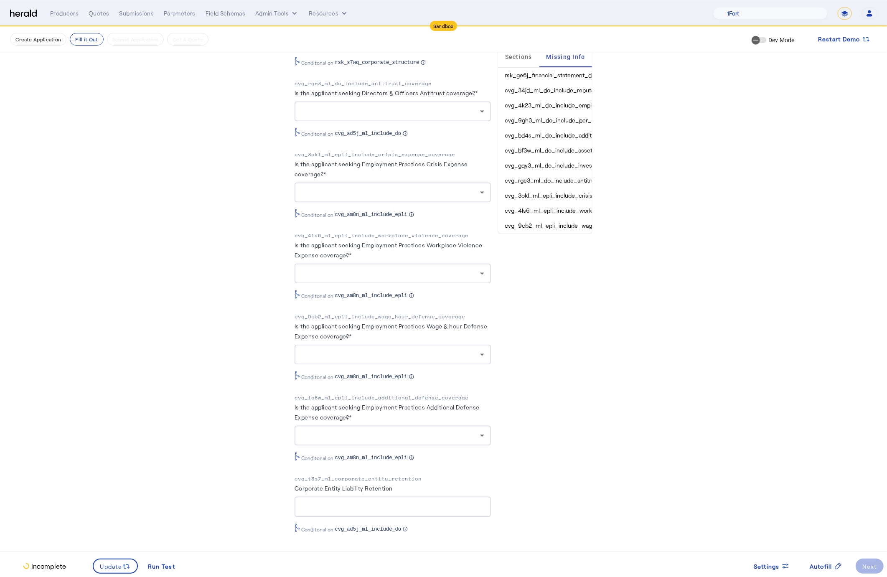
click at [469, 108] on div at bounding box center [390, 112] width 179 height 10
click at [760, 155] on div at bounding box center [443, 288] width 887 height 577
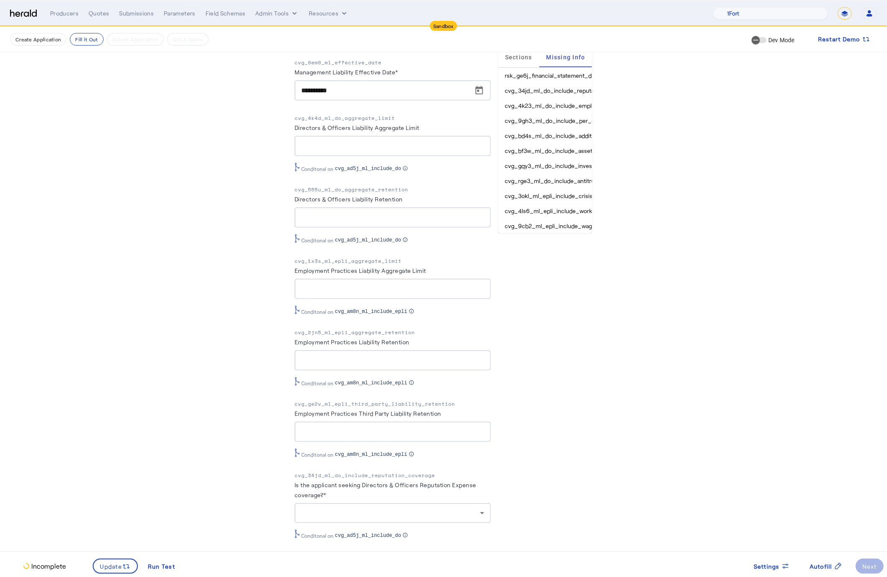
scroll to position [401, 0]
click at [335, 114] on p "cvg_4k4d_ml_do_aggregate_limit" at bounding box center [393, 116] width 196 height 8
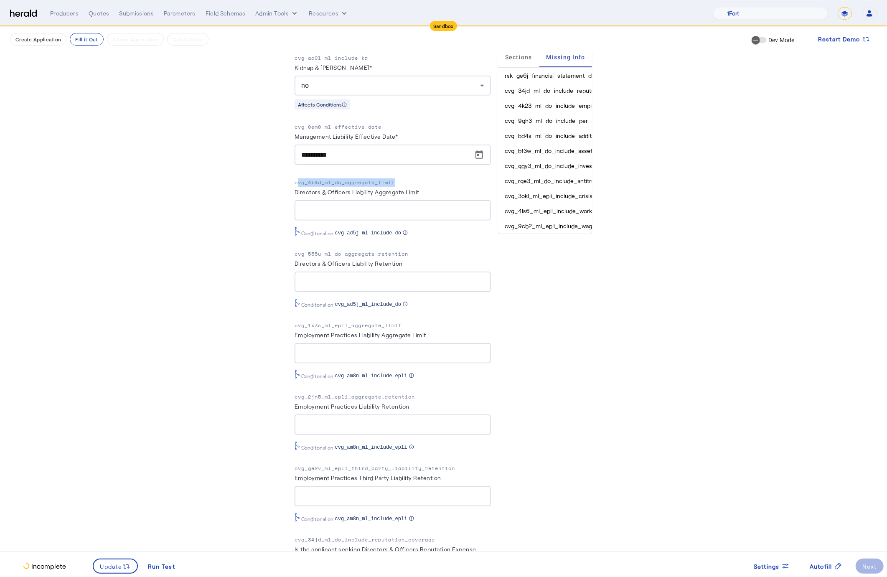
scroll to position [336, 0]
click at [529, 76] on li "rsk_ge6j_financial_statement_date" at bounding box center [545, 75] width 94 height 15
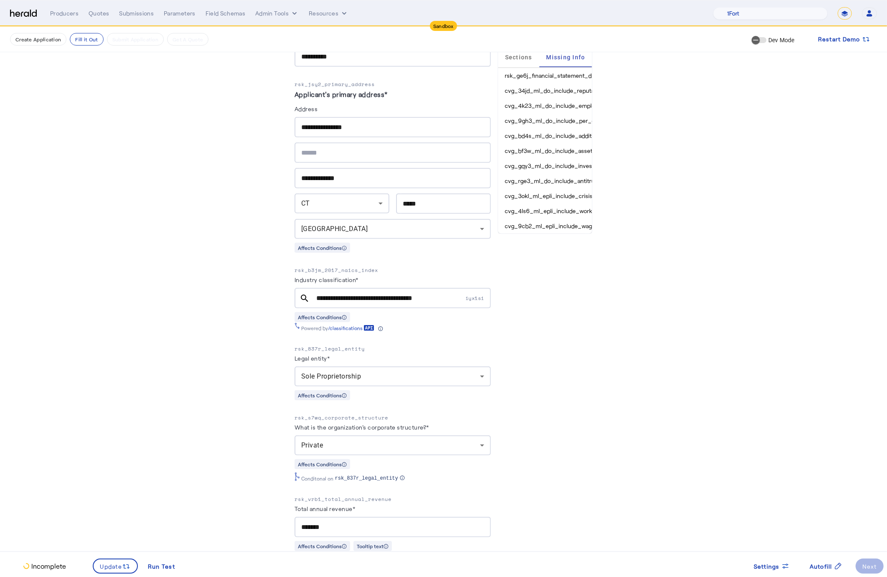
click at [46, 566] on p "Incomplete" at bounding box center [48, 566] width 36 height 10
click at [116, 568] on span "Update" at bounding box center [111, 566] width 22 height 9
click at [555, 77] on li "cvg_34jd_ml_do_include_reputation_coverage" at bounding box center [545, 75] width 94 height 15
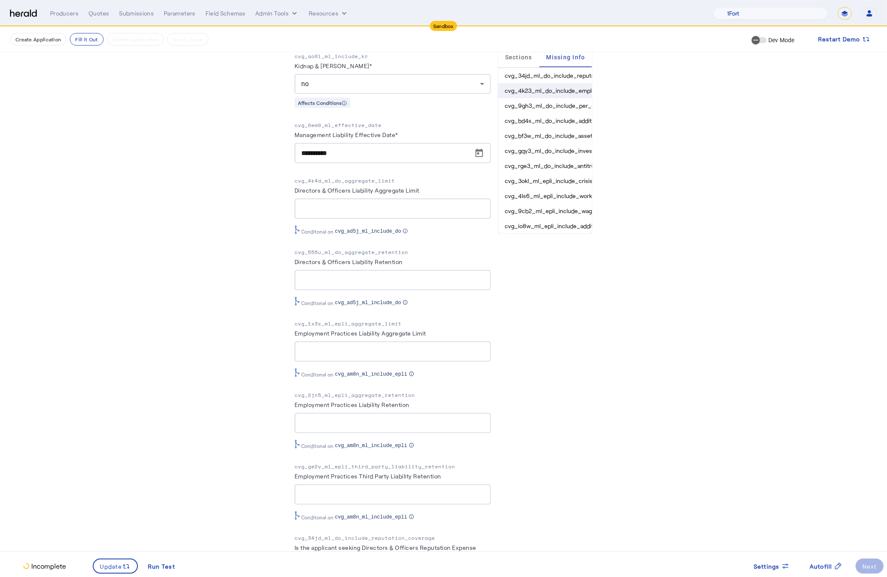
click at [554, 91] on li "cvg_4k23_ml_do_include_employed_lawyers_coverage" at bounding box center [545, 90] width 94 height 15
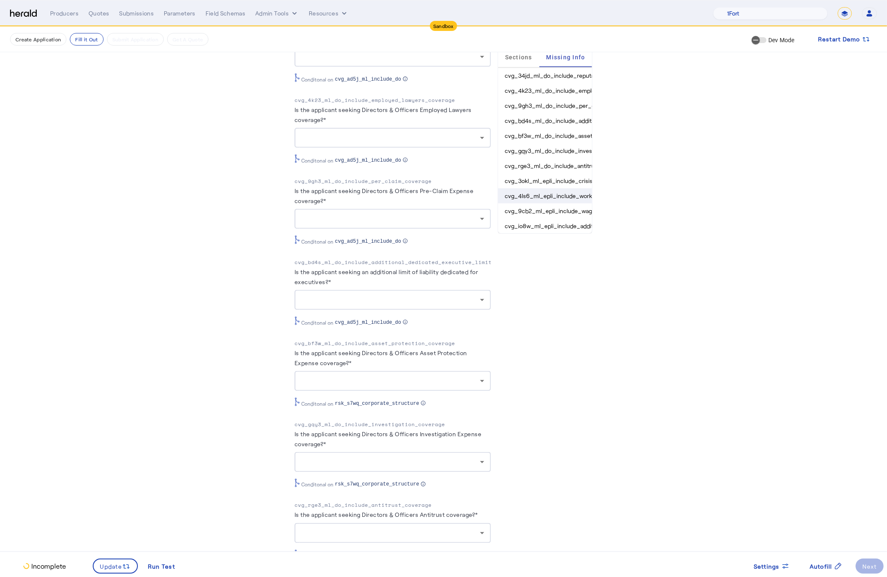
scroll to position [864, 0]
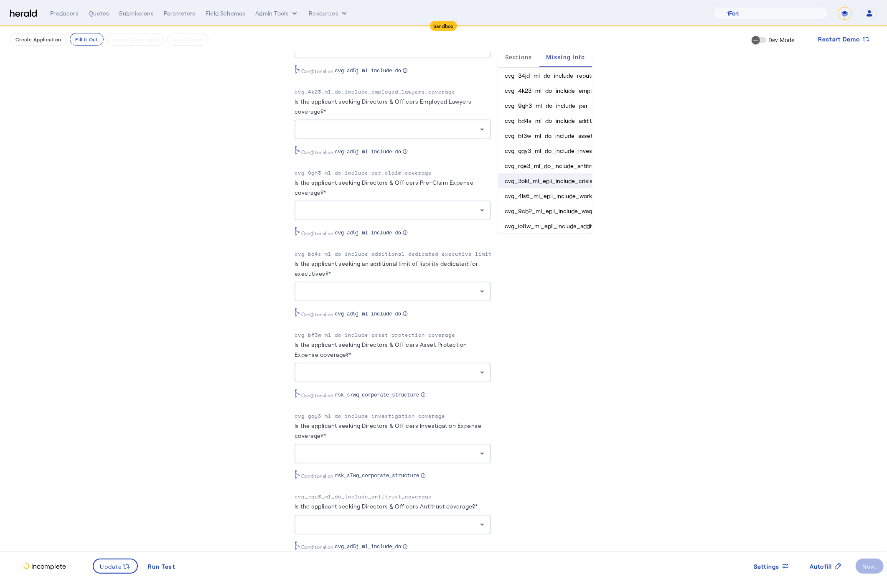
click at [574, 180] on li "cvg_3okl_ml_epli_include_crisis_expense_coverage" at bounding box center [545, 180] width 94 height 15
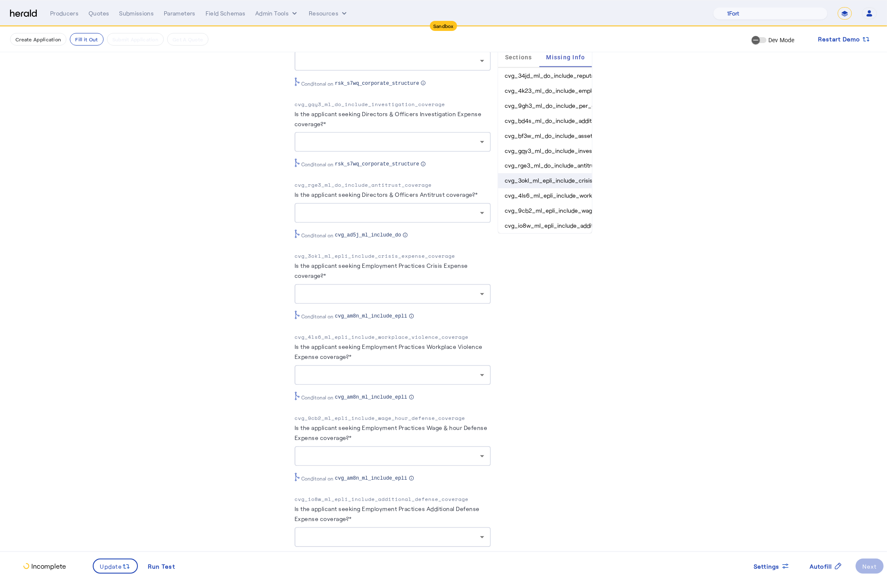
scroll to position [1178, 0]
click at [569, 196] on li "cvg_4ls6_ml_epli_include_workplace_violence_coverage" at bounding box center [545, 195] width 94 height 15
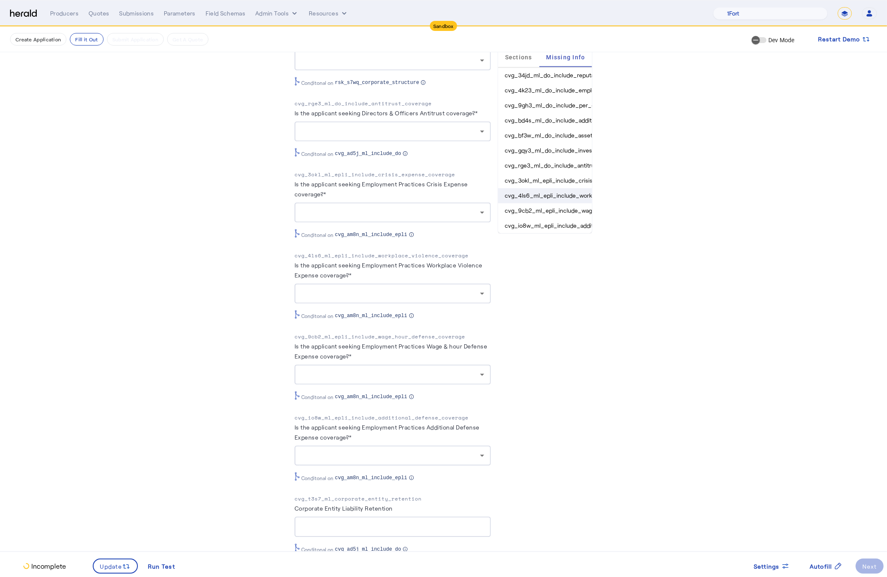
scroll to position [1260, 0]
click at [565, 214] on li "cvg_9cb2_ml_epli_include_wage_hour_defense_coverage" at bounding box center [545, 210] width 94 height 15
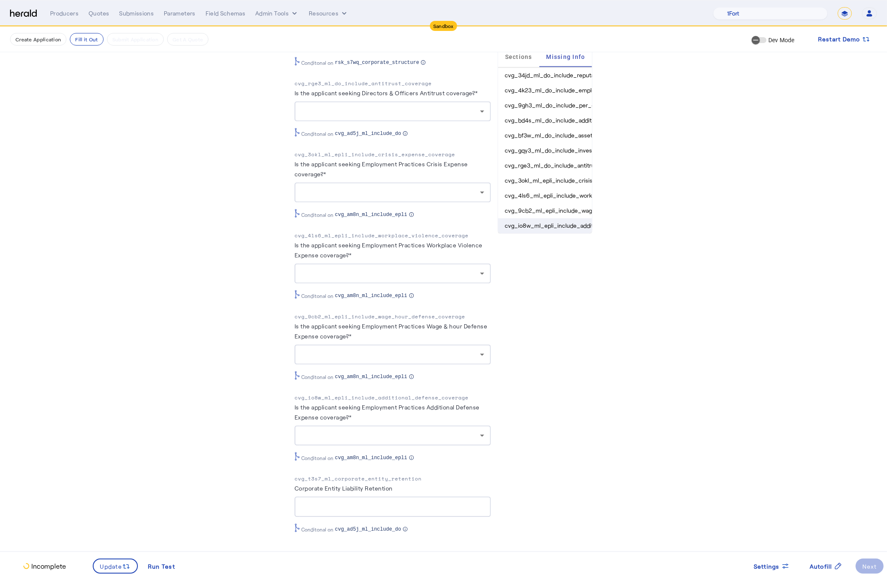
click at [555, 227] on li "cvg_io8w_ml_epli_include_additional_defense_coverage" at bounding box center [545, 225] width 94 height 15
click at [429, 269] on div at bounding box center [390, 274] width 179 height 10
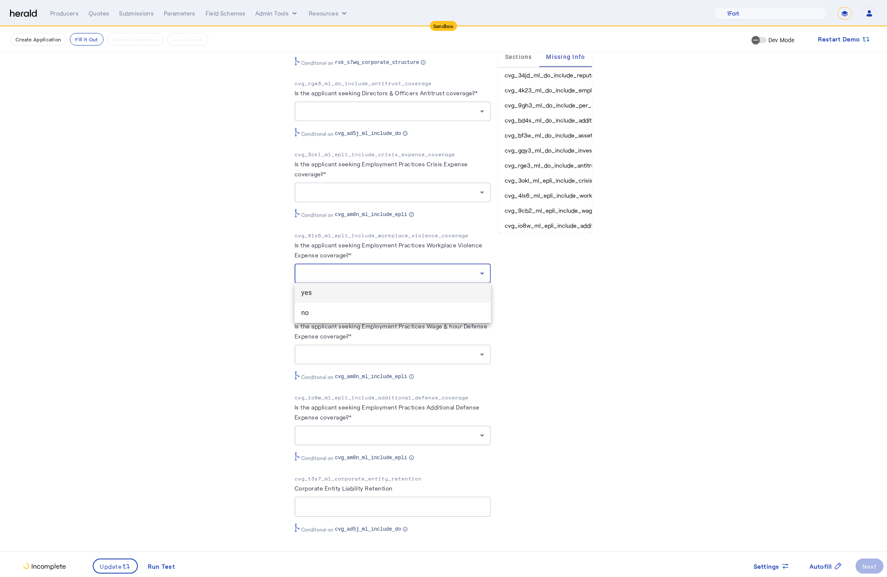
click at [429, 269] on div at bounding box center [443, 288] width 887 height 577
click at [409, 233] on p "cvg_4ls6_ml_epli_include_workplace_violence_coverage" at bounding box center [393, 236] width 196 height 8
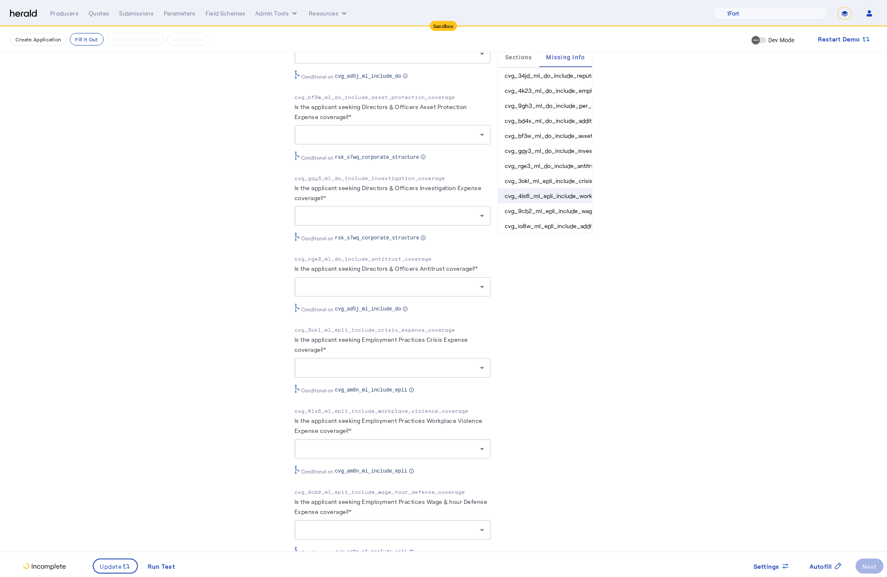
scroll to position [1092, 0]
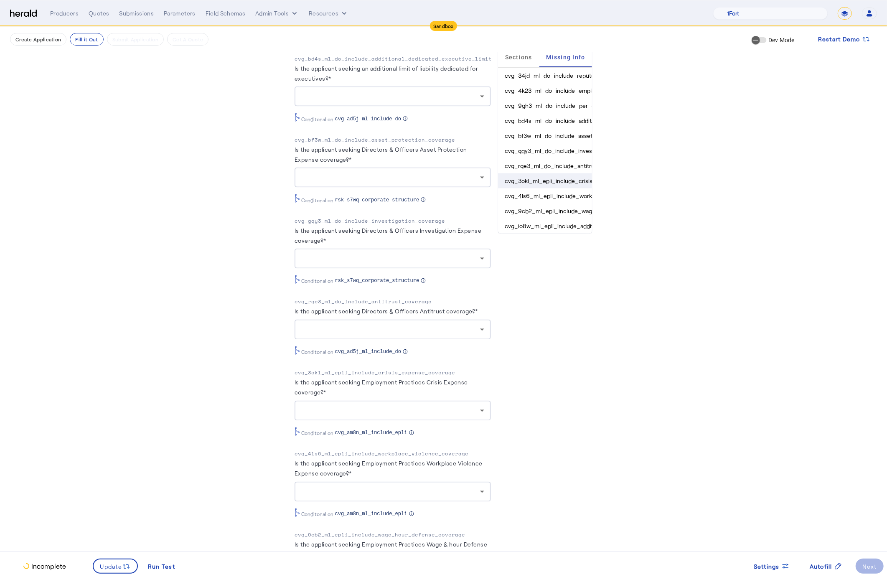
click at [546, 179] on li "cvg_3okl_ml_epli_include_crisis_expense_coverage" at bounding box center [545, 180] width 94 height 15
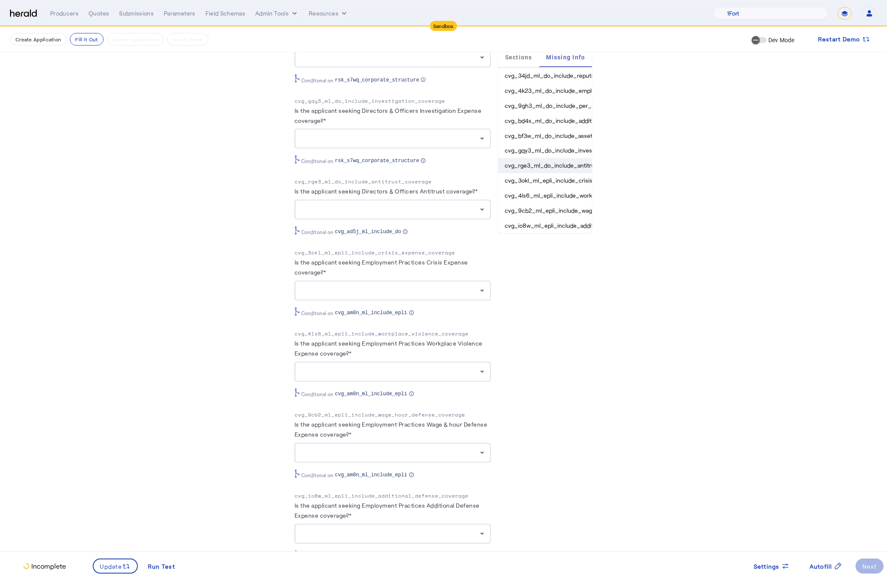
click at [544, 167] on li "cvg_rge3_ml_do_include_antitrust_coverage" at bounding box center [545, 165] width 94 height 15
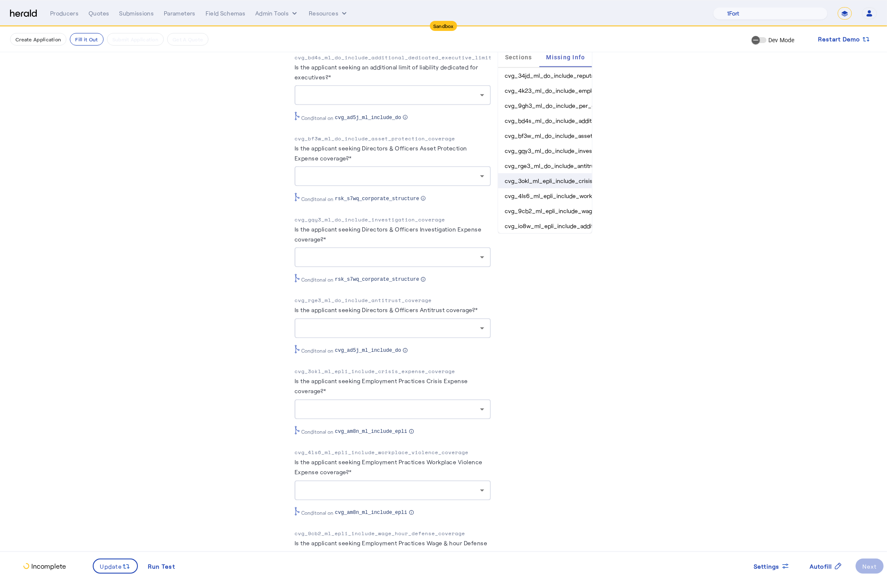
scroll to position [1062, 0]
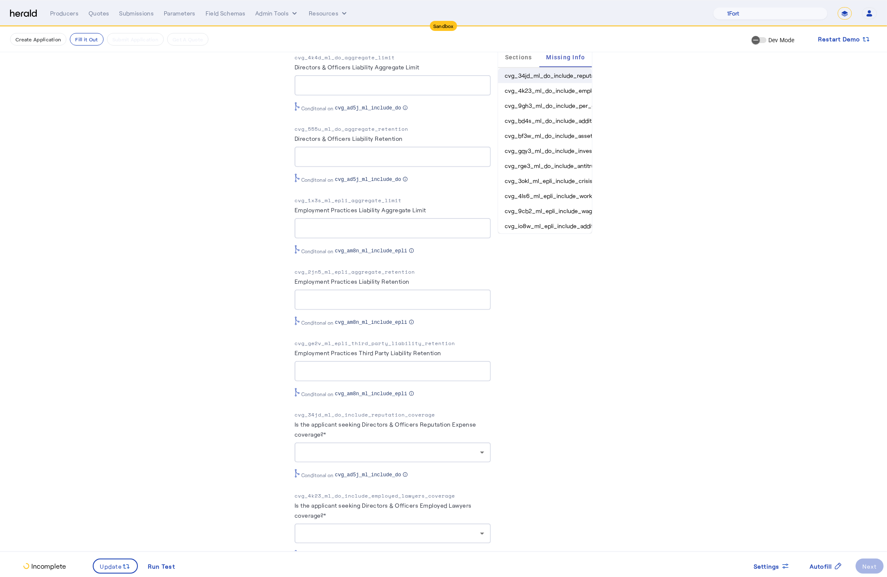
click at [533, 74] on li "cvg_34jd_ml_do_include_reputation_coverage" at bounding box center [545, 75] width 94 height 15
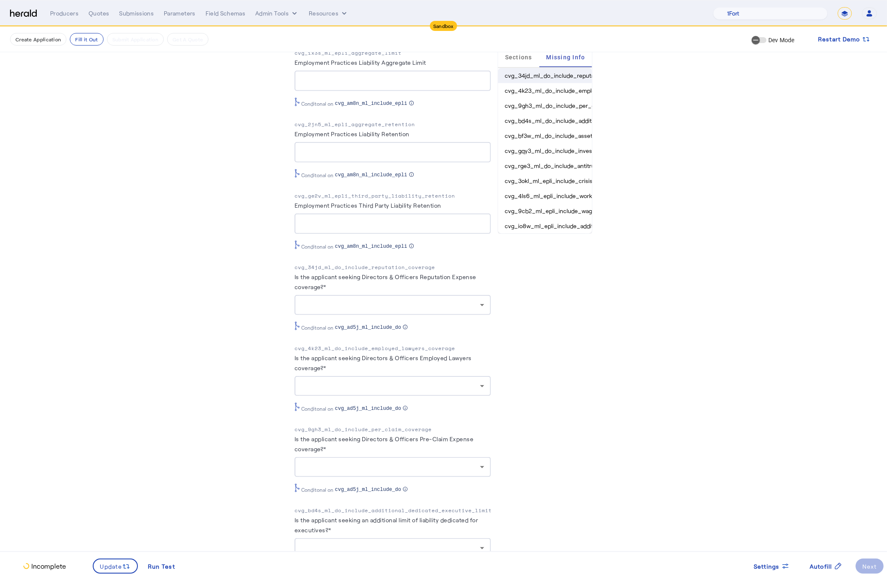
scroll to position [621, 0]
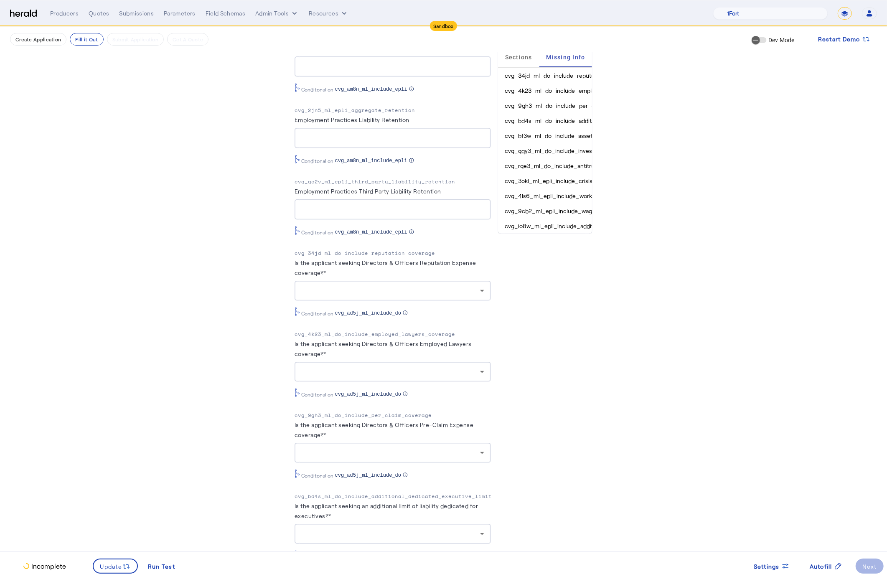
click at [335, 259] on label "Is the applicant seeking Directors & Officers Reputation Expense coverage?*" at bounding box center [386, 267] width 182 height 17
click at [335, 260] on label "Is the applicant seeking Directors & Officers Reputation Expense coverage?*" at bounding box center [386, 267] width 182 height 17
click at [326, 249] on p "cvg_34jd_ml_do_include_reputation_coverage" at bounding box center [393, 253] width 196 height 8
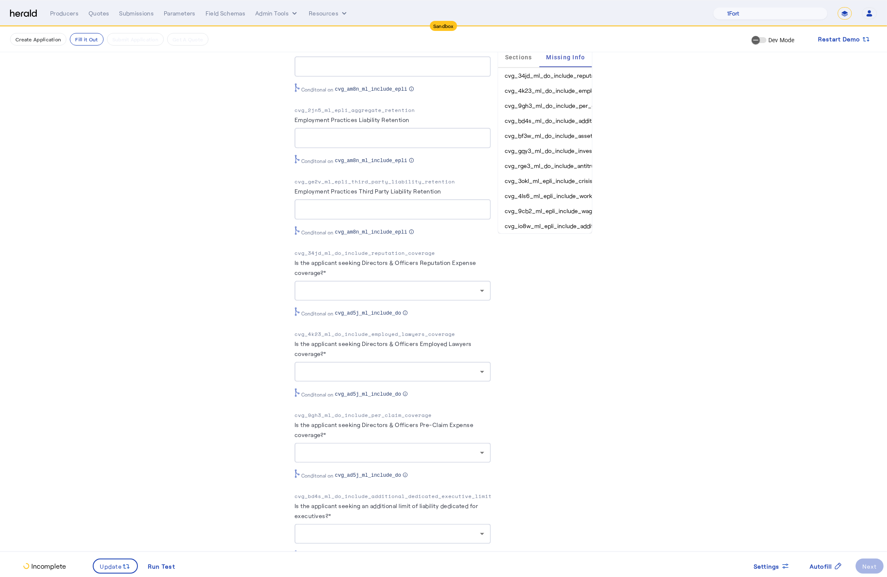
copy p "cvg_34jd_ml_do_include_reputation_coverage"
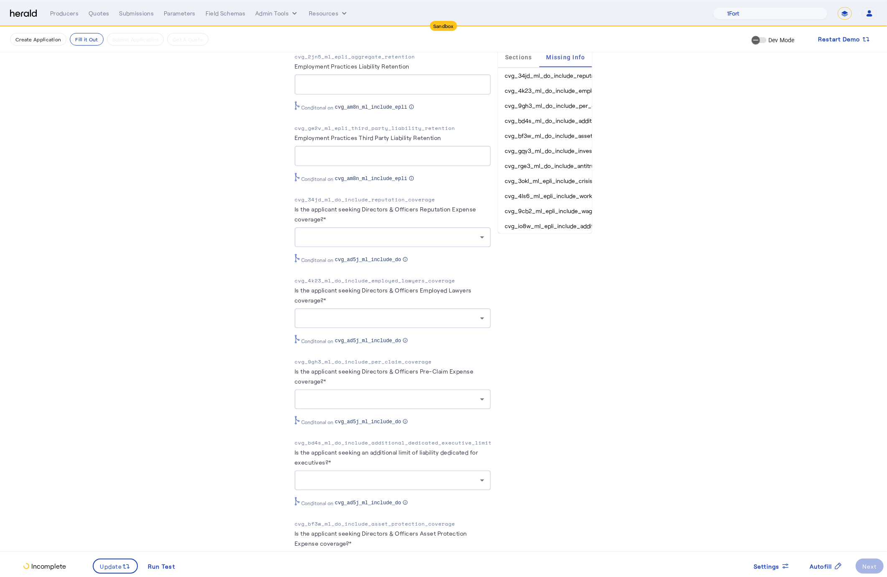
scroll to position [686, 0]
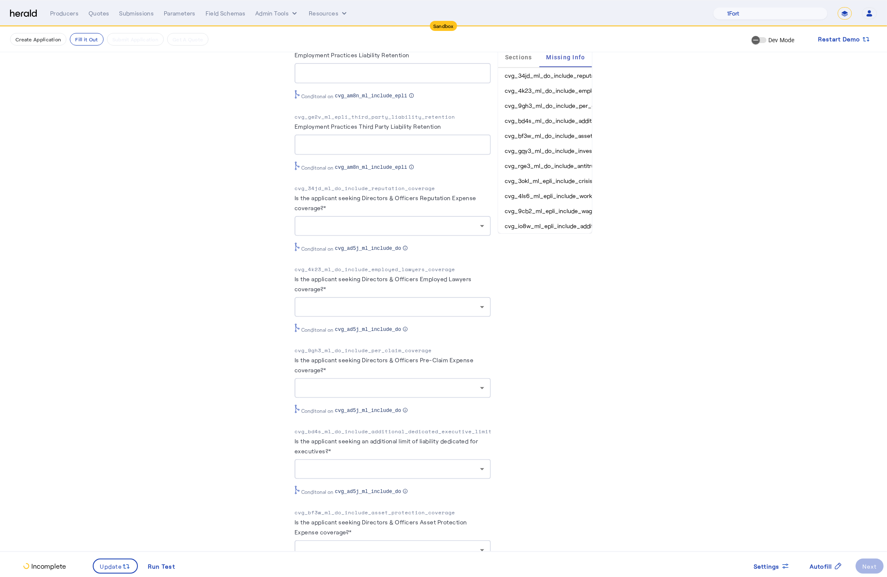
click at [355, 266] on p "cvg_4k23_ml_do_include_employed_lawyers_coverage" at bounding box center [393, 269] width 196 height 8
copy p "cvg_4k23_ml_do_include_employed_lawyers_coverage"
click at [345, 359] on label "Is the applicant seeking Directors & Officers Pre-Claim Expense coverage?*" at bounding box center [384, 364] width 179 height 17
click at [345, 349] on p "cvg_9gh3_ml_do_include_per_claim_coverage" at bounding box center [393, 350] width 196 height 8
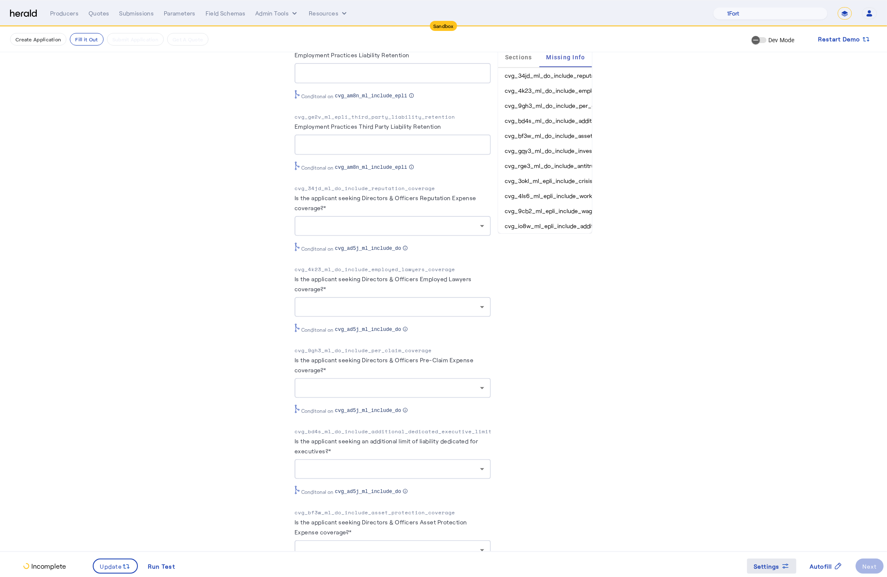
click at [790, 569] on span at bounding box center [771, 566] width 49 height 20
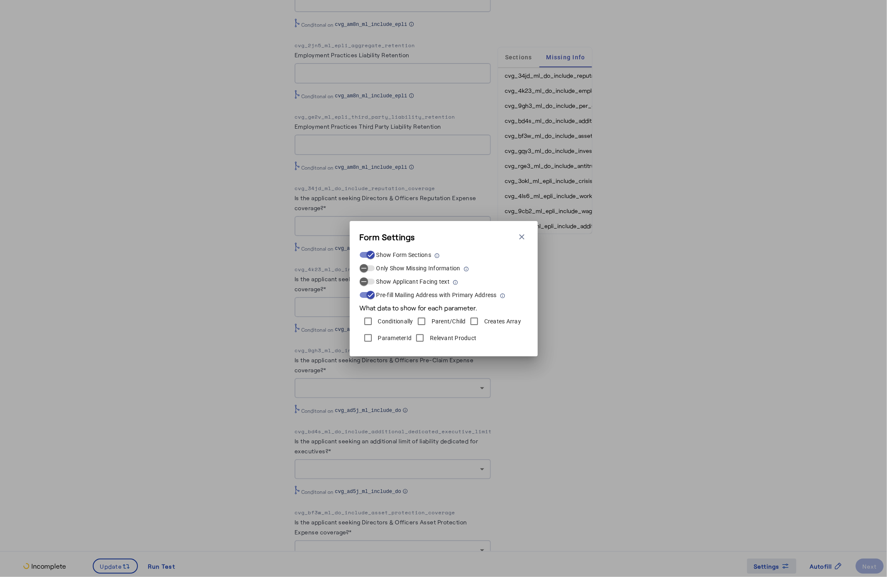
scroll to position [0, 0]
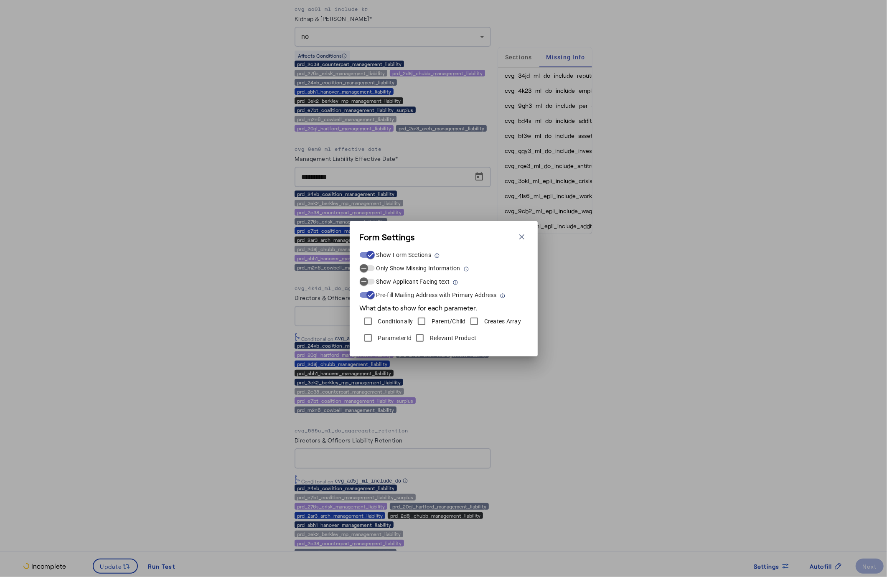
click at [610, 394] on div "Form Settings Close modal Show Form Sections Only Show Missing Information Show…" at bounding box center [443, 288] width 887 height 577
click at [523, 238] on icon "button" at bounding box center [521, 236] width 5 height 5
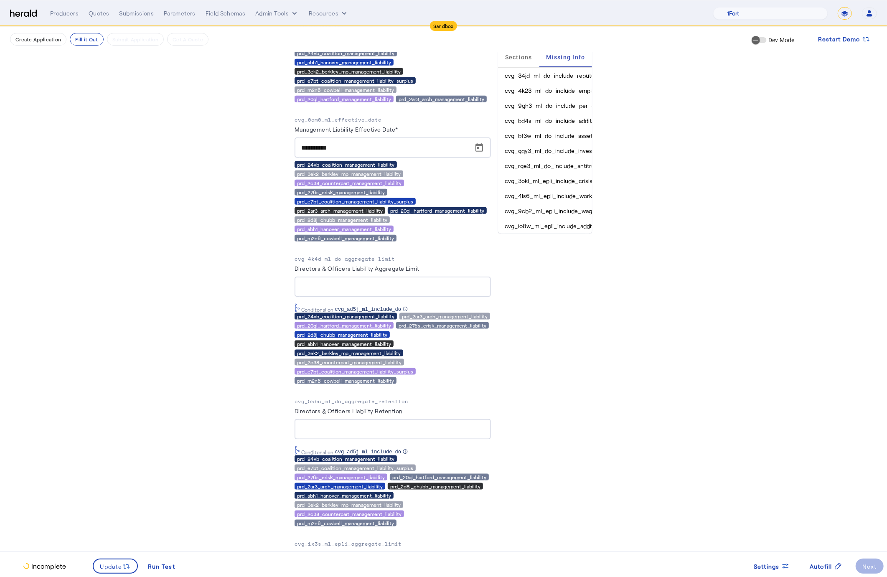
scroll to position [0, 0]
click at [544, 75] on li "cvg_34jd_ml_do_include_reputation_coverage" at bounding box center [545, 75] width 94 height 15
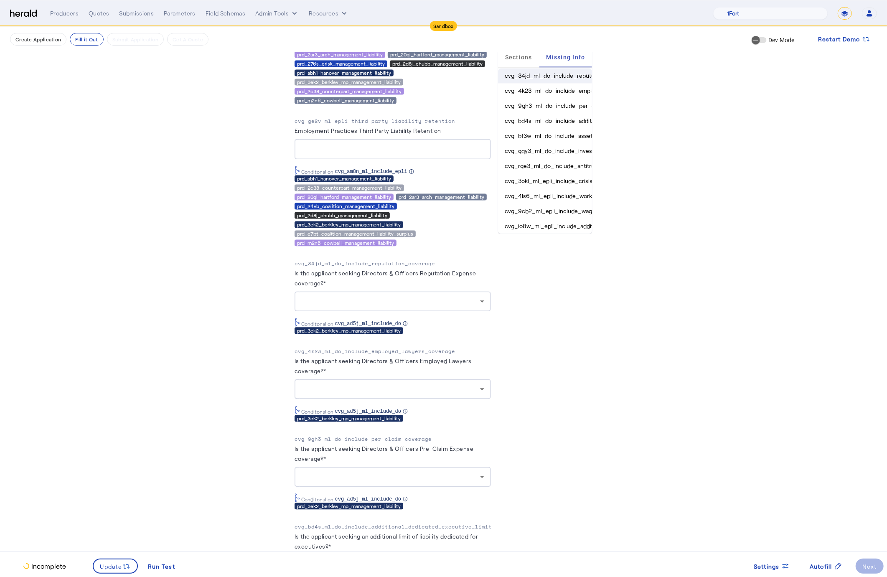
scroll to position [1433, 0]
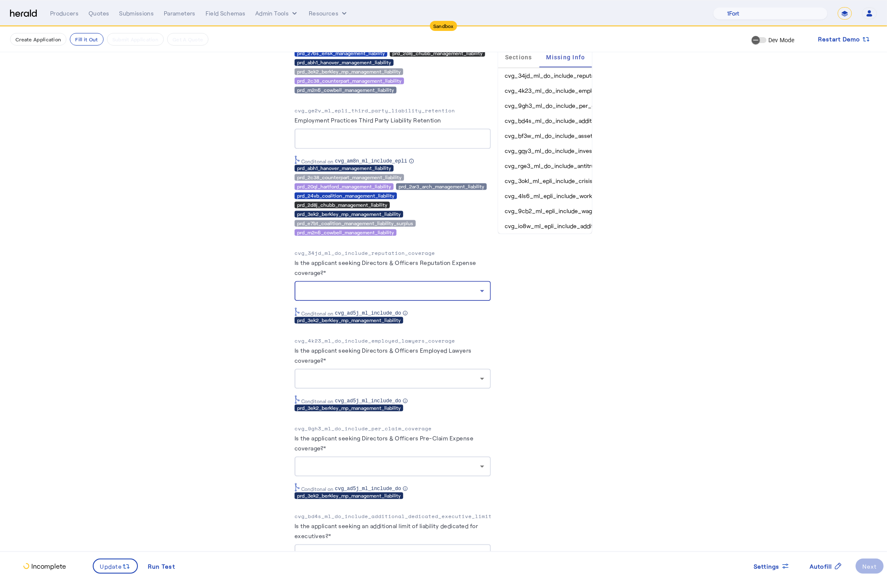
click at [428, 290] on div at bounding box center [390, 291] width 179 height 10
click at [592, 303] on div at bounding box center [443, 288] width 887 height 577
click at [549, 91] on li "cvg_4k23_ml_do_include_employed_lawyers_coverage" at bounding box center [545, 90] width 94 height 15
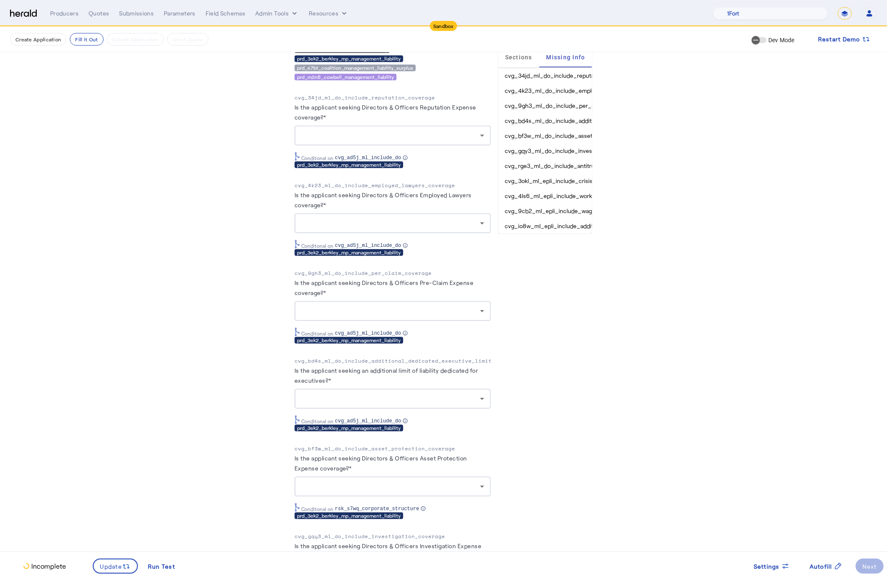
scroll to position [1590, 0]
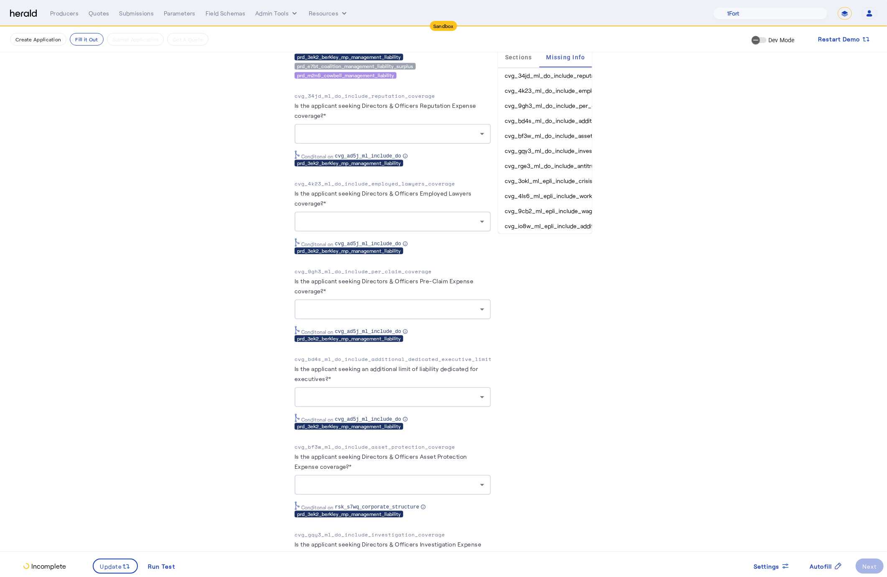
click at [361, 269] on p "cvg_9gh3_ml_do_include_per_claim_coverage" at bounding box center [393, 271] width 196 height 8
copy p "cvg_9gh3_ml_do_include_per_claim_coverage"
click at [361, 358] on p "cvg_bd4s_ml_do_include_additional_dedicated_executive_limit" at bounding box center [393, 359] width 196 height 8
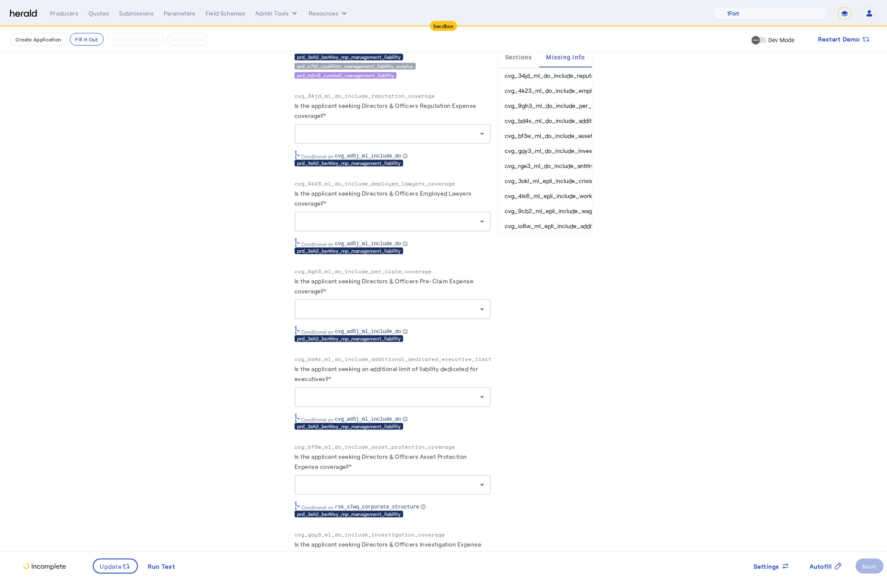
copy p "cvg_bd4s_ml_do_include_additional_dedicated_executive_limit"
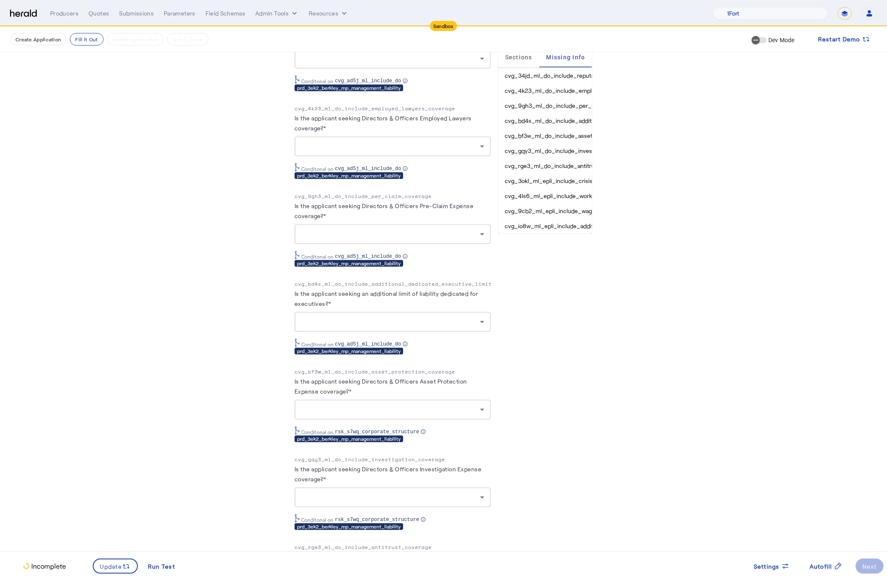
scroll to position [1669, 0]
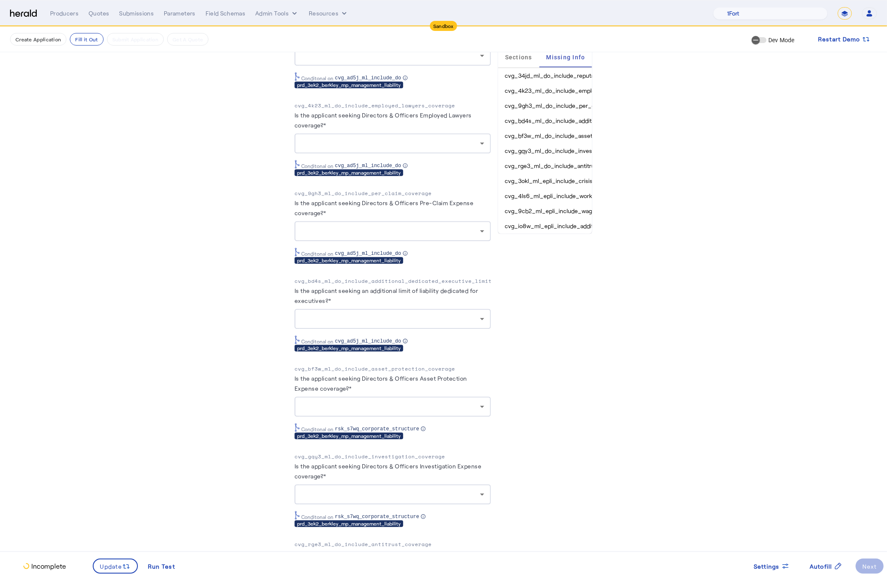
click at [345, 366] on p "cvg_bf3w_ml_do_include_asset_protection_coverage" at bounding box center [393, 369] width 196 height 8
copy p "cvg_bf3w_ml_do_include_asset_protection_coverage"
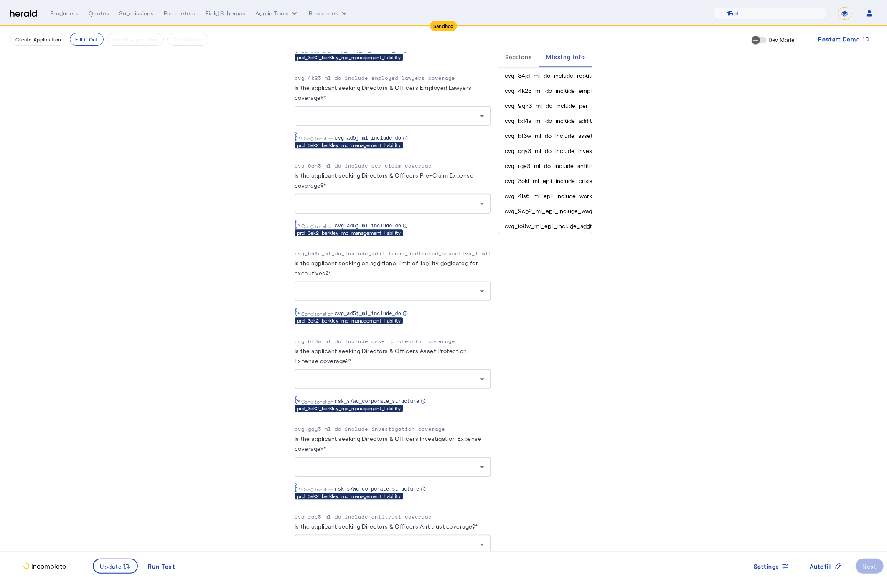
click at [320, 428] on p "cvg_gqy3_ml_do_include_investigation_coverage" at bounding box center [393, 429] width 196 height 8
click at [350, 428] on p "cvg_gqy3_ml_do_include_investigation_coverage" at bounding box center [393, 429] width 196 height 8
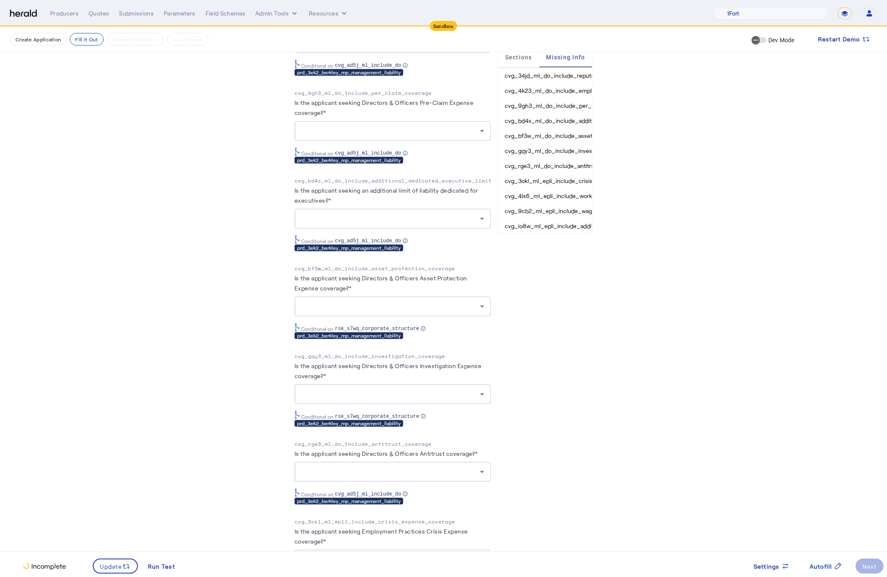
scroll to position [1772, 0]
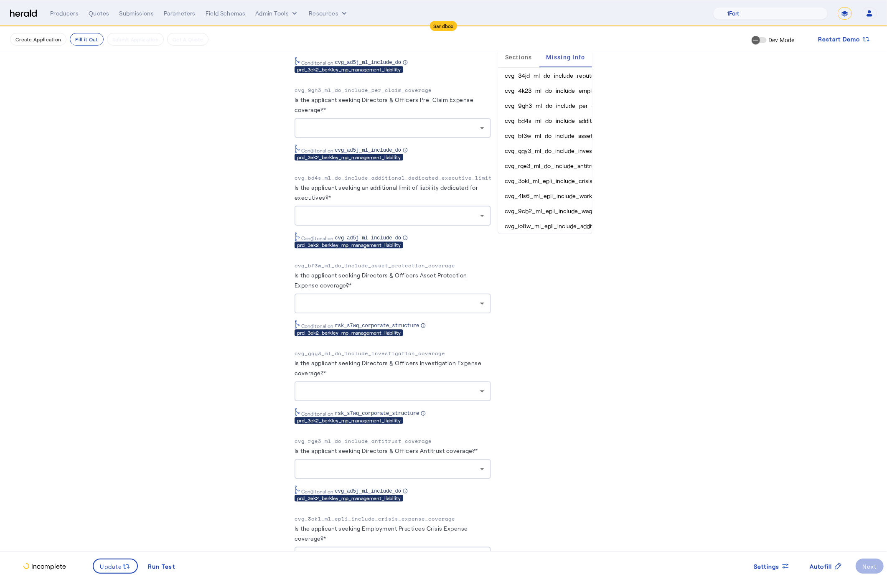
click at [316, 440] on p "cvg_rge3_ml_do_include_antitrust_coverage" at bounding box center [393, 441] width 196 height 8
click at [354, 349] on p "cvg_gqy3_ml_do_include_investigation_coverage" at bounding box center [393, 353] width 196 height 8
click at [338, 439] on p "cvg_rge3_ml_do_include_antitrust_coverage" at bounding box center [393, 441] width 196 height 8
copy p "cvg_rge3_ml_do_include_antitrust_coverage"
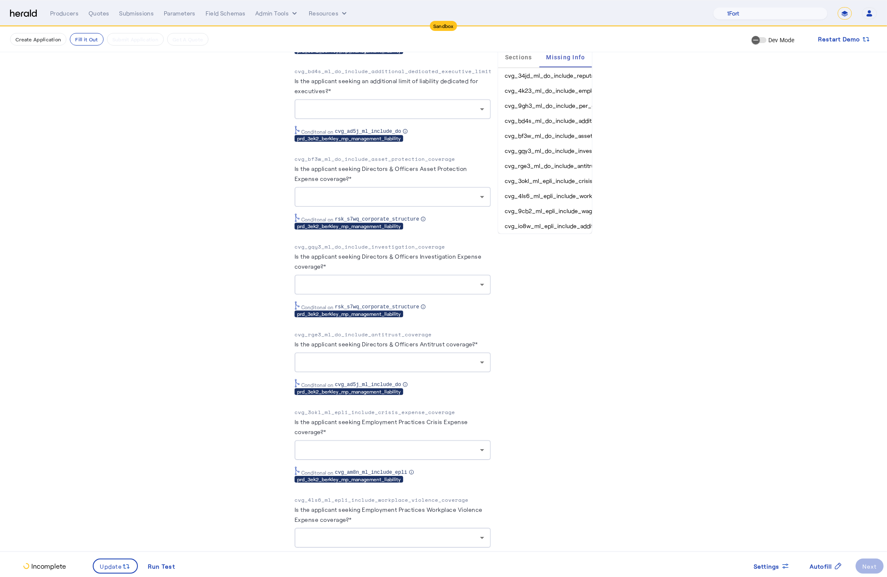
scroll to position [1880, 0]
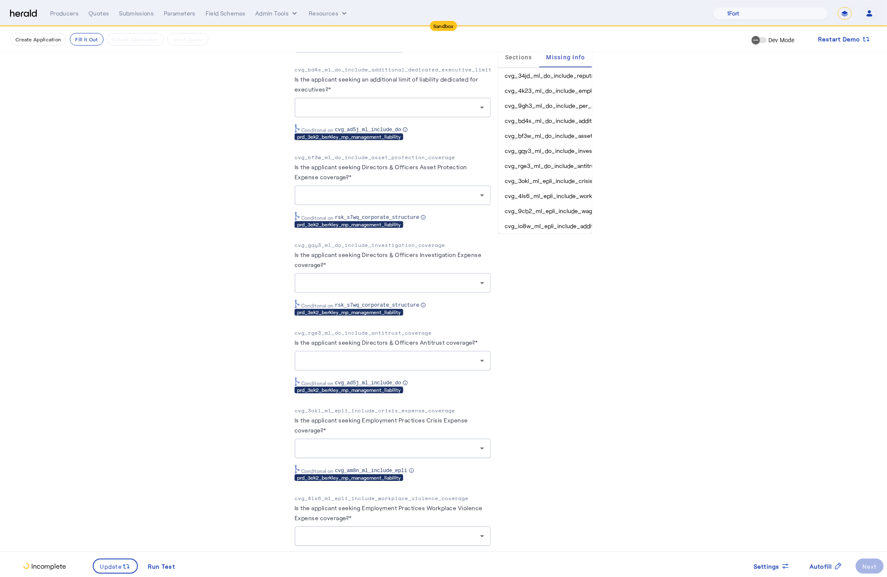
click at [334, 408] on p "cvg_3okl_ml_epli_include_crisis_expense_coverage" at bounding box center [393, 410] width 196 height 8
copy p "cvg_3okl_ml_epli_include_crisis_expense_coverage"
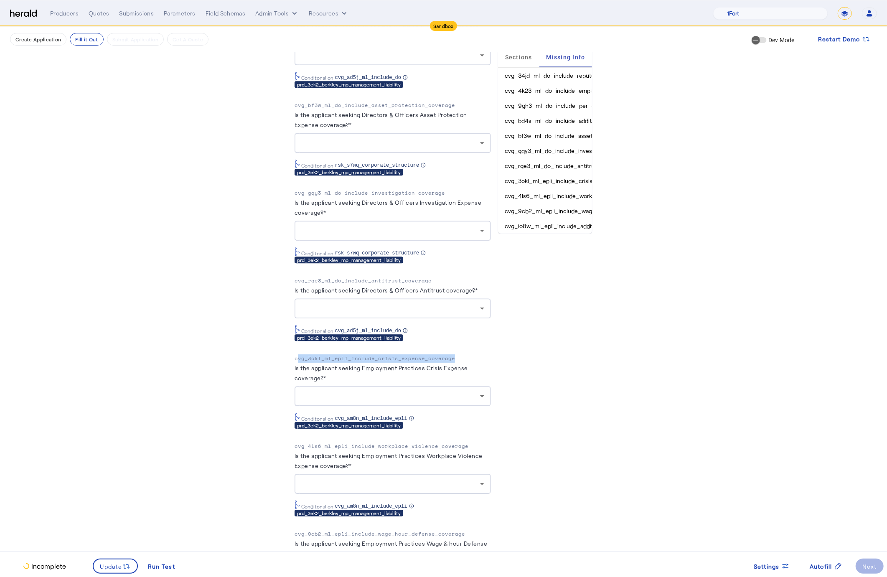
scroll to position [1933, 0]
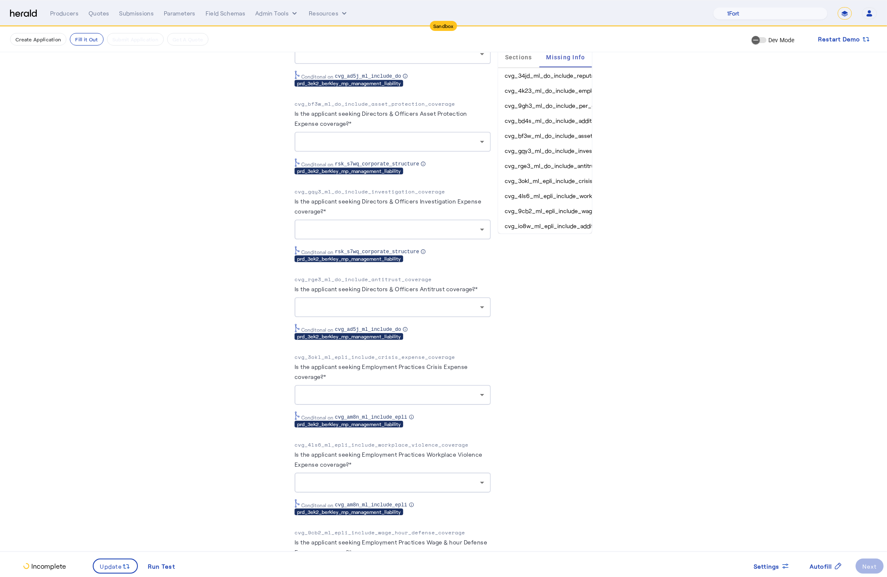
click at [345, 443] on p "cvg_4ls6_ml_epli_include_workplace_violence_coverage" at bounding box center [393, 445] width 196 height 8
copy p "cvg_4ls6_ml_epli_include_workplace_violence_coverage"
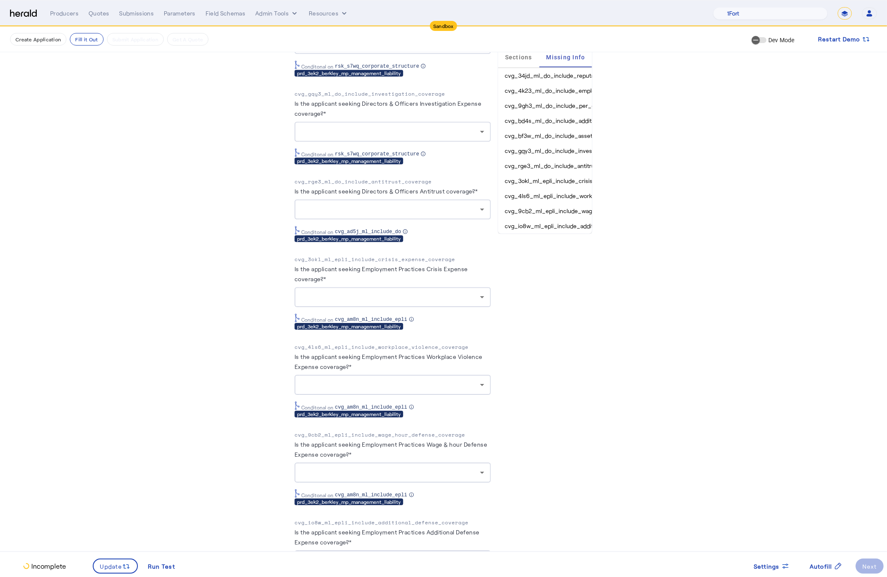
scroll to position [2034, 0]
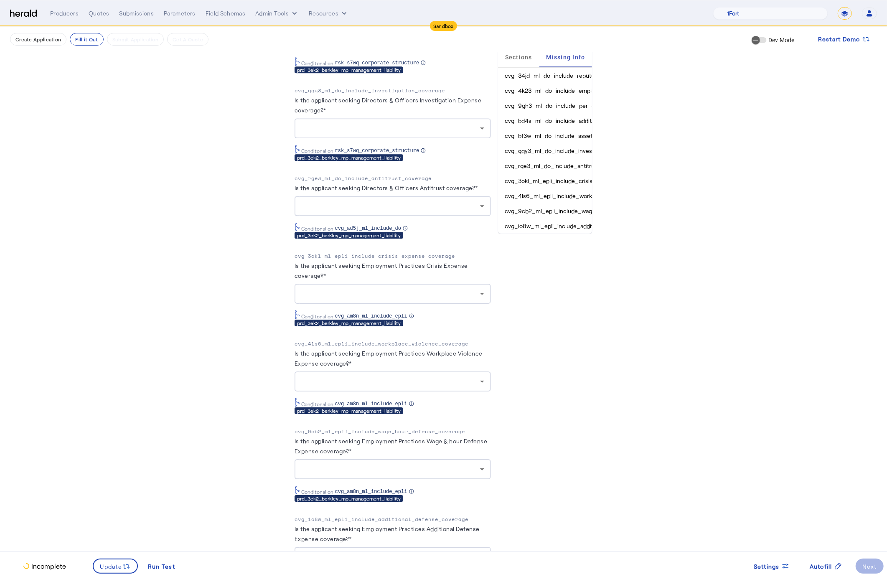
click at [338, 429] on p "cvg_9cb2_ml_epli_include_wage_hour_defense_coverage" at bounding box center [393, 431] width 196 height 8
copy p "cvg_9cb2_ml_epli_include_wage_hour_defense_coverage"
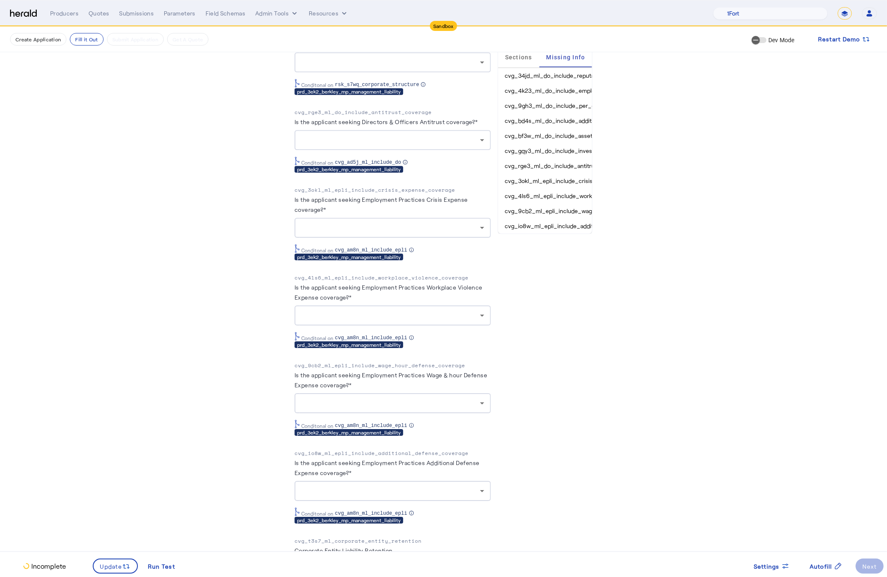
scroll to position [2104, 0]
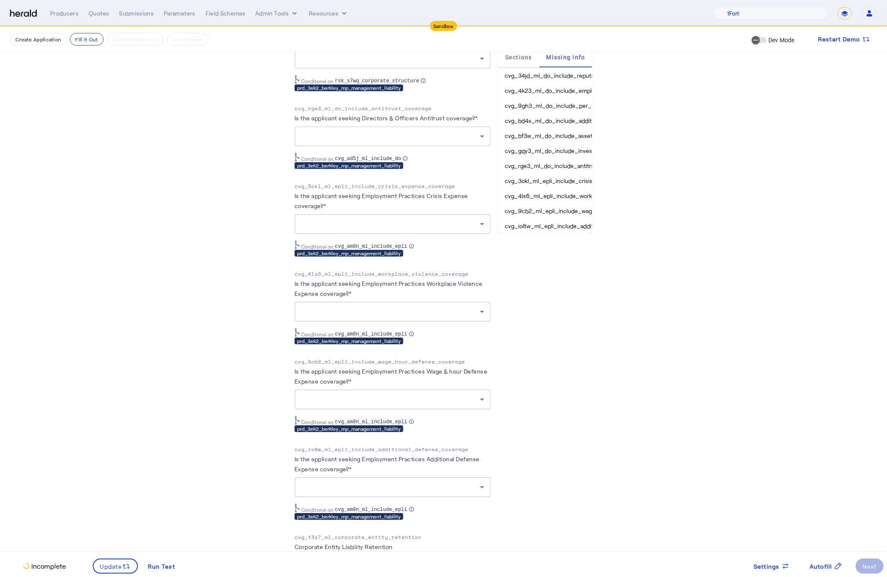
click at [357, 449] on p "cvg_io8w_ml_epli_include_additional_defense_coverage" at bounding box center [393, 449] width 196 height 8
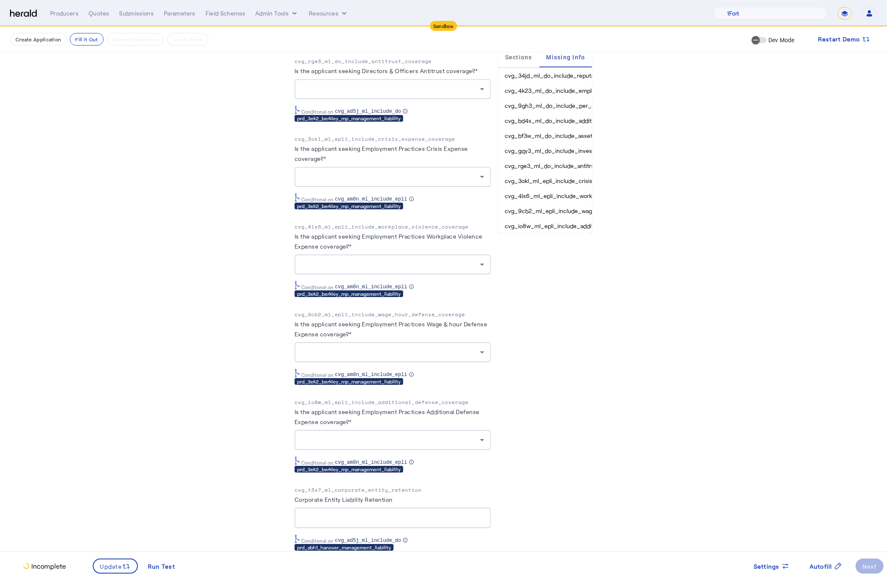
scroll to position [2168, 0]
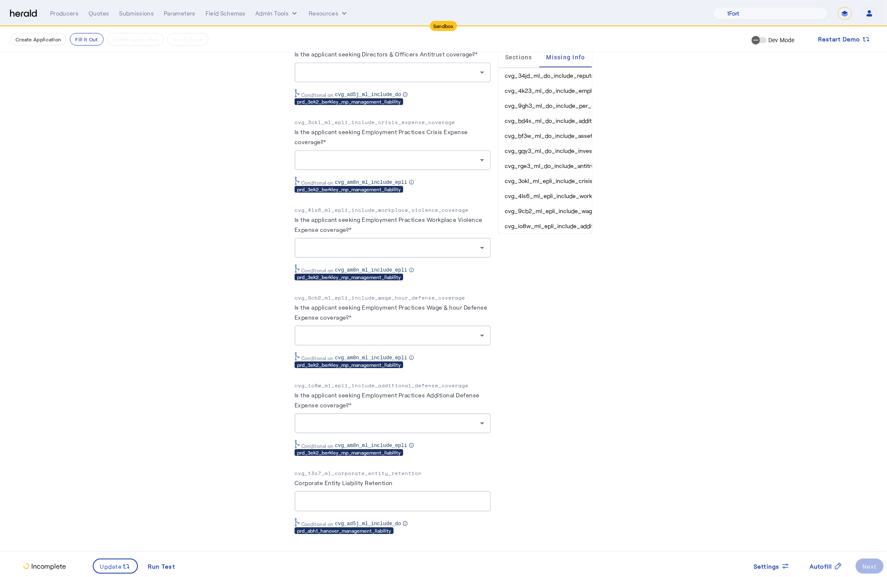
click at [337, 469] on p "cvg_t3s7_ml_corporate_entity_retention" at bounding box center [393, 473] width 196 height 8
click at [824, 564] on span "Autofill" at bounding box center [821, 566] width 23 height 9
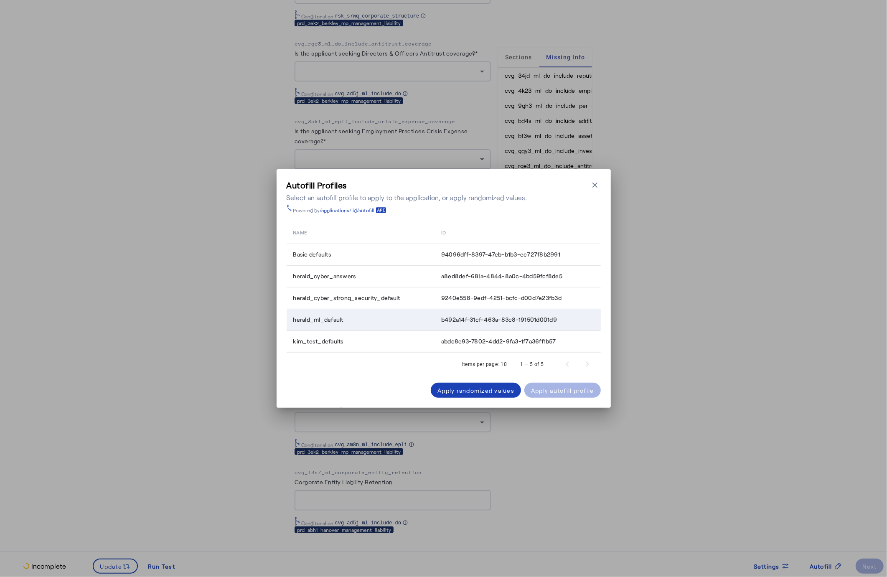
click at [375, 321] on div "herald_ml_default" at bounding box center [362, 319] width 138 height 8
click at [572, 389] on div "Apply autofill profile" at bounding box center [562, 390] width 63 height 9
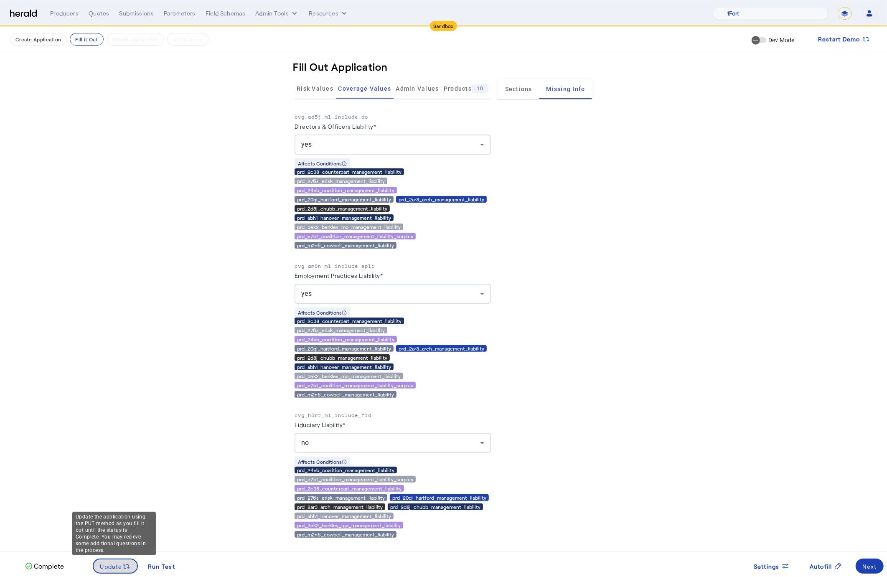
click at [115, 566] on span "Update" at bounding box center [111, 566] width 22 height 9
click at [876, 564] on div "Next" at bounding box center [869, 566] width 15 height 9
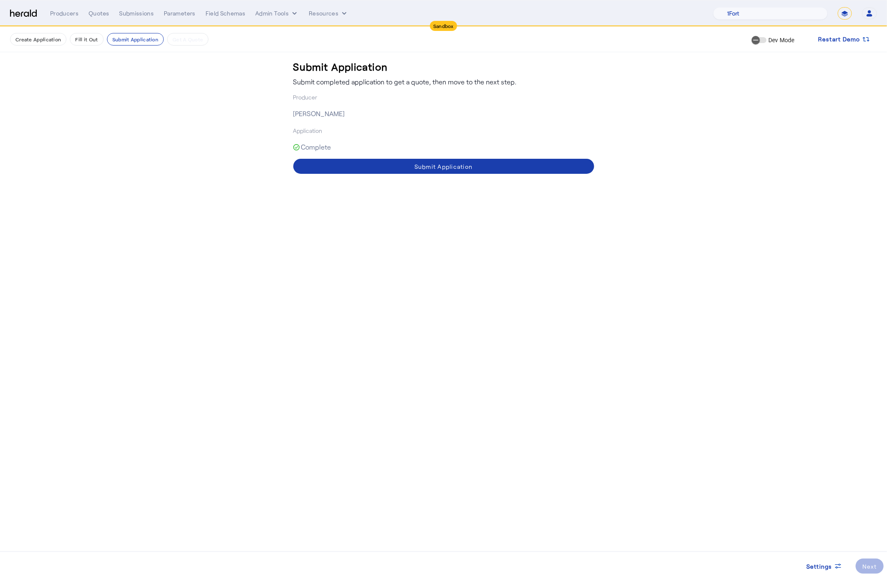
click at [449, 167] on div "Submit Application" at bounding box center [443, 166] width 58 height 9
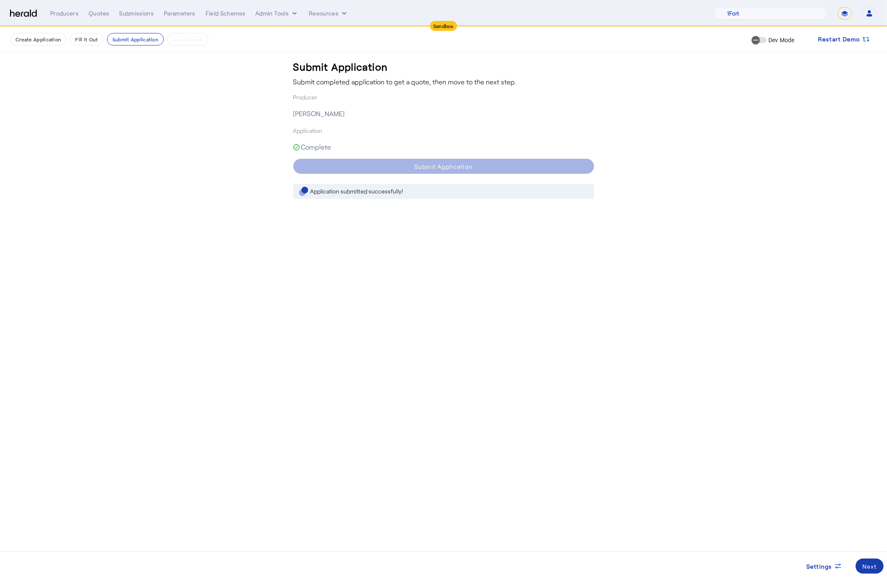
click at [876, 566] on div "Next" at bounding box center [869, 566] width 15 height 9
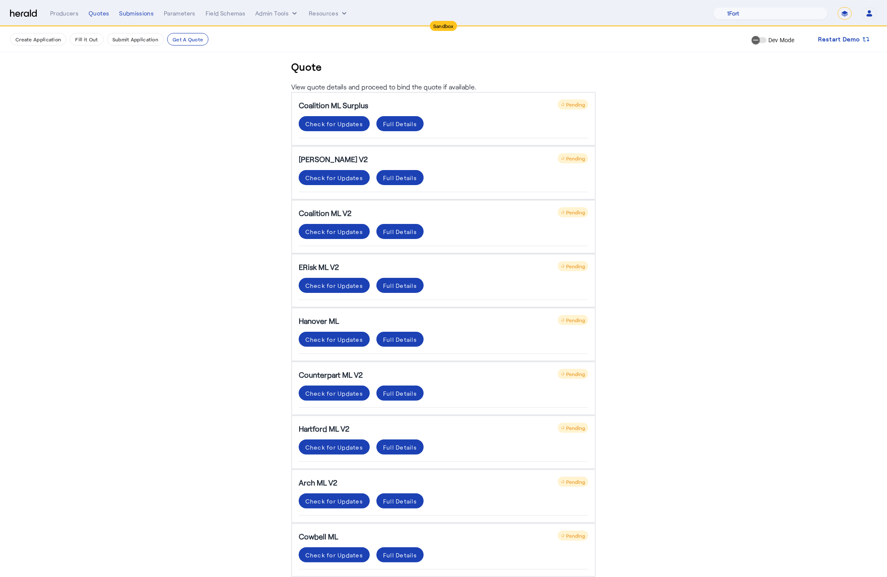
scroll to position [105, 0]
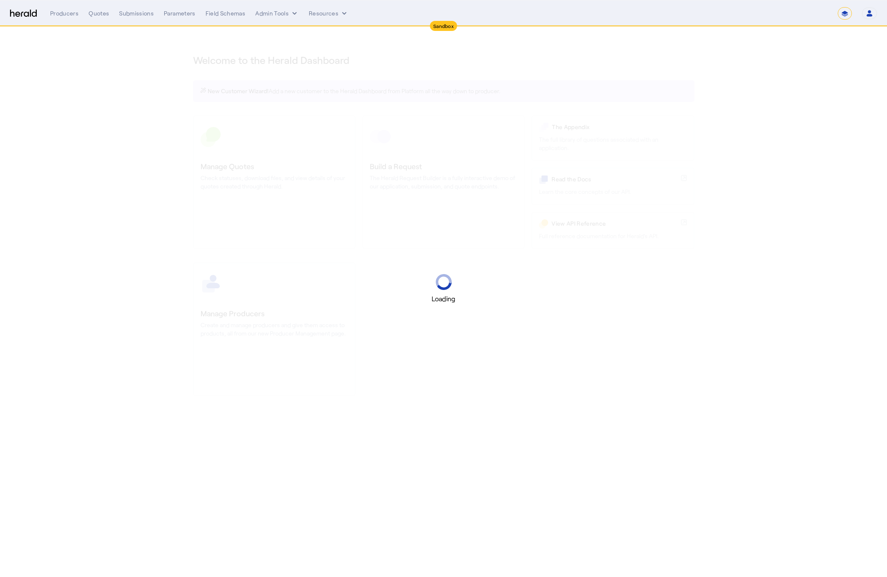
select select "*******"
select select "pfm_2v8p_herald_api"
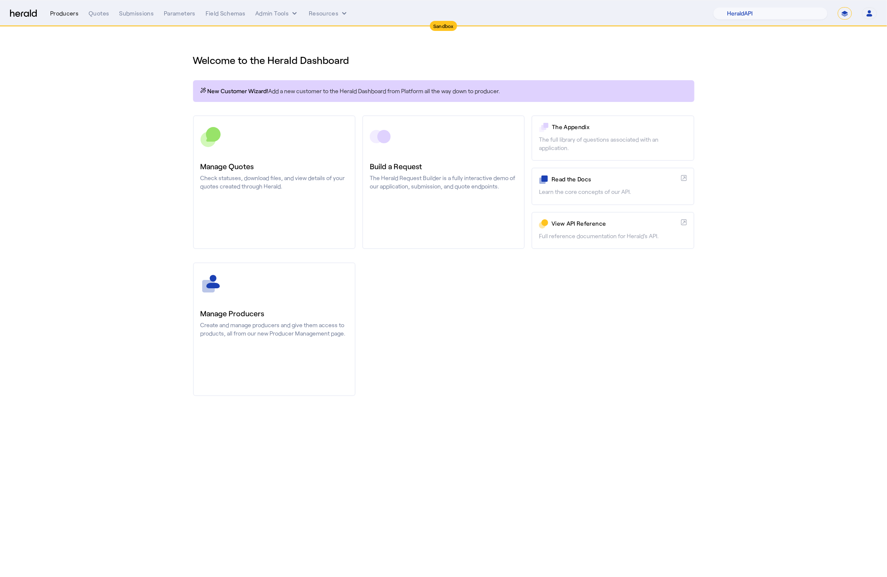
click at [60, 14] on div "Producers" at bounding box center [64, 13] width 28 height 8
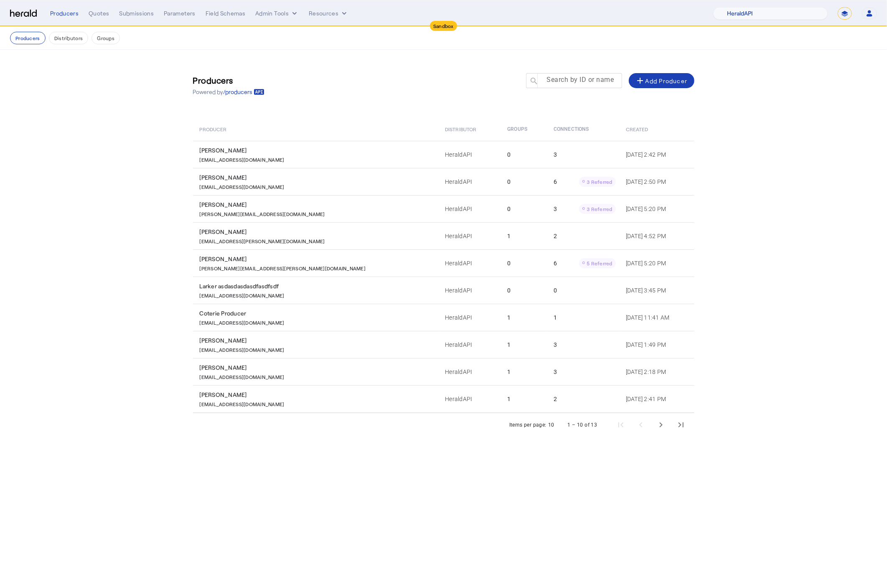
click at [566, 82] on mat-label "Search by ID or name" at bounding box center [579, 80] width 67 height 8
click at [566, 82] on input "Search by ID or name" at bounding box center [577, 80] width 75 height 10
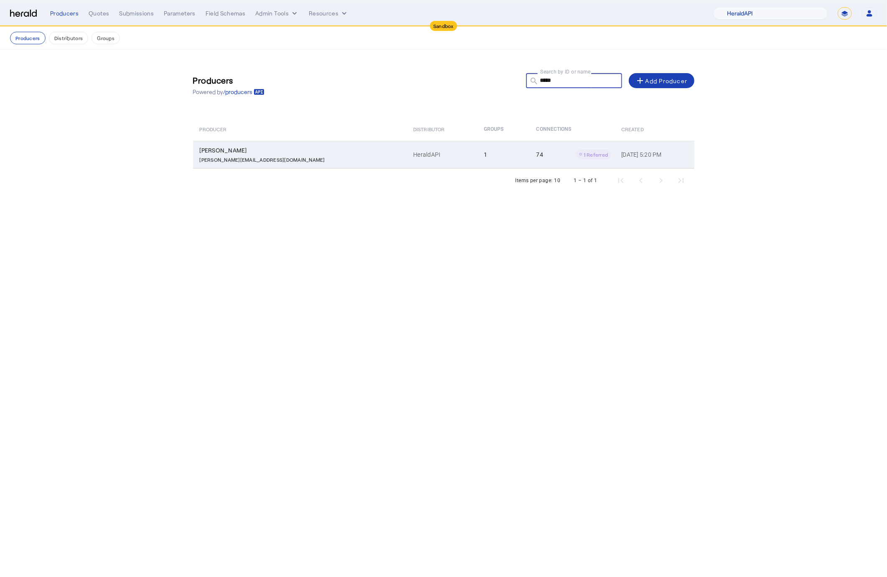
type input "*****"
click at [271, 159] on div "[PERSON_NAME][EMAIL_ADDRESS][DOMAIN_NAME]" at bounding box center [302, 159] width 204 height 8
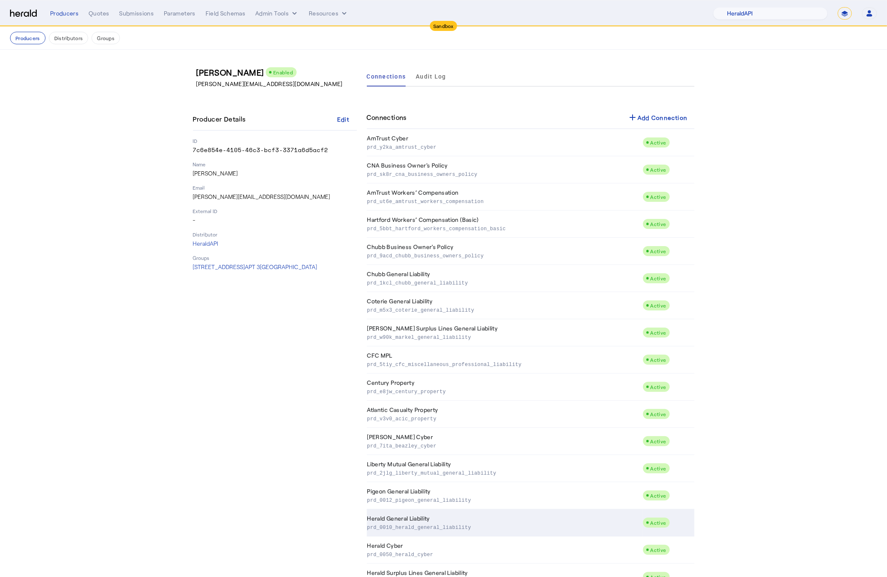
scroll to position [747, 0]
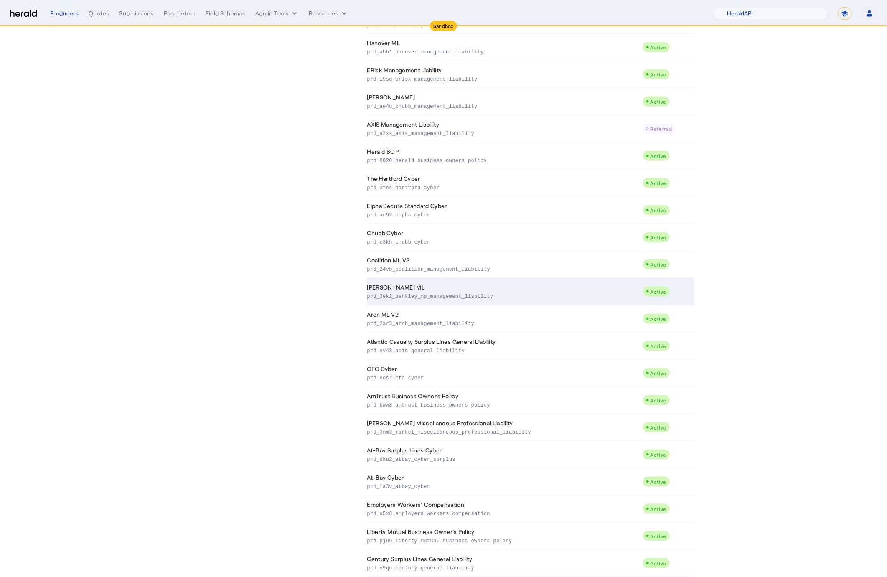
click at [544, 296] on p "prd_3ek2_berkley_mp_management_liability" at bounding box center [503, 296] width 272 height 8
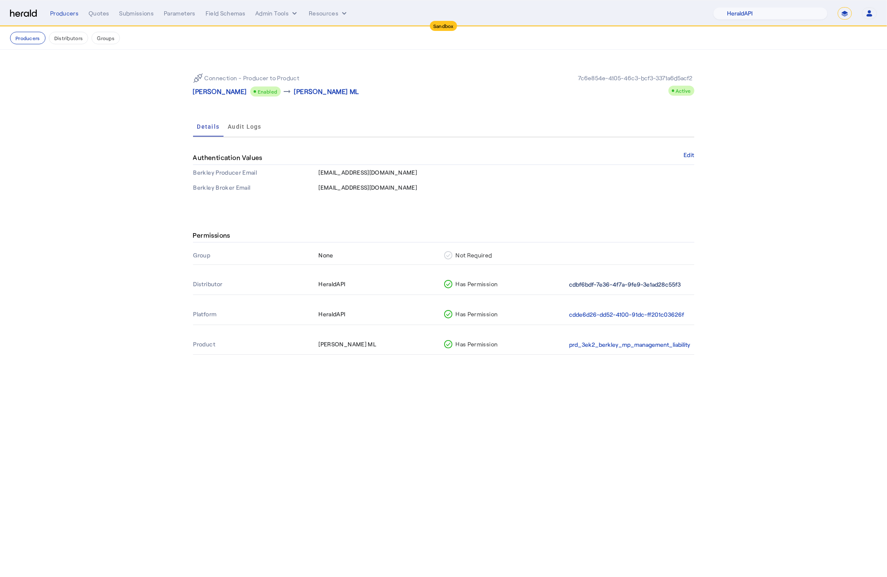
click at [647, 286] on button "cdbf6bdf-7e36-4f7a-9fe9-3e1ad28c55f3" at bounding box center [625, 285] width 112 height 10
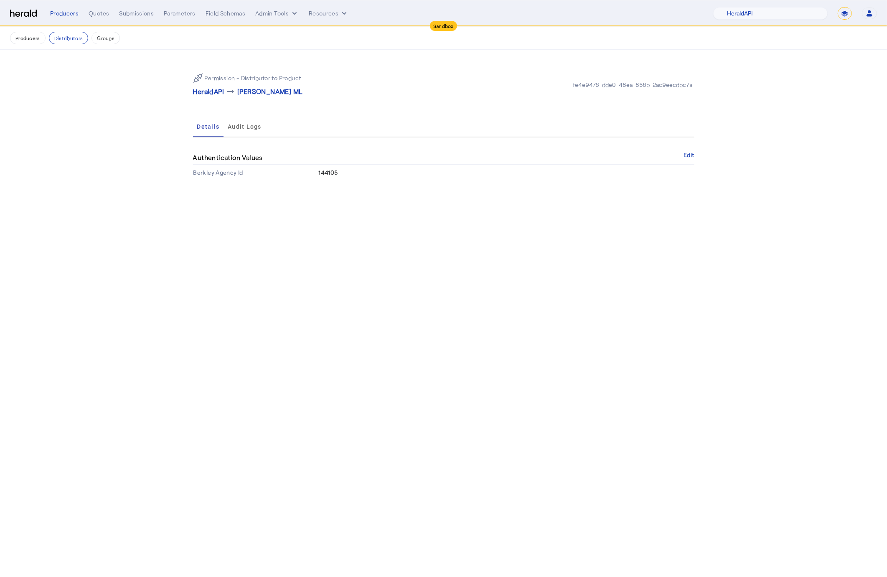
click at [324, 172] on span "144105" at bounding box center [328, 172] width 19 height 7
copy span "144105"
click at [36, 39] on button "Producers" at bounding box center [28, 38] width 36 height 13
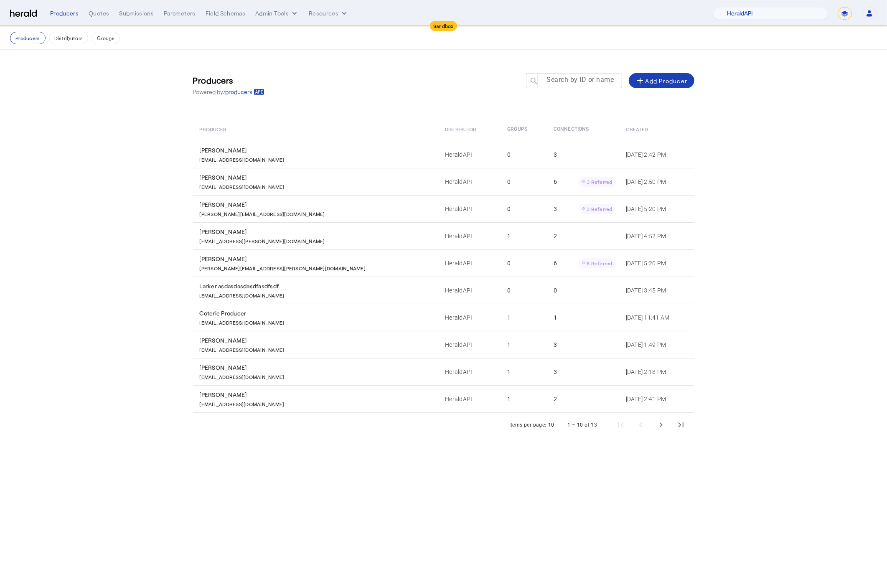
click at [601, 84] on input "Search by ID or name" at bounding box center [577, 80] width 75 height 10
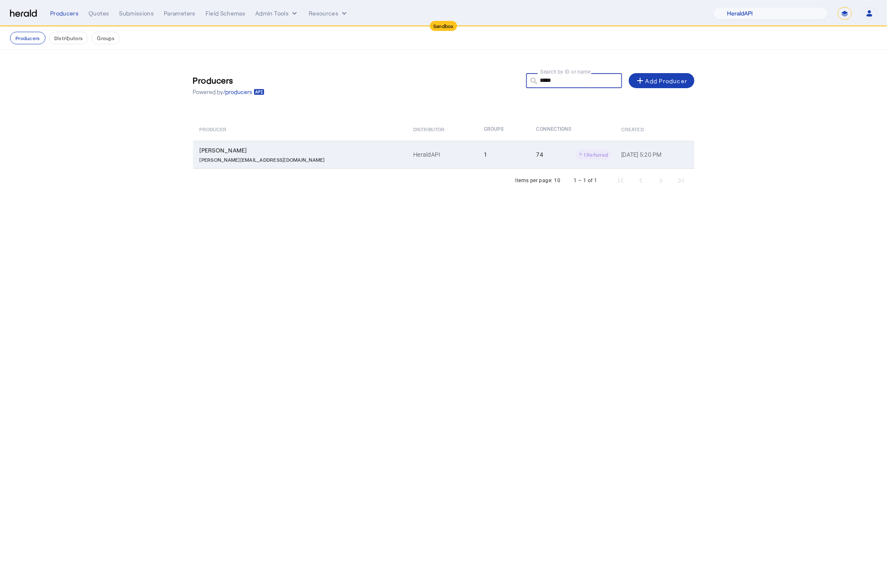
type input "*****"
click at [406, 165] on td "HeraldAPI" at bounding box center [441, 155] width 71 height 28
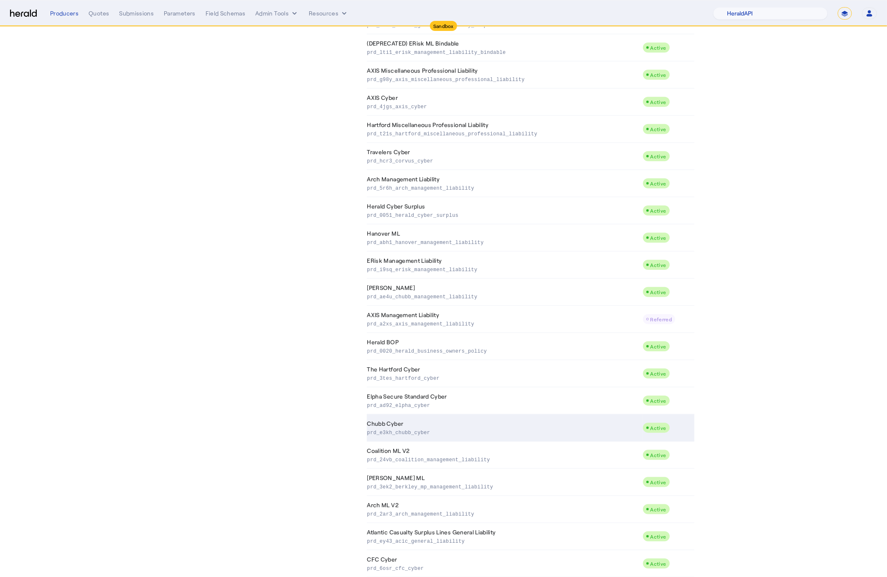
scroll to position [1481, 0]
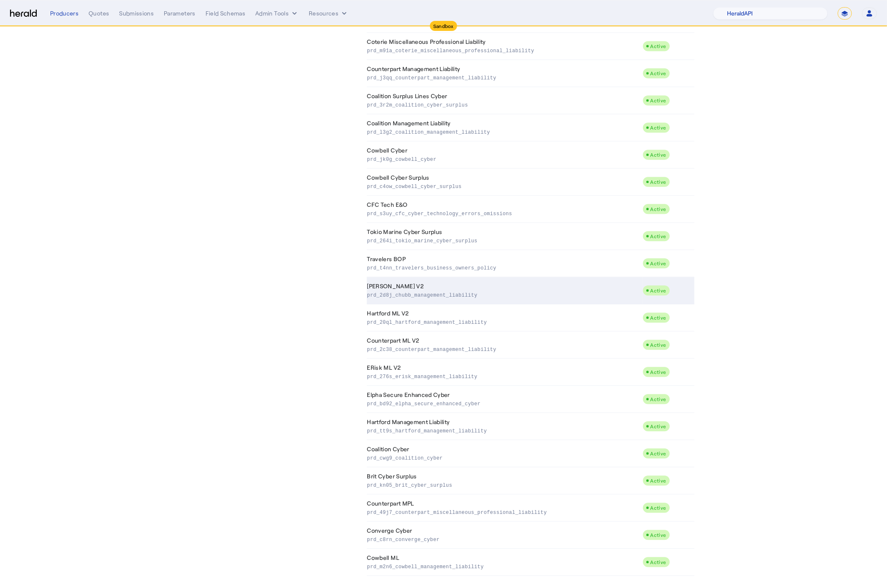
click at [444, 293] on p "prd_2d8j_chubb_management_liability" at bounding box center [503, 294] width 272 height 8
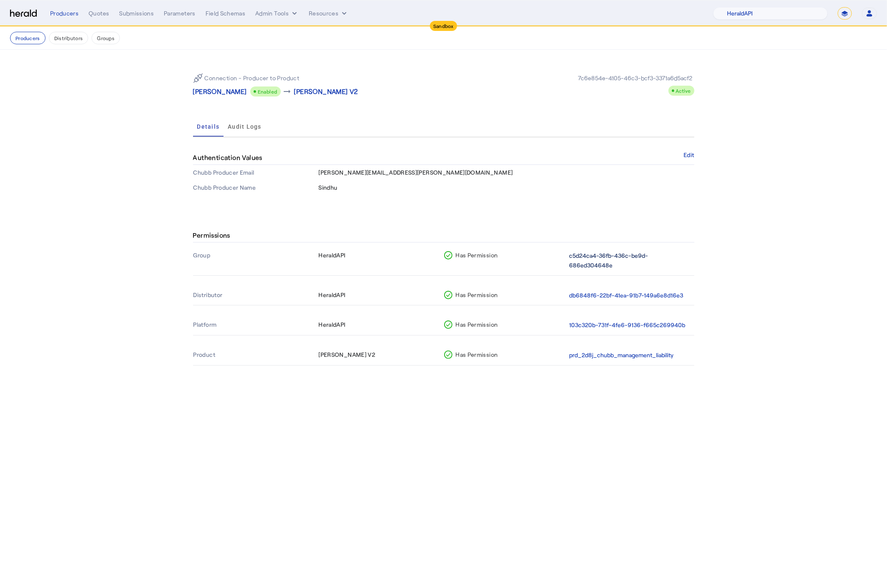
click at [628, 255] on button "c5d24ca4-36fb-436c-be9d-686ed304648e" at bounding box center [630, 260] width 122 height 19
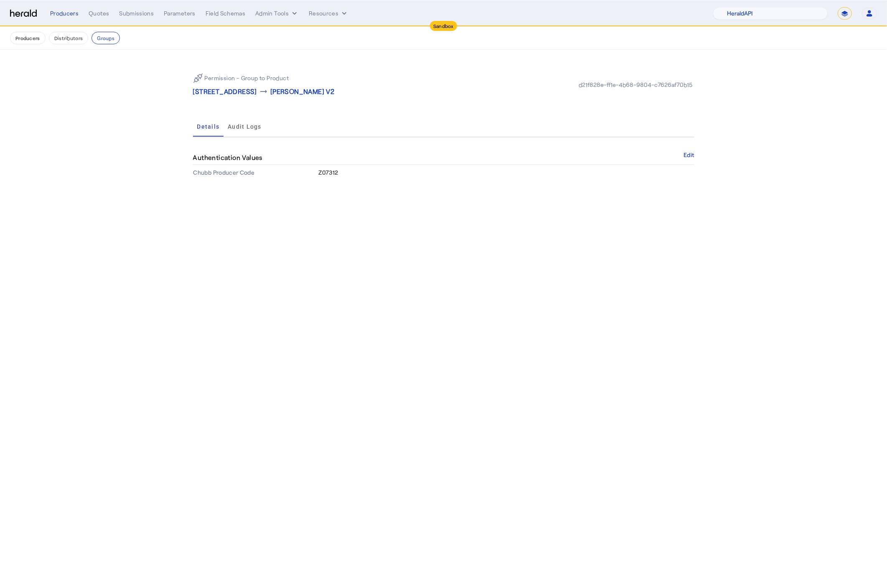
click at [334, 173] on span "Z07312" at bounding box center [329, 172] width 20 height 7
copy span "Z07312"
click at [23, 37] on button "Producers" at bounding box center [28, 38] width 36 height 13
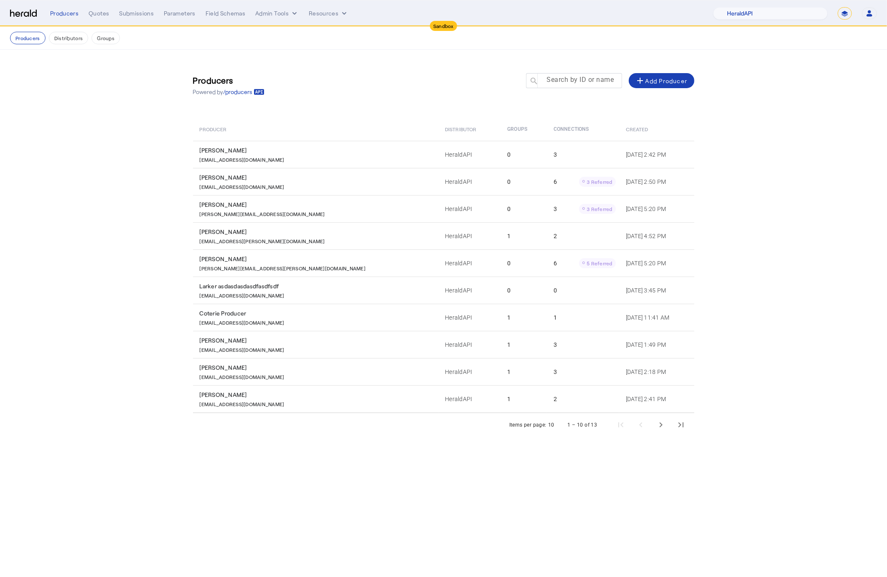
click at [557, 79] on mat-label "Search by ID or name" at bounding box center [579, 80] width 67 height 8
click at [557, 79] on input "Search by ID or name" at bounding box center [577, 80] width 75 height 10
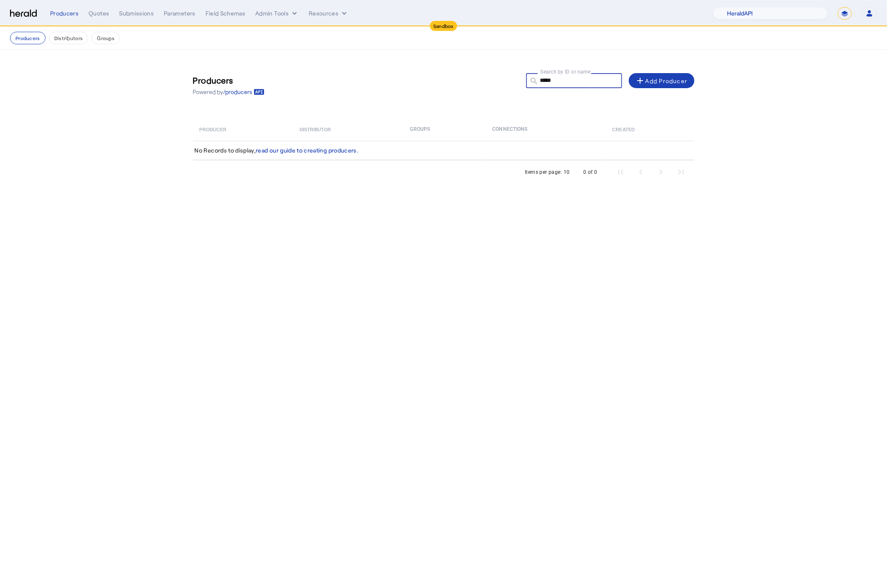
click at [547, 83] on input "*****" at bounding box center [577, 80] width 75 height 10
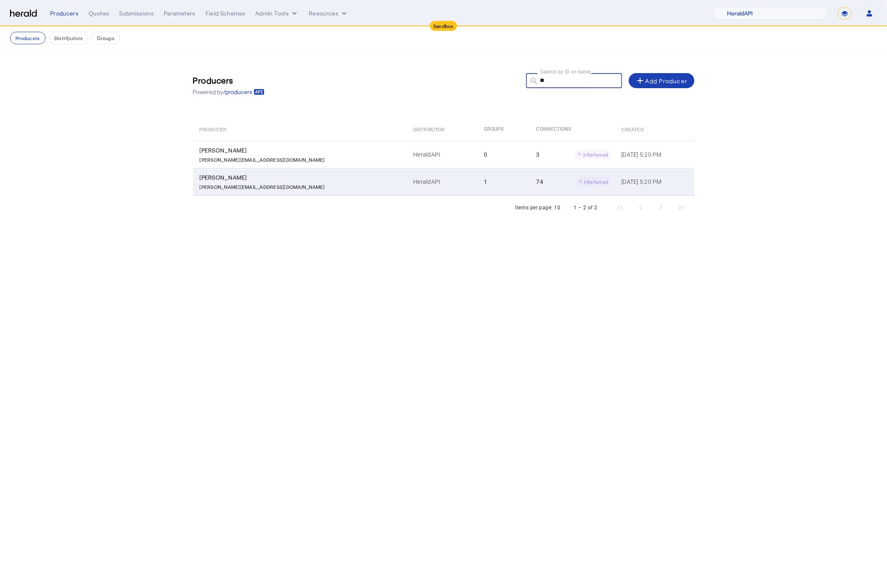
type input "**"
click at [290, 182] on div "[PERSON_NAME][EMAIL_ADDRESS][DOMAIN_NAME]" at bounding box center [302, 186] width 204 height 8
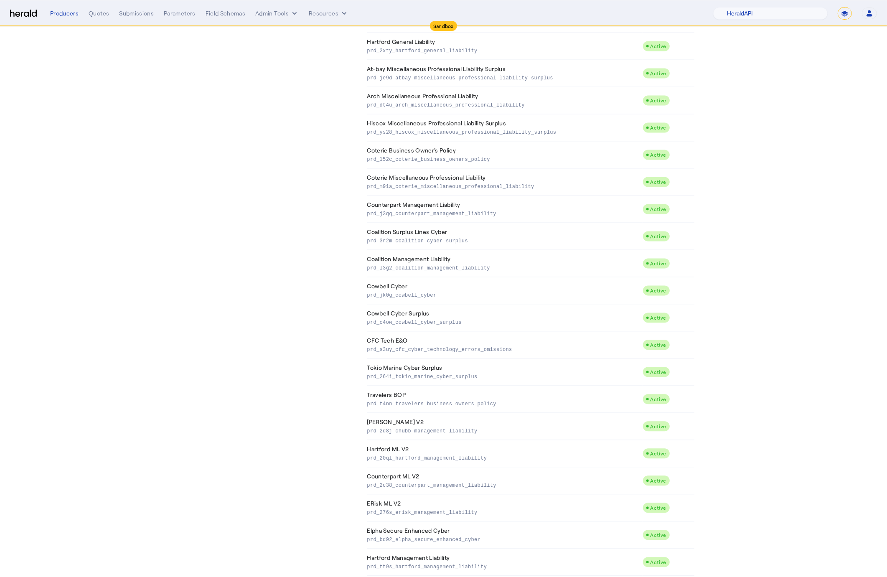
scroll to position [1581, 0]
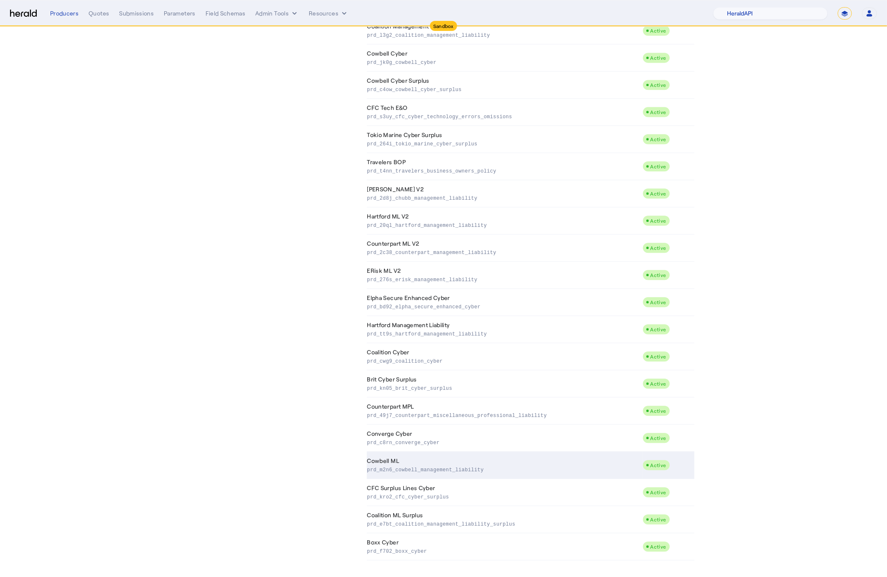
click at [544, 467] on p "prd_m2n6_cowbell_management_liability" at bounding box center [503, 469] width 272 height 8
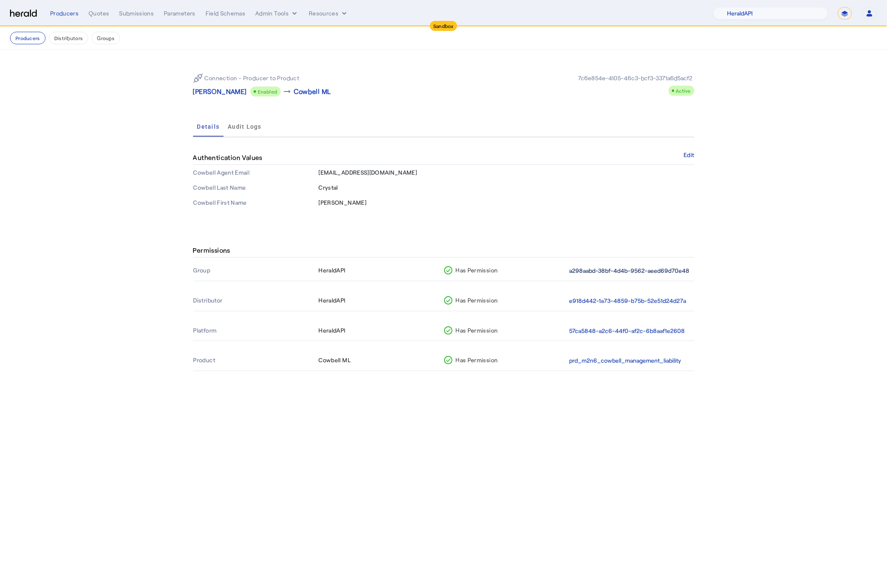
click at [584, 272] on button "a298aabd-38bf-4d4b-9562-aeed69d70e48" at bounding box center [629, 271] width 120 height 10
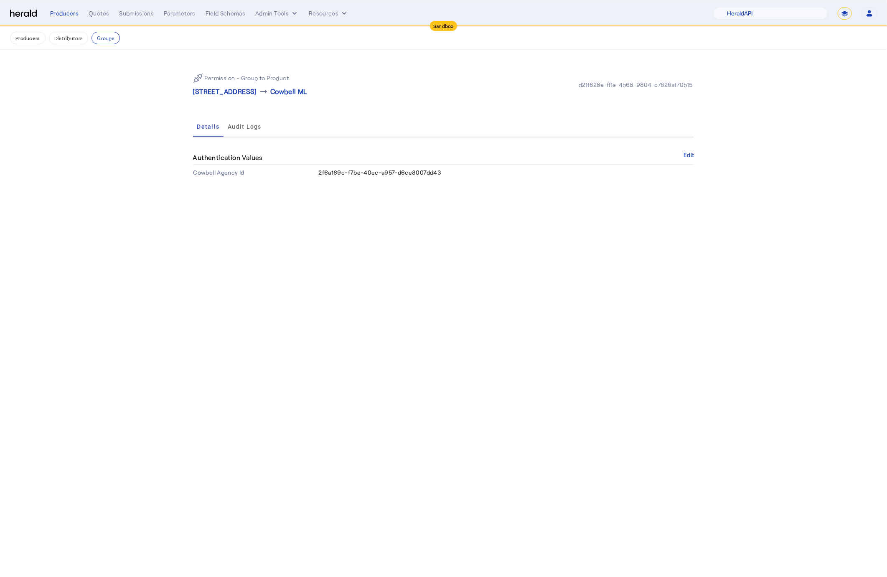
click at [371, 170] on span "2f6a169c-f7be-40ec-a957-d6ce8007dd43" at bounding box center [380, 172] width 122 height 7
copy span "2f6a169c-f7be-40ec-a957-d6ce8007dd43"
click at [28, 37] on button "Producers" at bounding box center [28, 38] width 36 height 13
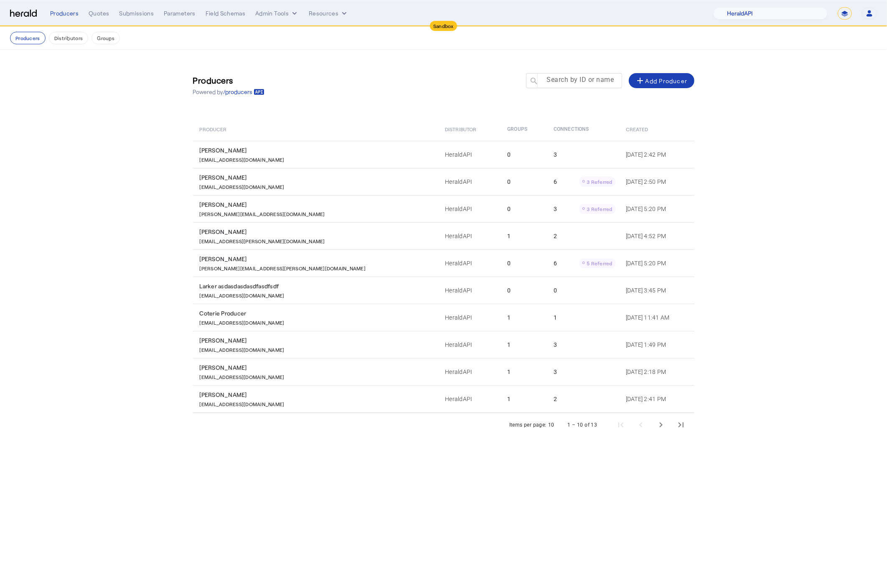
click at [554, 86] on div at bounding box center [577, 84] width 75 height 23
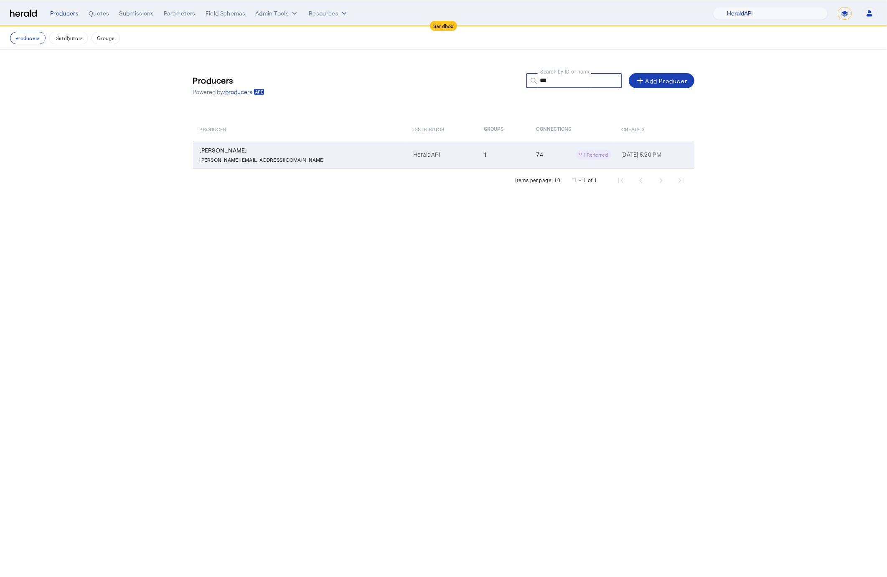
type input "***"
click at [301, 149] on div "[PERSON_NAME]" at bounding box center [302, 150] width 204 height 8
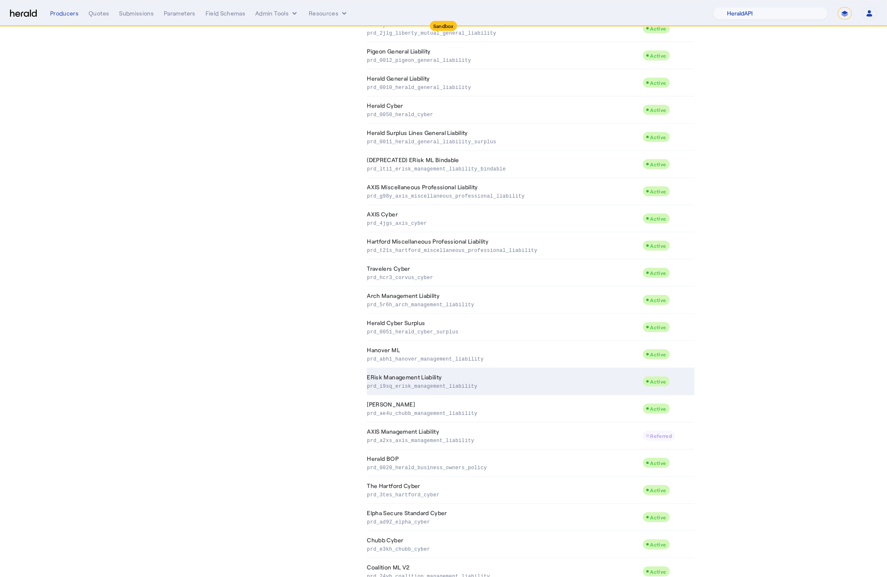
scroll to position [442, 0]
click at [474, 384] on p "prd_i9sq_erisk_management_liability" at bounding box center [503, 383] width 272 height 8
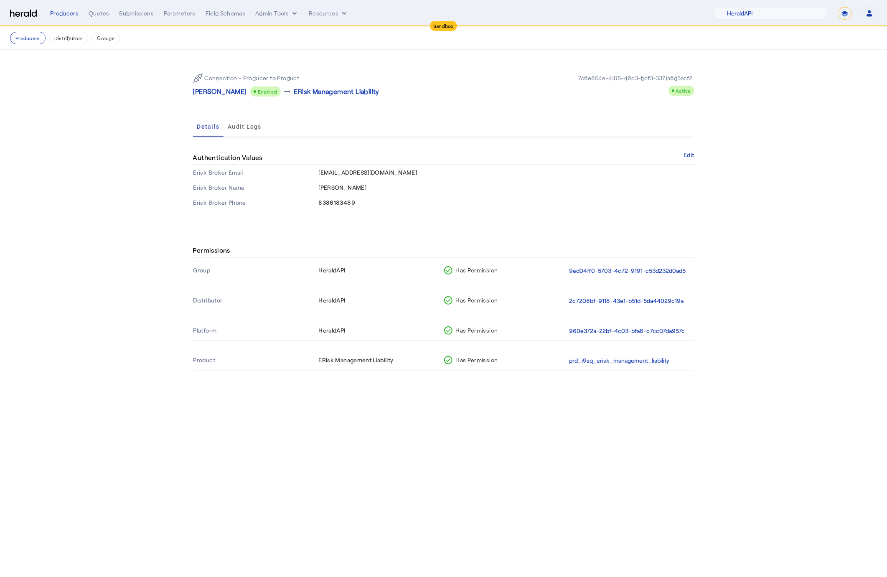
click at [621, 269] on button "9ed04ff0-5703-4c72-9191-c53d232d0ad5" at bounding box center [627, 271] width 117 height 10
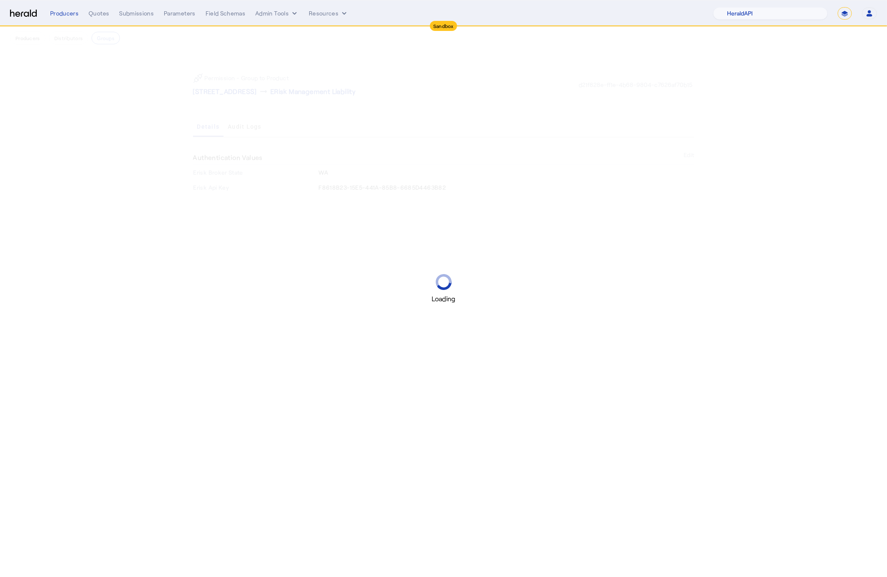
click at [375, 187] on div "Loading" at bounding box center [443, 288] width 887 height 577
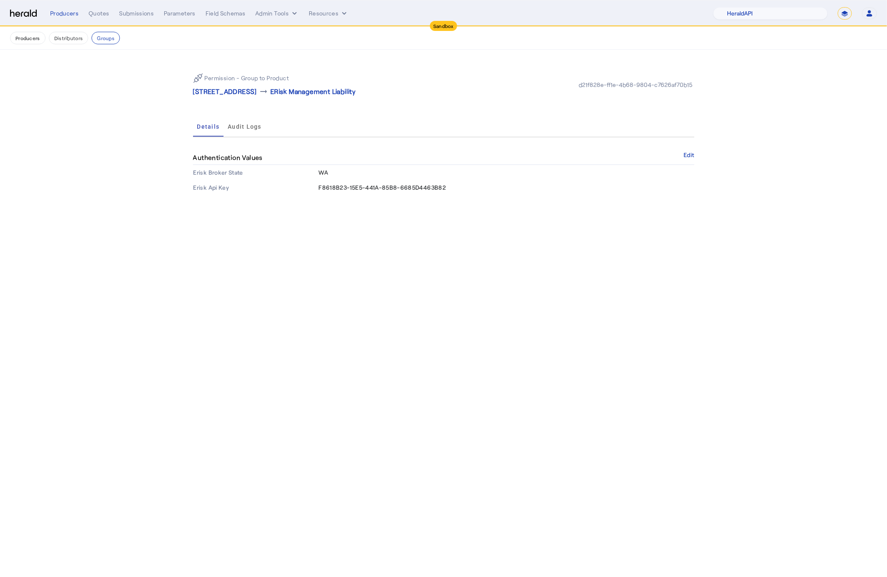
click at [358, 190] on span "F8618B23-15E5-441A-85B8-6685D4463B82" at bounding box center [382, 187] width 127 height 7
click at [356, 187] on span "F8618B23-15E5-441A-85B8-6685D4463B82" at bounding box center [382, 187] width 127 height 7
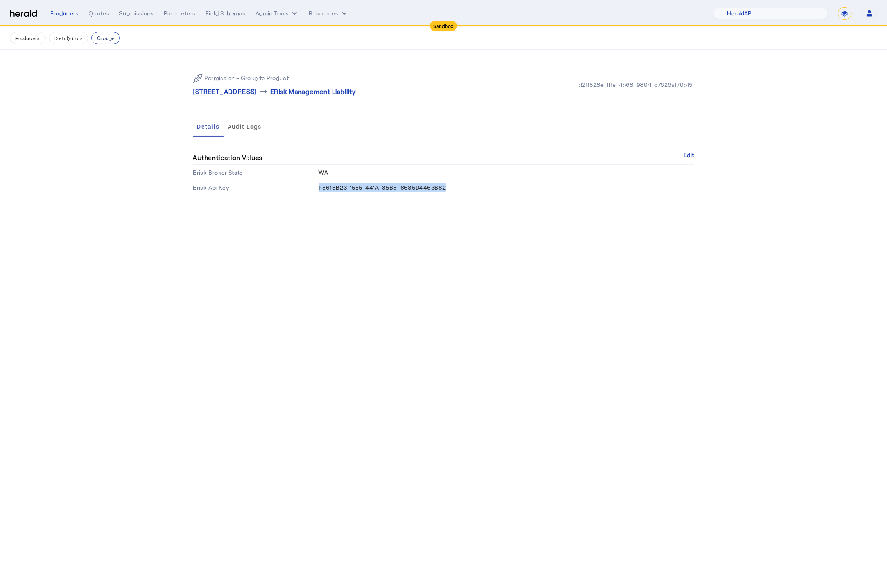
click at [102, 36] on button "Groups" at bounding box center [105, 38] width 28 height 13
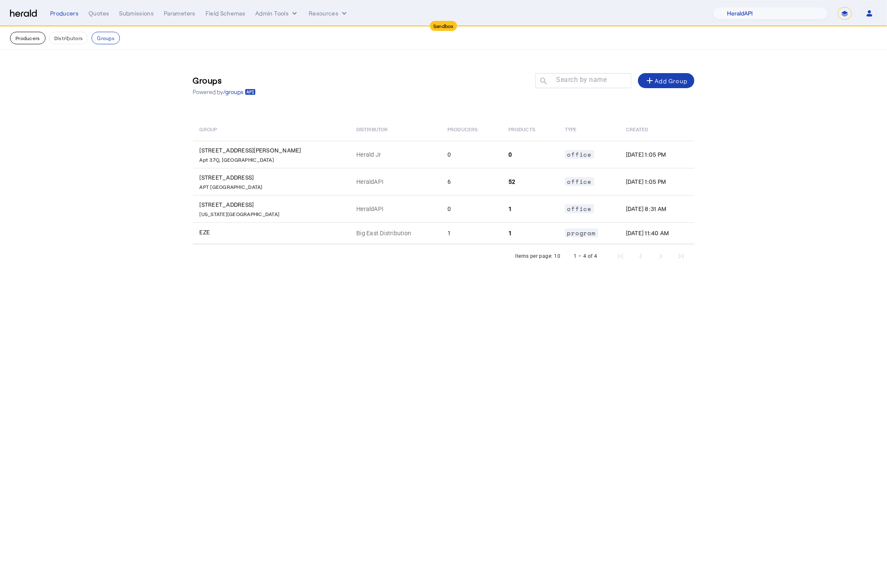
click at [33, 37] on button "Producers" at bounding box center [28, 38] width 36 height 13
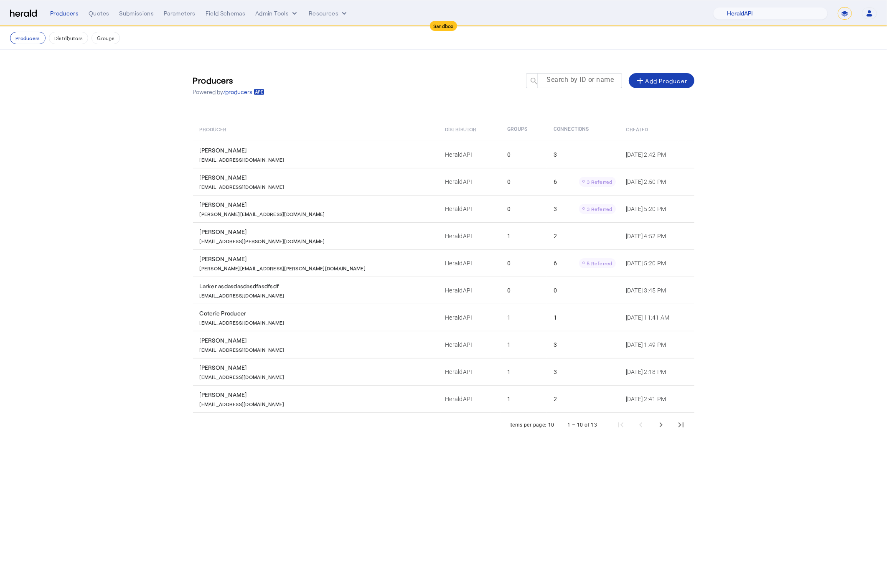
click at [551, 79] on mat-label "Search by ID or name" at bounding box center [579, 80] width 67 height 8
click at [551, 79] on input "Search by ID or name" at bounding box center [577, 80] width 75 height 10
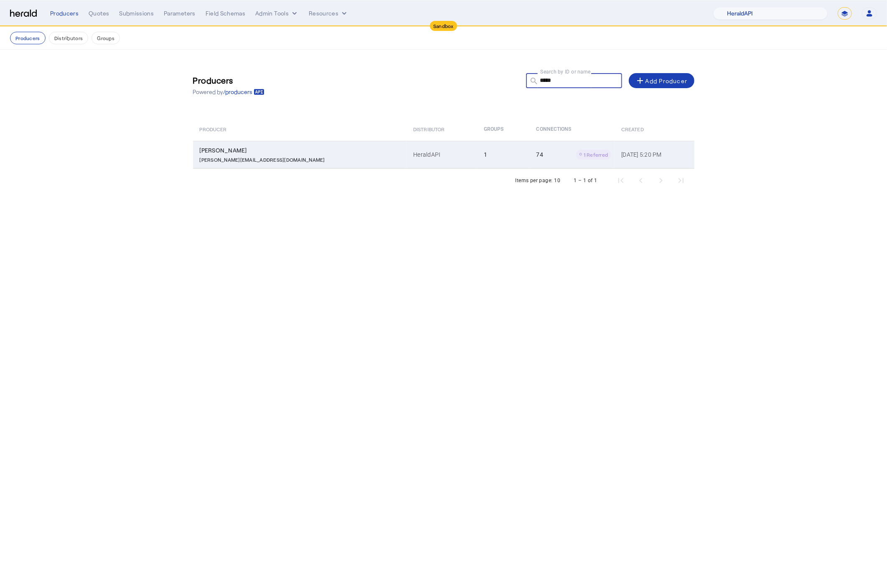
type input "*****"
click at [248, 159] on p "[PERSON_NAME][EMAIL_ADDRESS][DOMAIN_NAME]" at bounding box center [262, 159] width 125 height 8
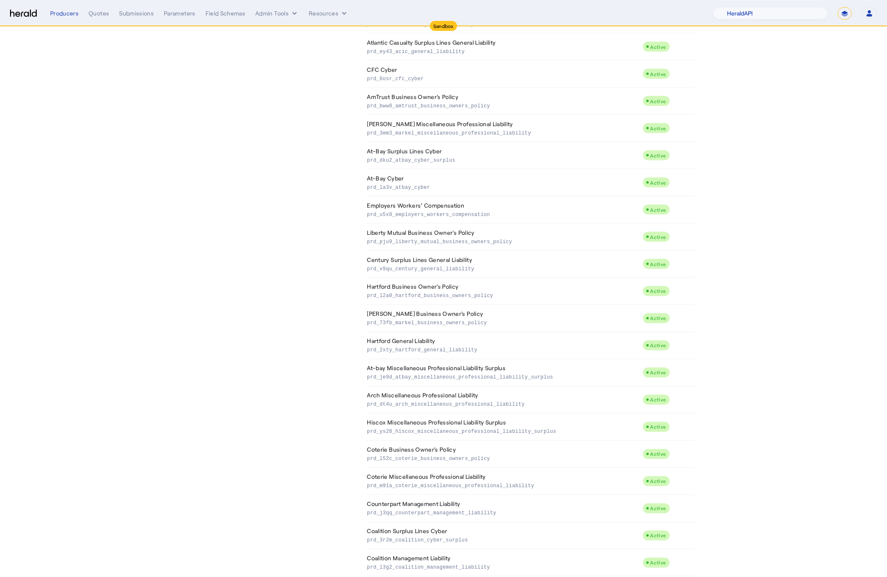
scroll to position [1509, 0]
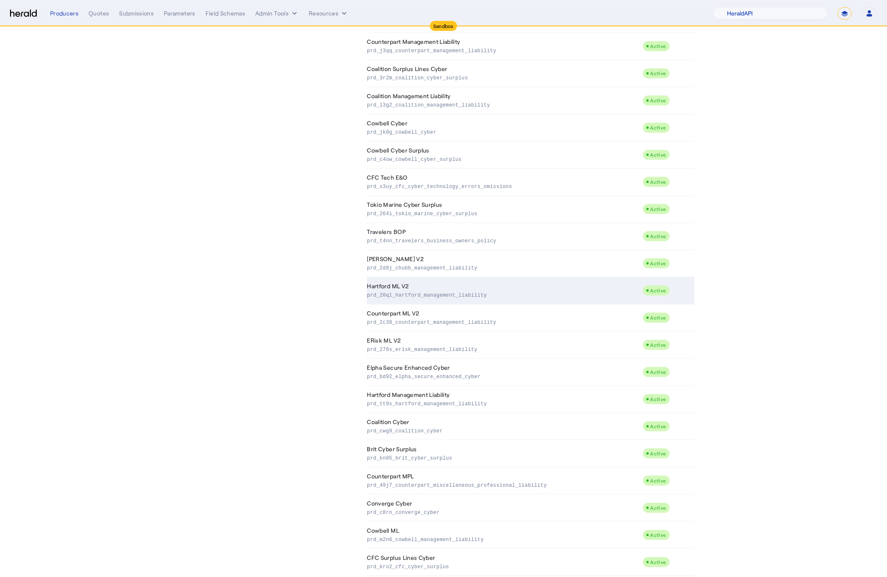
click at [422, 292] on td "Hartford ML V2 prd_20ql_hartford_management_liability" at bounding box center [505, 290] width 276 height 27
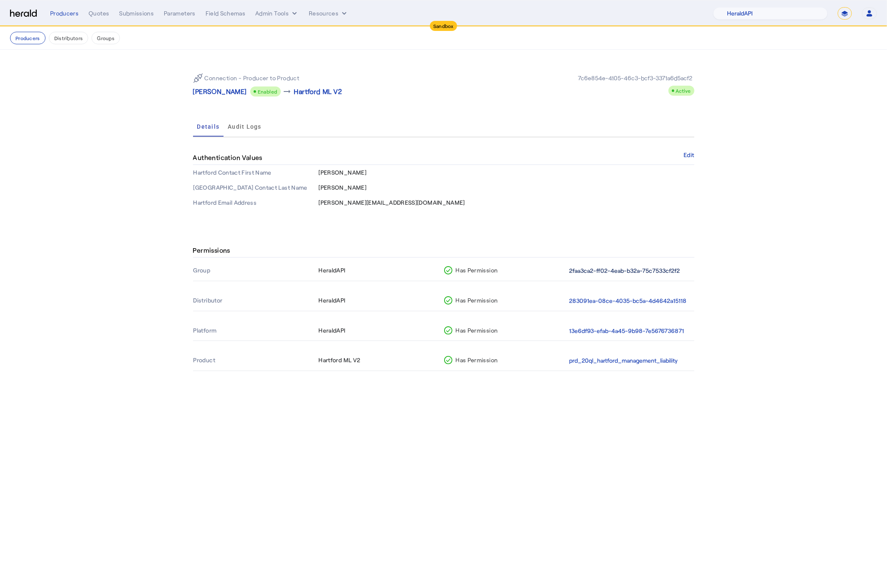
click at [609, 266] on button "2faa3ca2-ff02-4eab-b32a-75c7533cf2f2" at bounding box center [624, 271] width 111 height 10
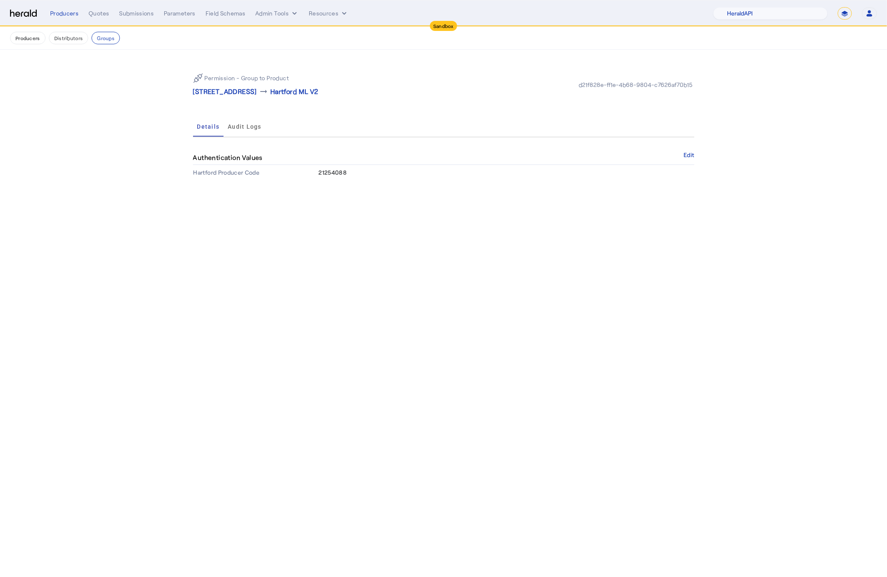
click at [333, 173] on span "21254088" at bounding box center [333, 172] width 28 height 7
copy span "21254088"
